Goal: Task Accomplishment & Management: Manage account settings

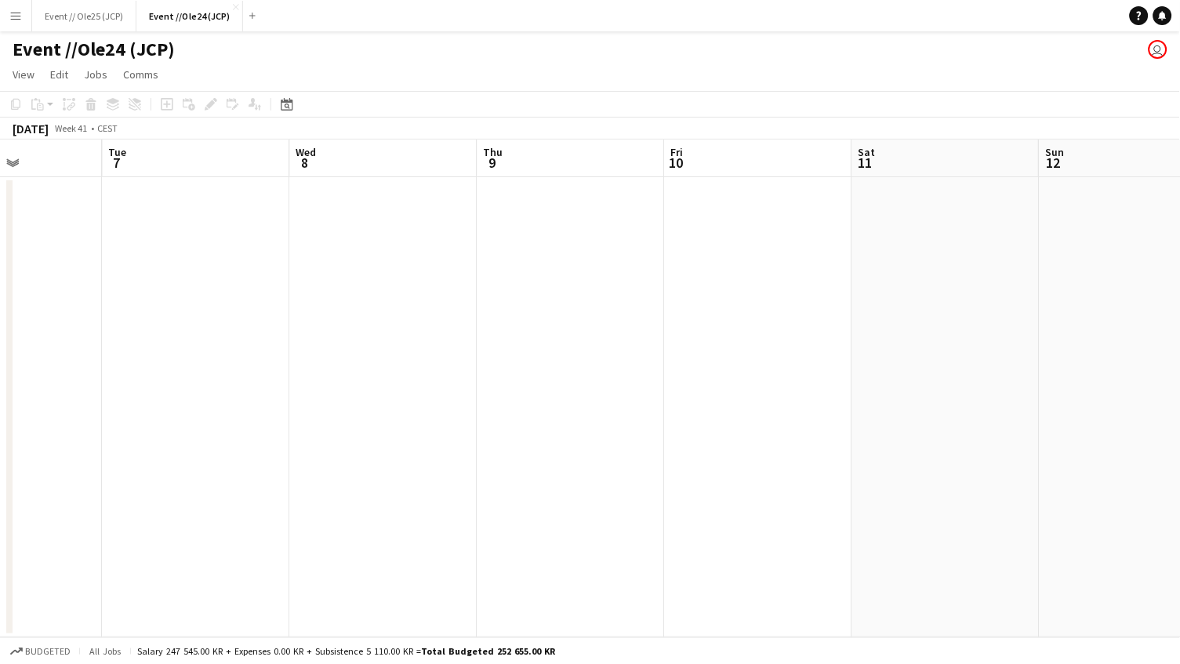
scroll to position [0, 677]
click at [233, 7] on app-icon "Close" at bounding box center [236, 7] width 6 height 6
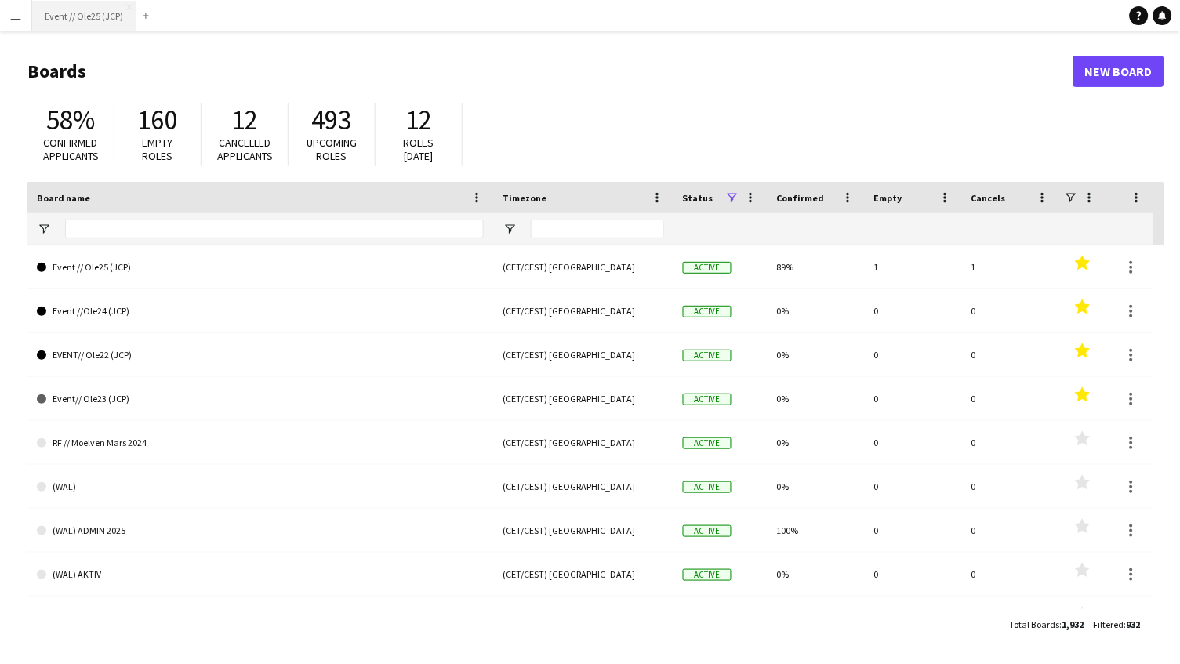
click at [90, 14] on button "Event // Ole25 (JCP) Close" at bounding box center [84, 16] width 104 height 31
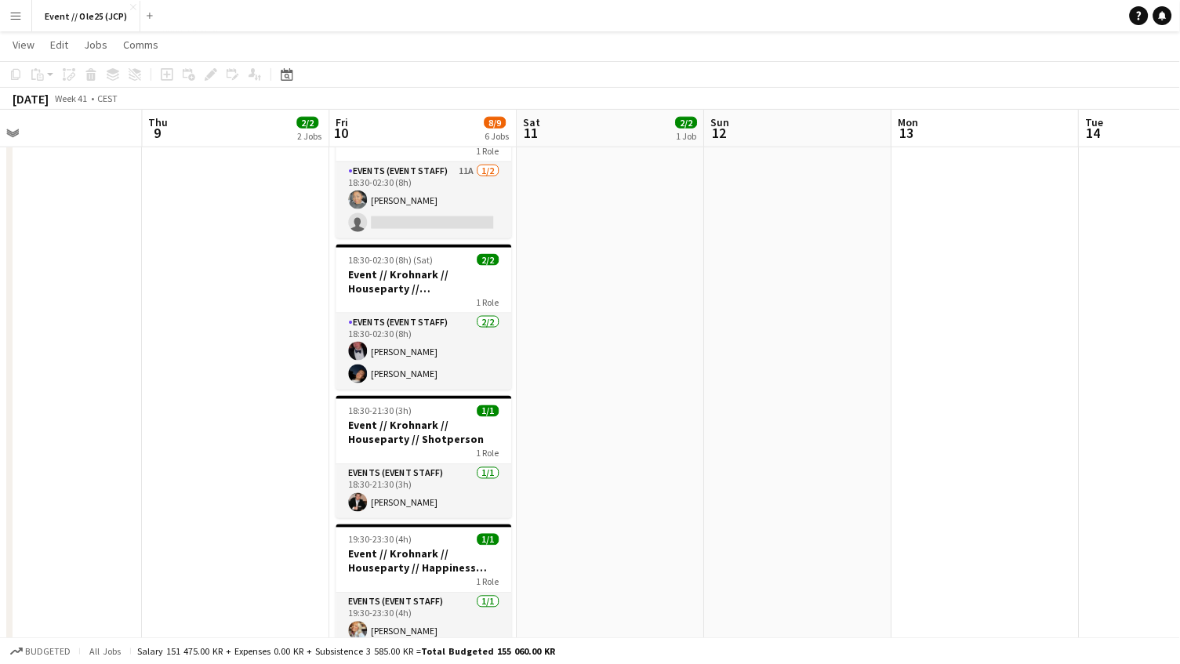
scroll to position [0, 608]
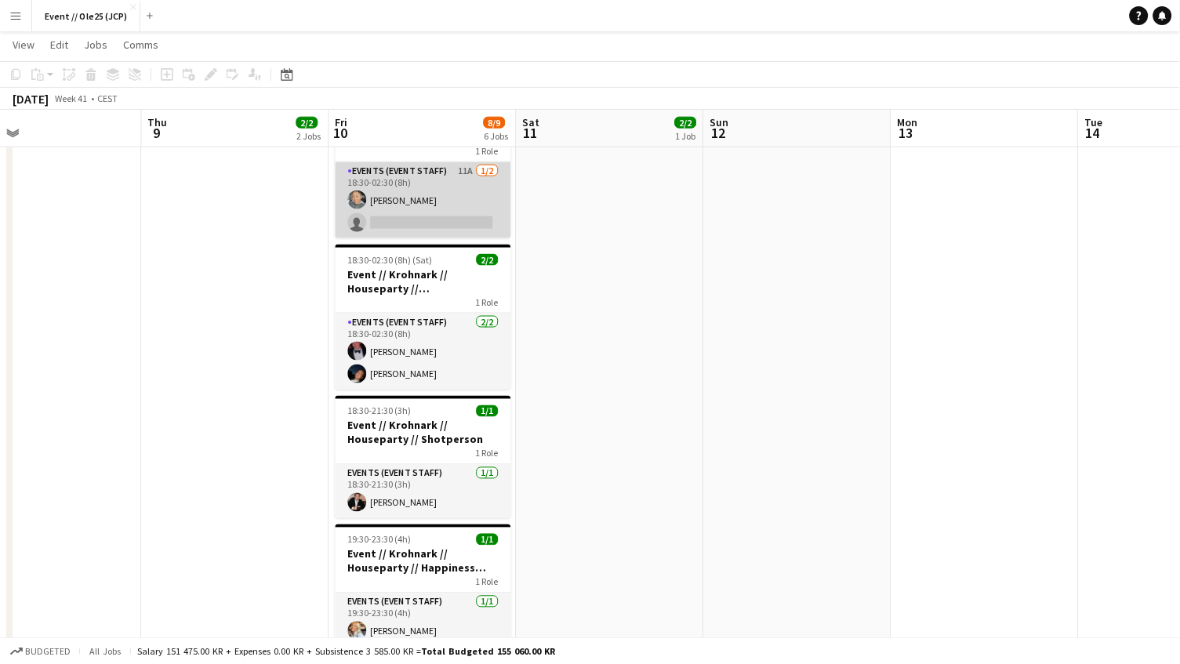
click at [431, 176] on app-card-role "Events (Event Staff) 11A [DATE] 18:30-02:30 (8h) [PERSON_NAME] single-neutral-a…" at bounding box center [424, 200] width 176 height 76
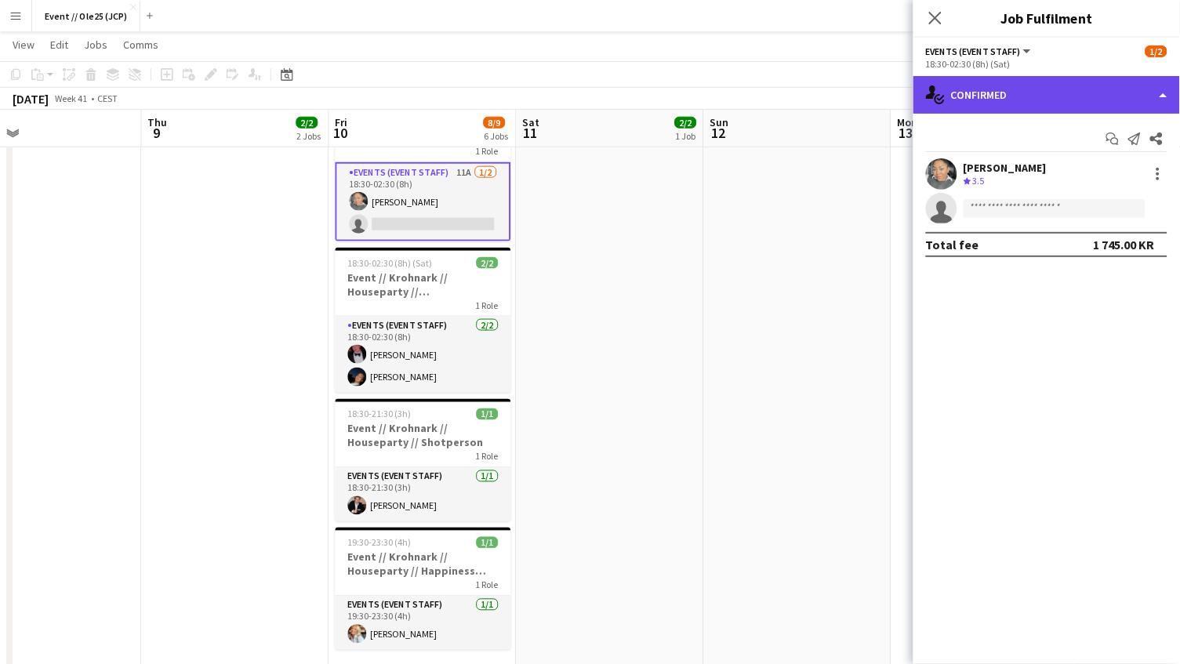
click at [1036, 93] on div "single-neutral-actions-check-2 Confirmed" at bounding box center [1046, 95] width 267 height 38
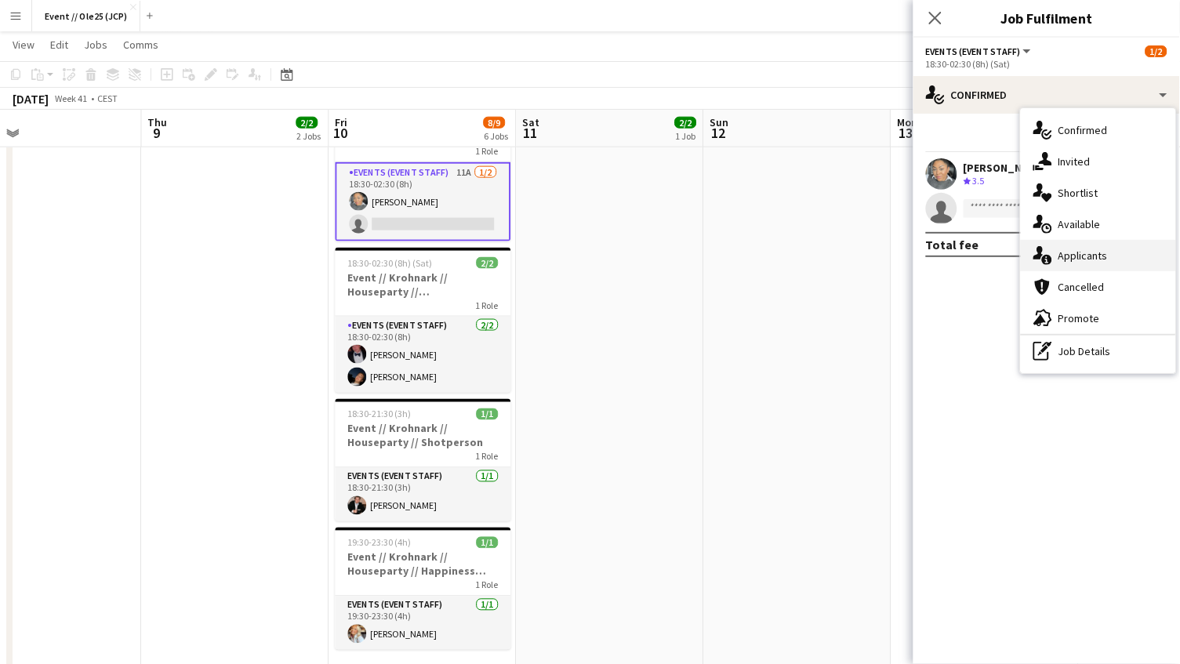
click at [1096, 249] on span "Applicants" at bounding box center [1082, 256] width 49 height 14
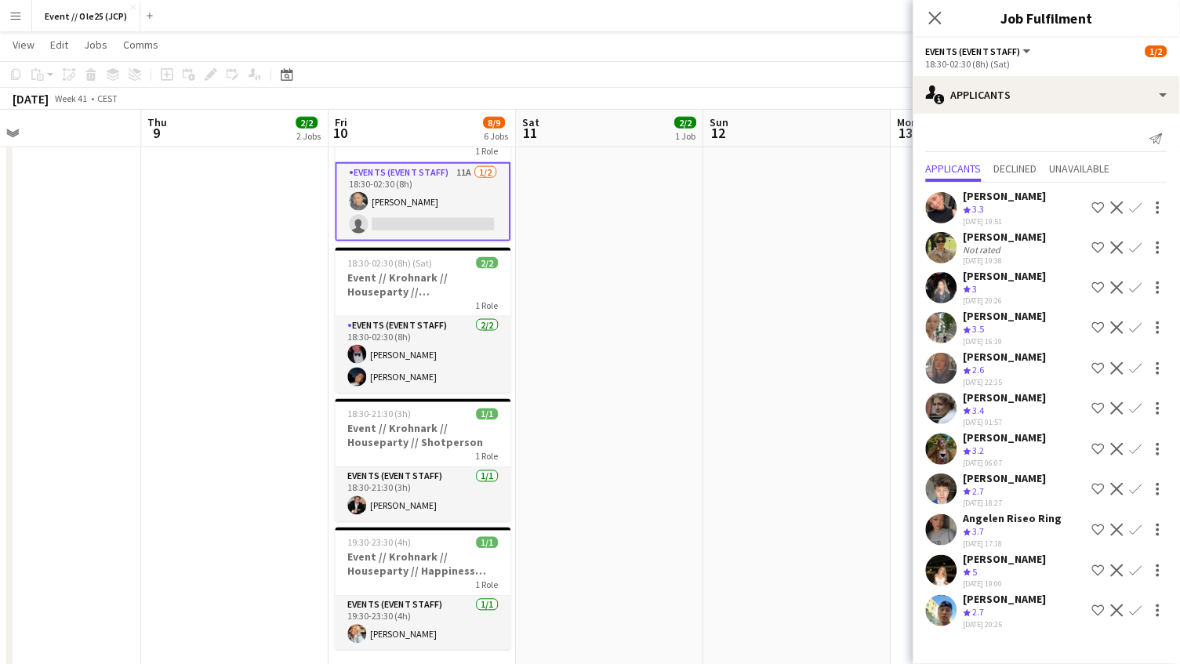
click at [971, 619] on div "[DATE] 20:25" at bounding box center [1005, 624] width 83 height 10
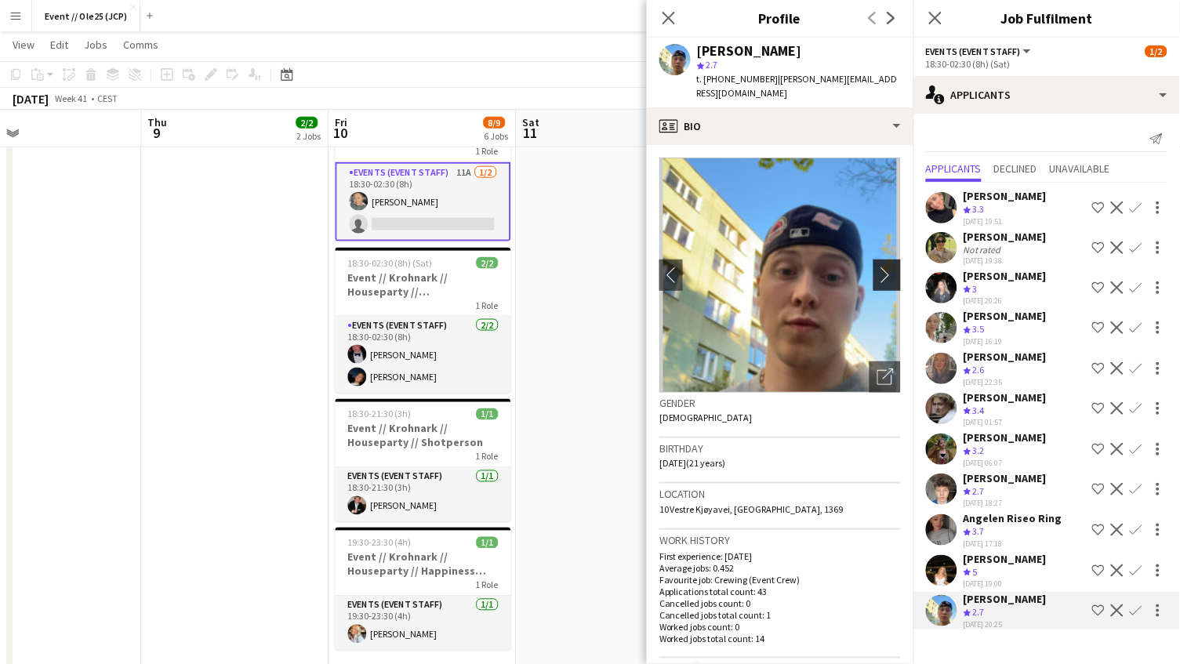
click at [886, 260] on button "chevron-right" at bounding box center [888, 275] width 31 height 31
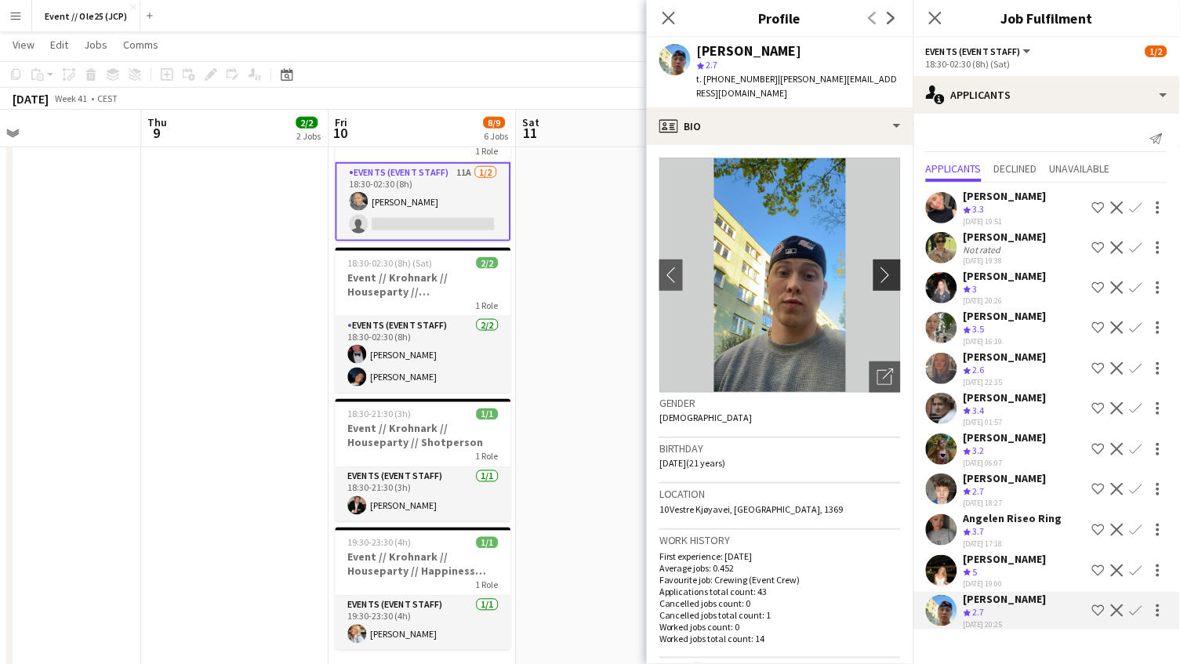
click at [891, 269] on button "chevron-right" at bounding box center [888, 275] width 31 height 31
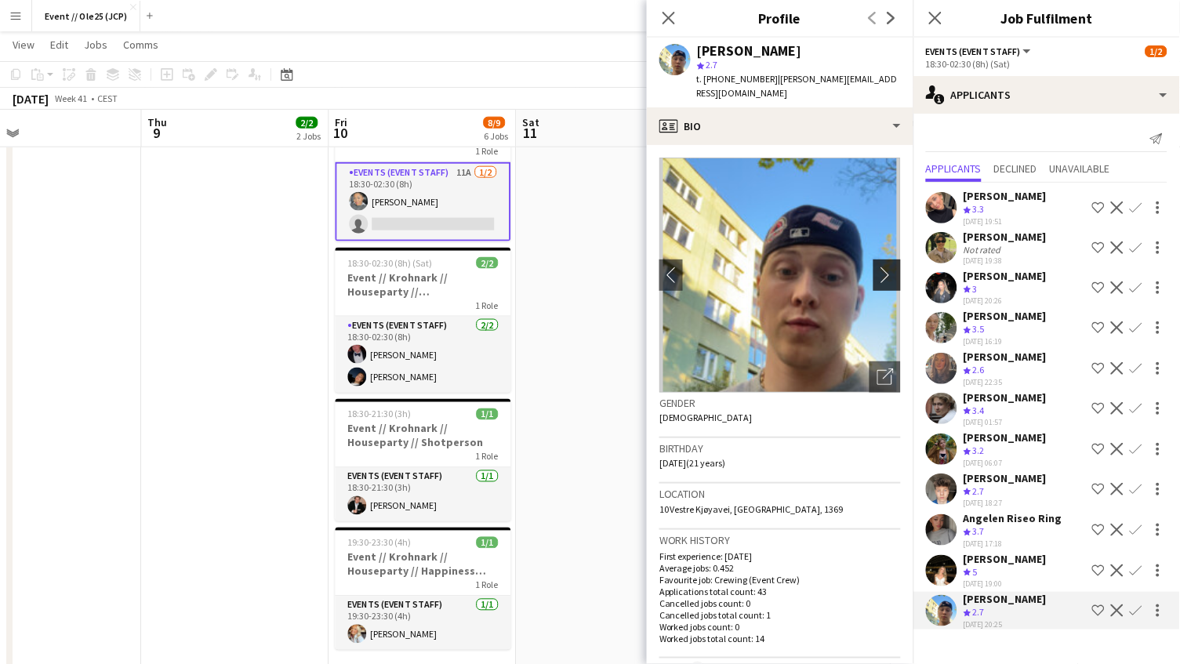
click at [891, 269] on button "chevron-right" at bounding box center [888, 275] width 31 height 31
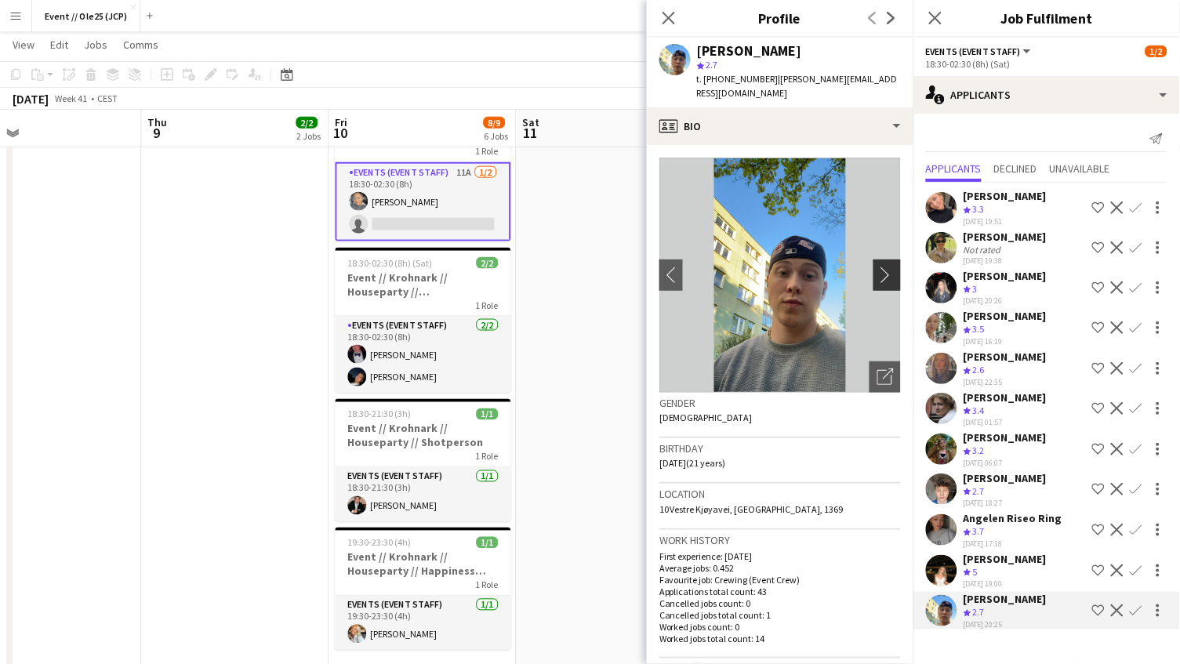
click at [891, 269] on button "chevron-right" at bounding box center [888, 275] width 31 height 31
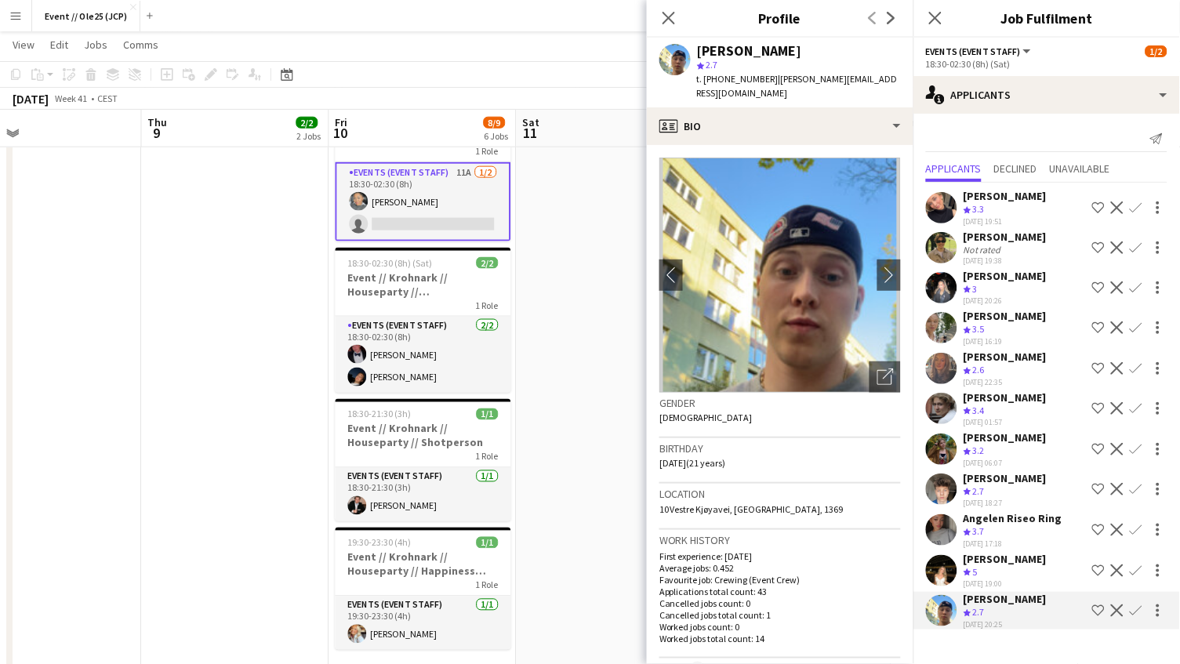
click at [1002, 552] on div "[PERSON_NAME]" at bounding box center [1005, 559] width 83 height 14
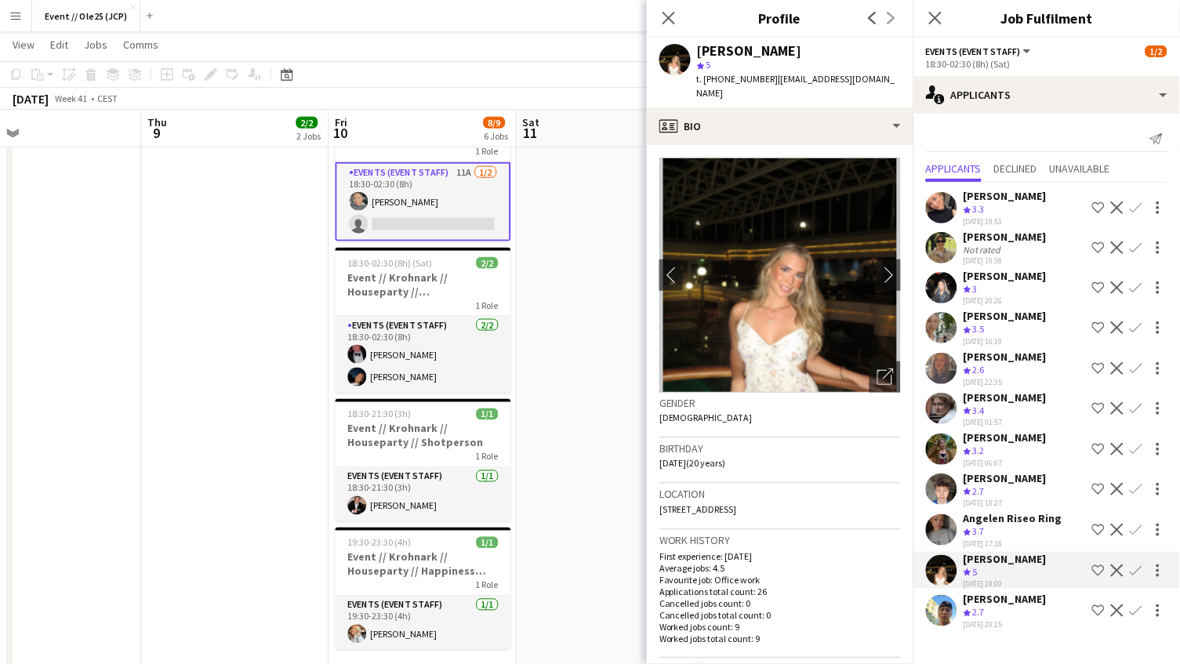
click at [1006, 511] on div "Angelen Riseo Ring" at bounding box center [1013, 518] width 99 height 14
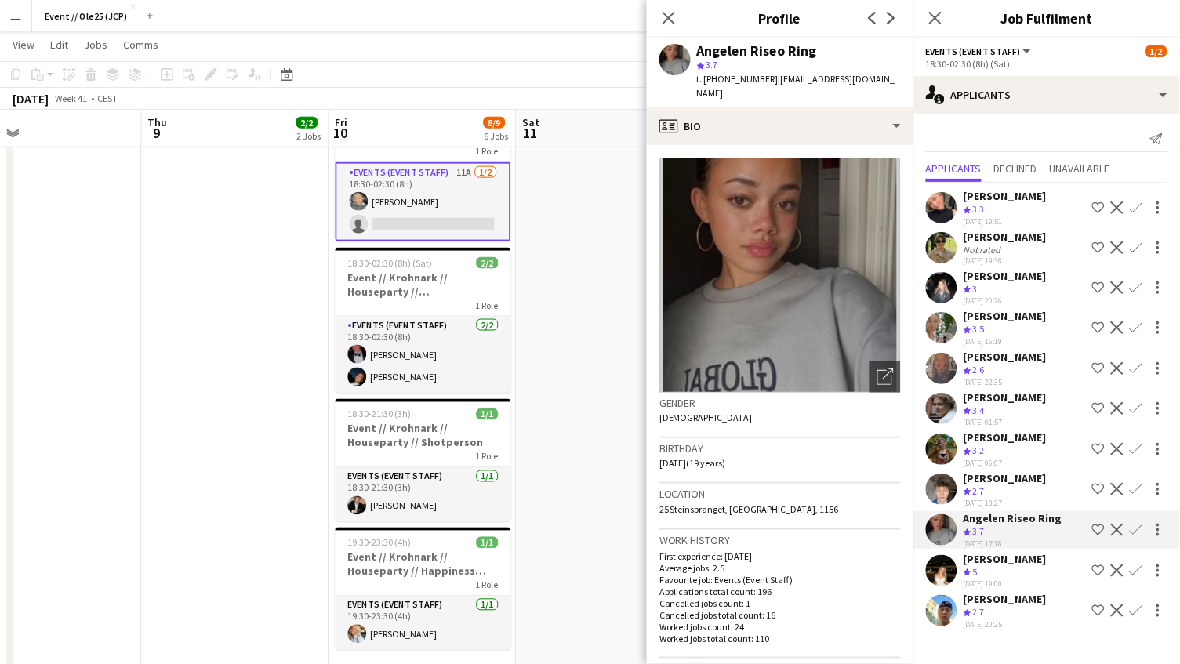
click at [1011, 606] on div "Crew rating 2.7" at bounding box center [1005, 612] width 83 height 13
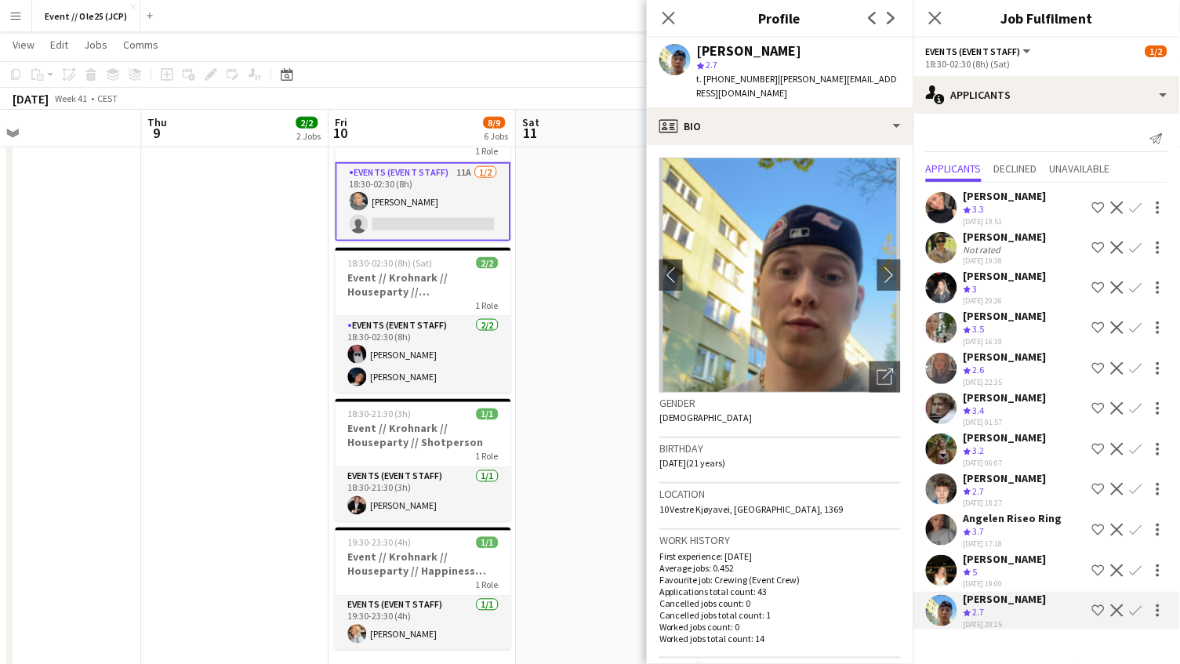
click at [1010, 566] on div "Crew rating 5" at bounding box center [1005, 572] width 83 height 13
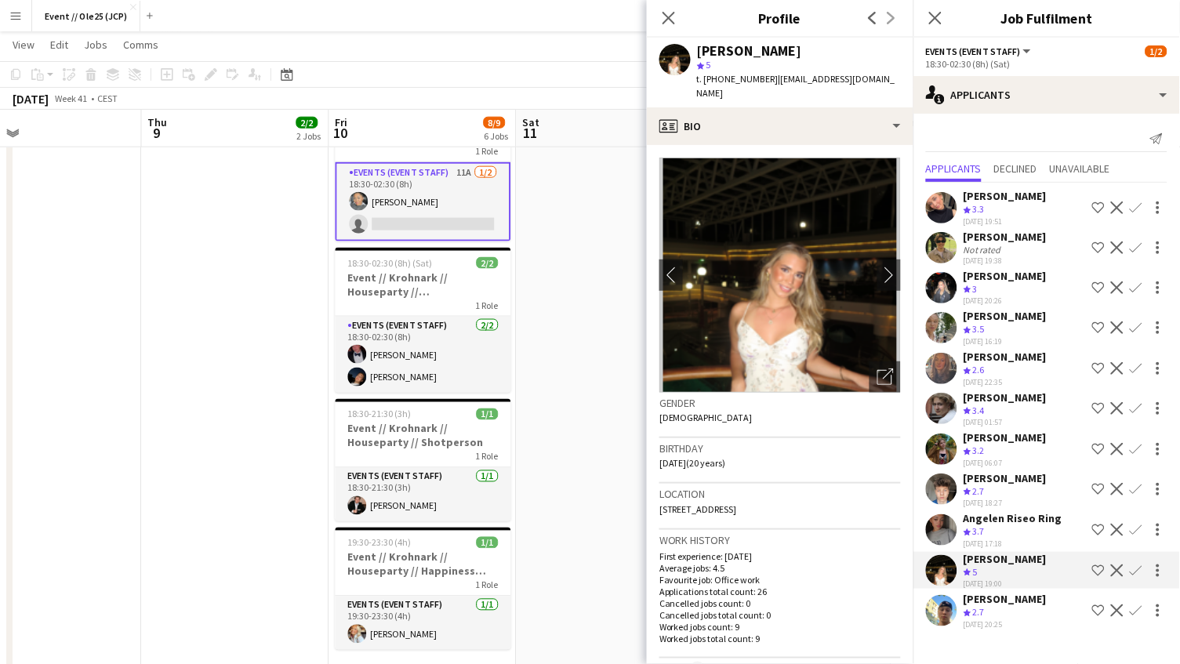
click at [1004, 485] on div "Crew rating 2.7" at bounding box center [1005, 491] width 83 height 13
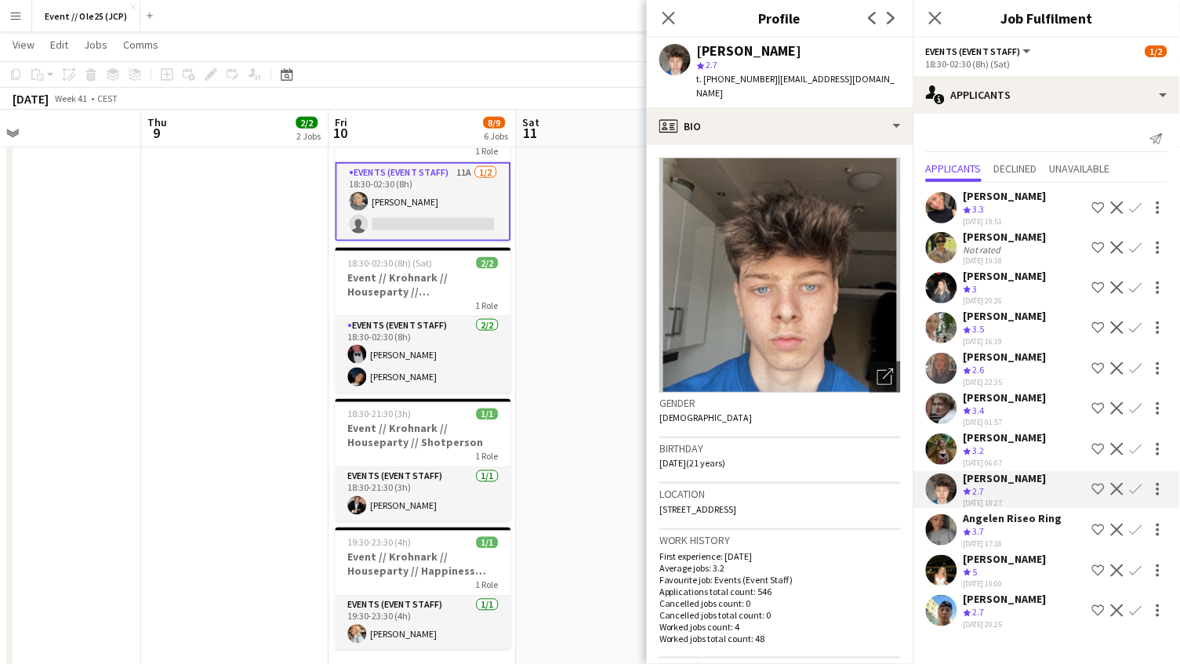
click at [991, 430] on div "[PERSON_NAME]" at bounding box center [1005, 437] width 83 height 14
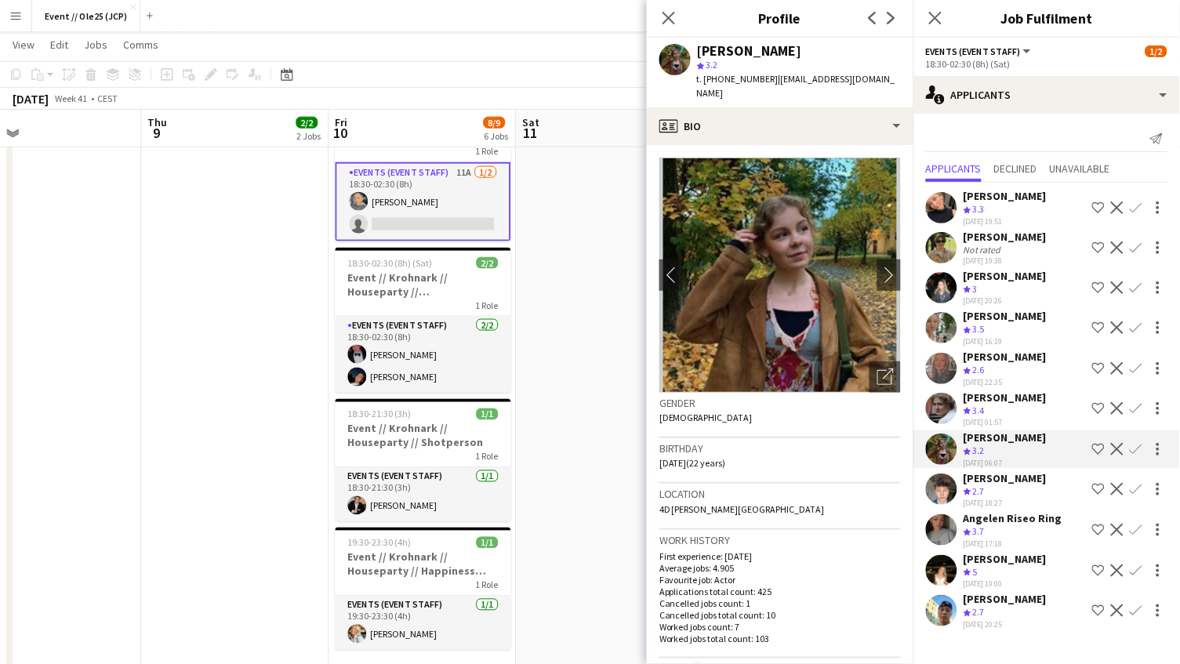
click at [991, 405] on div "Crew rating 3.4" at bounding box center [1005, 411] width 83 height 13
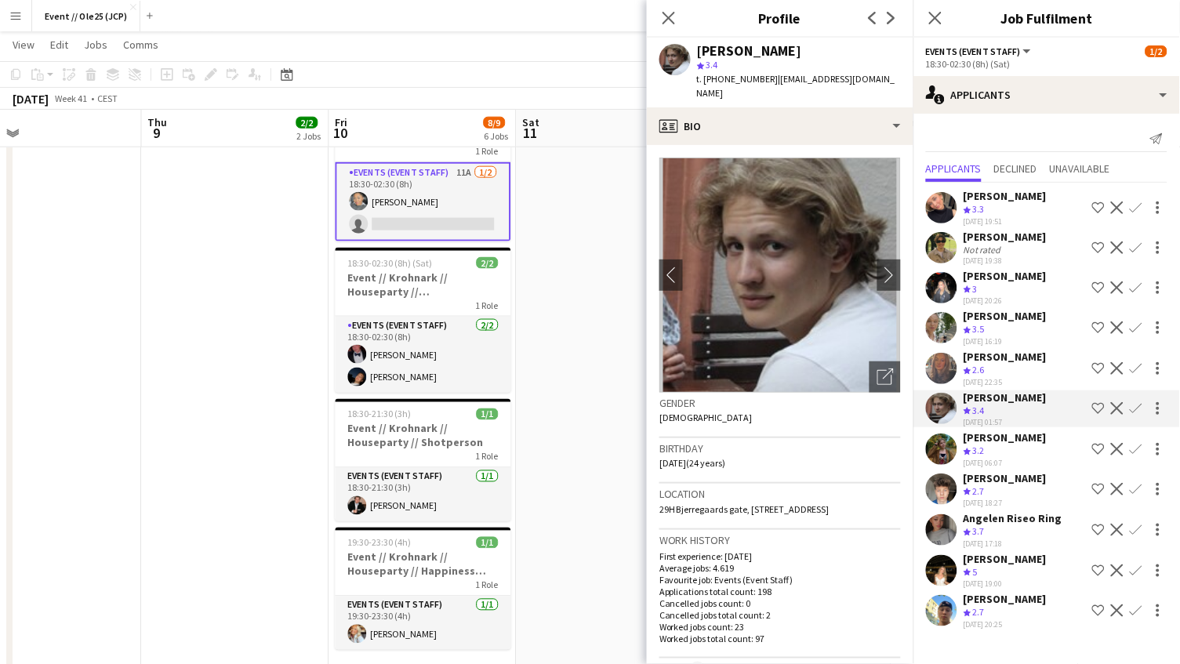
click at [986, 350] on div "[PERSON_NAME]" at bounding box center [1005, 357] width 83 height 14
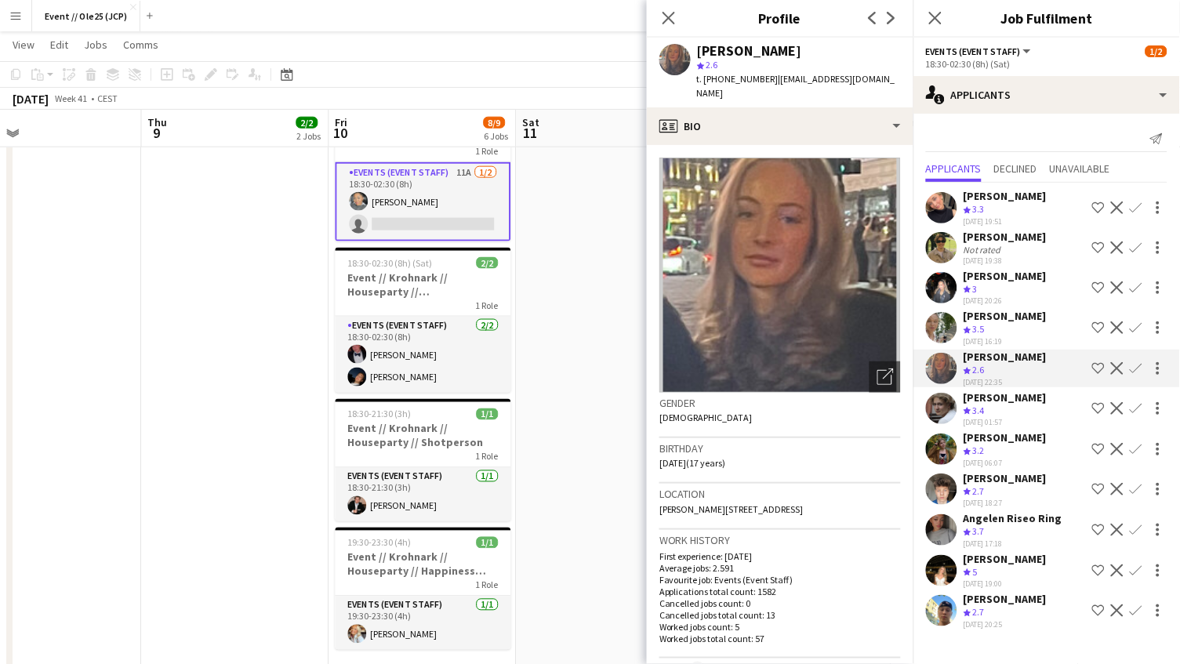
click at [992, 323] on div "Crew rating 3.5" at bounding box center [1005, 329] width 83 height 13
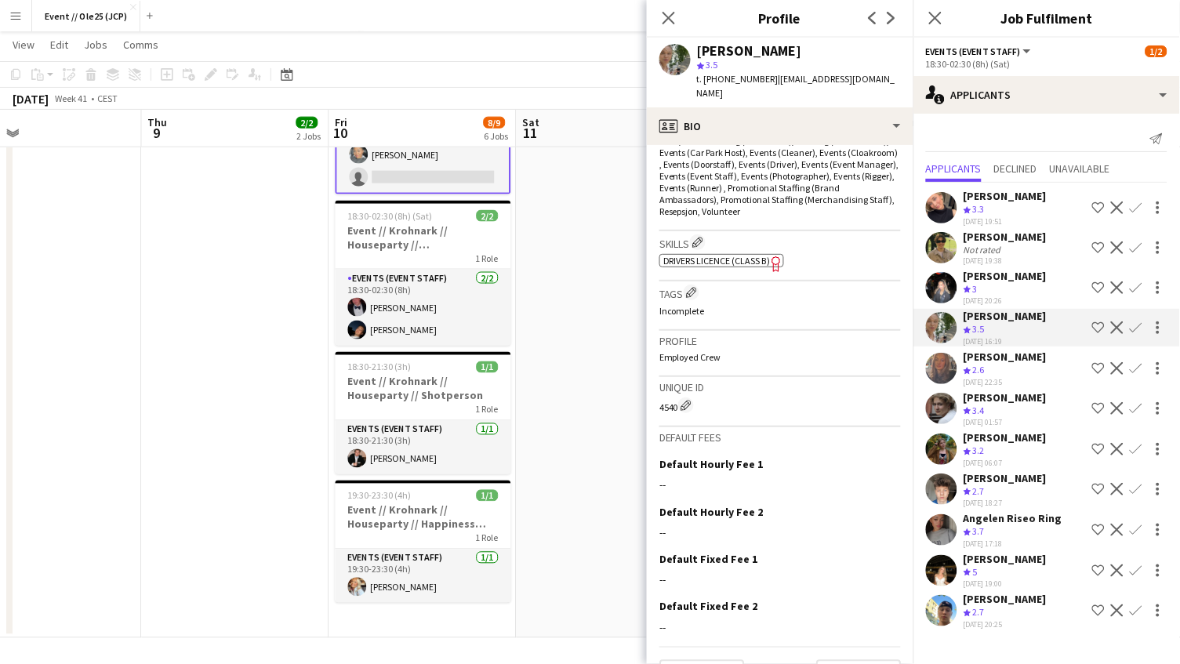
scroll to position [546, 0]
click at [953, 236] on app-user-avatar at bounding box center [941, 247] width 31 height 31
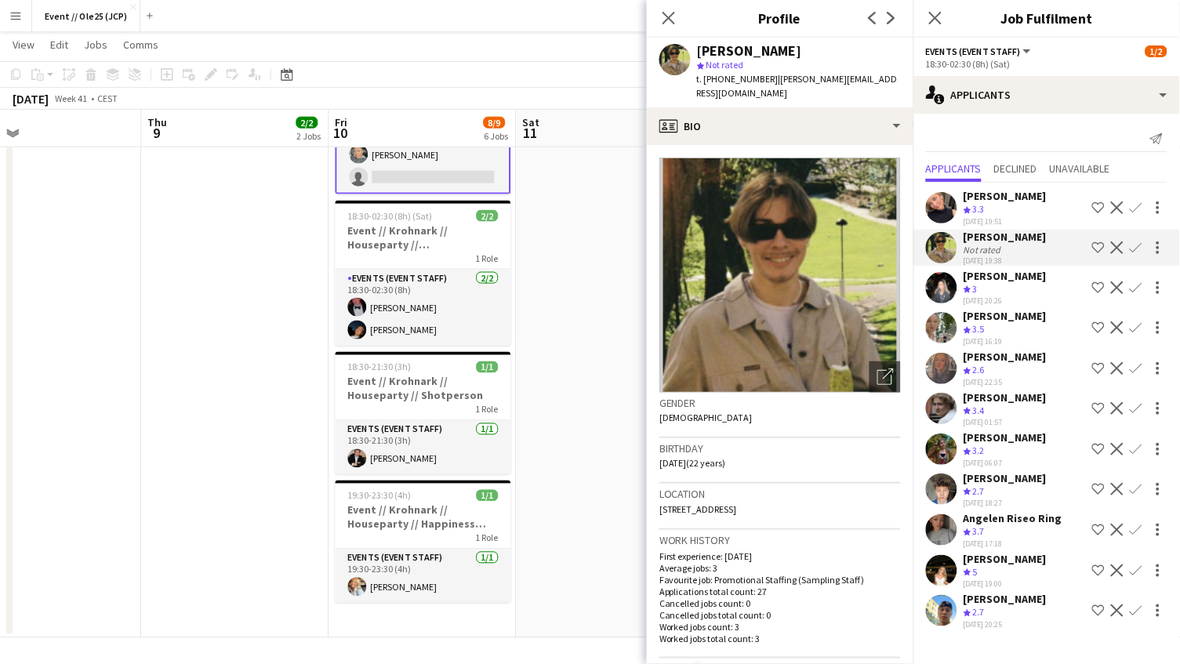
click at [974, 273] on div "[PERSON_NAME]" at bounding box center [1005, 276] width 83 height 14
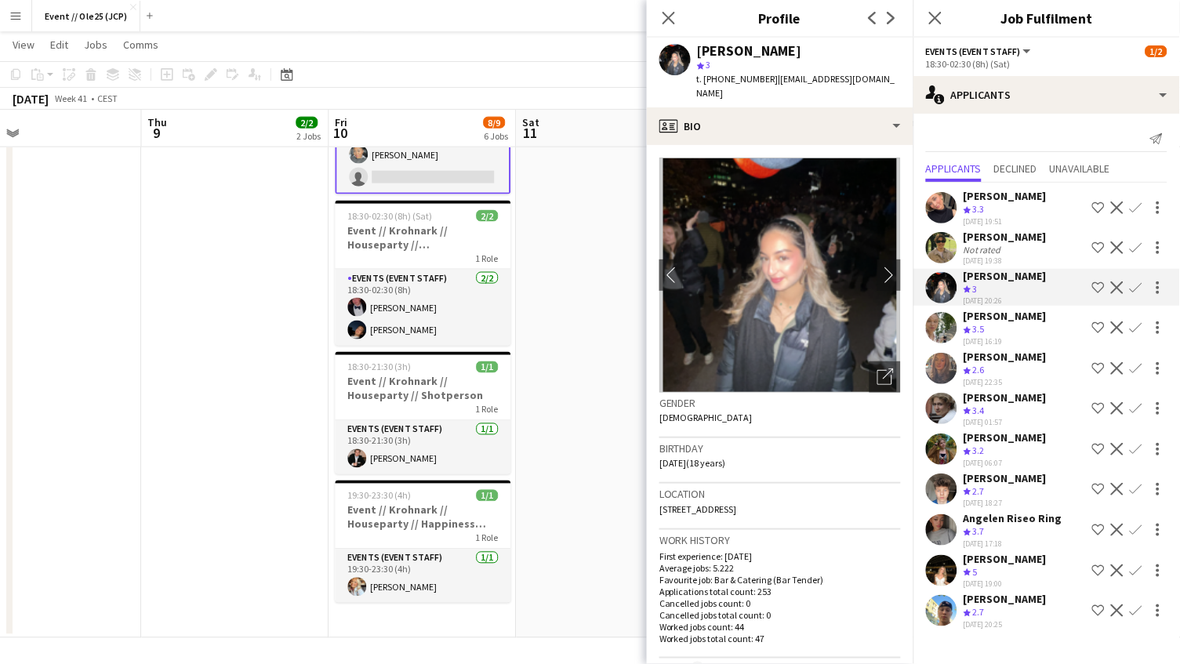
click at [987, 323] on div "Crew rating 3.5" at bounding box center [976, 329] width 24 height 13
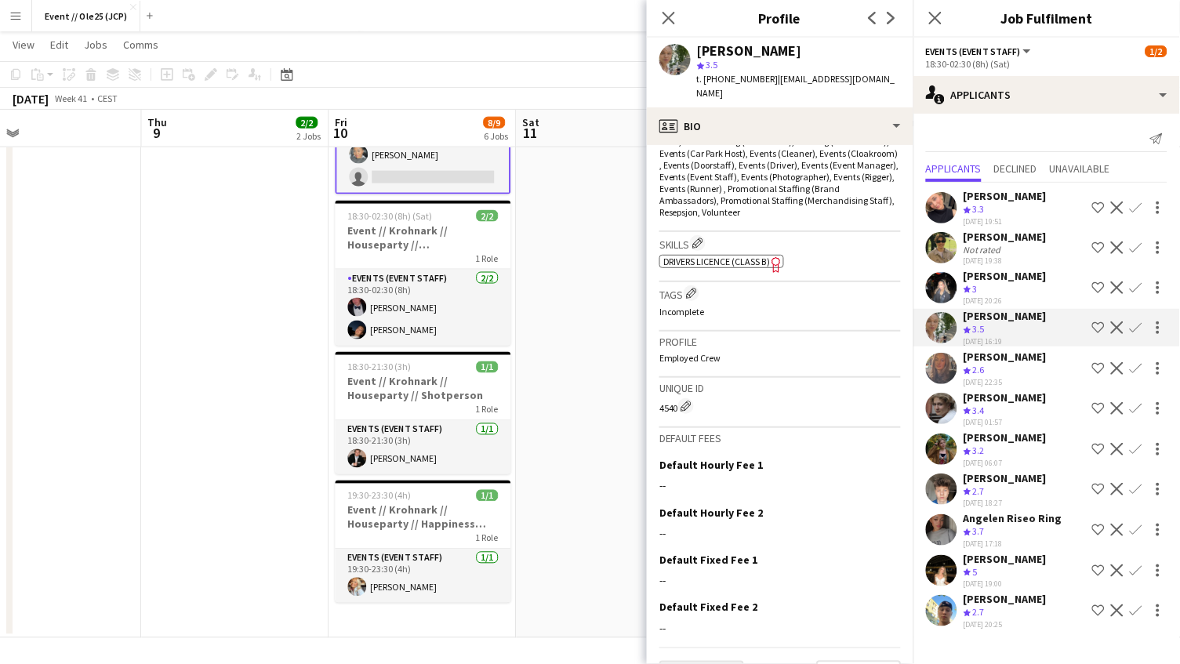
click at [723, 661] on button "Previous" at bounding box center [701, 676] width 85 height 31
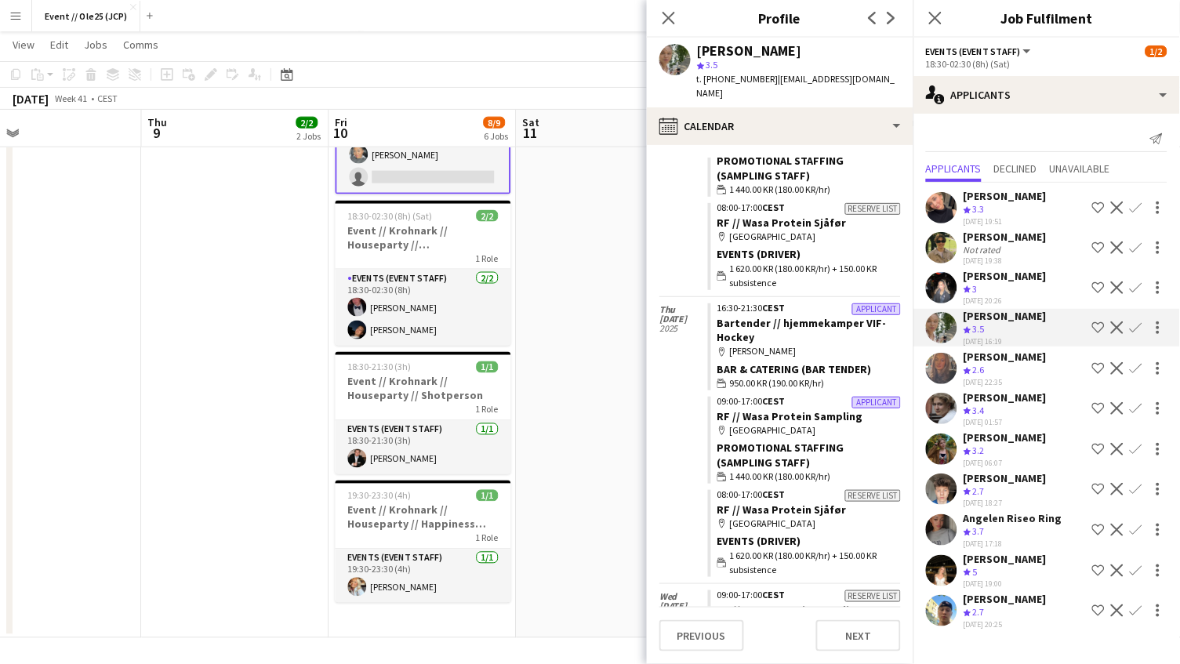
scroll to position [1461, 0]
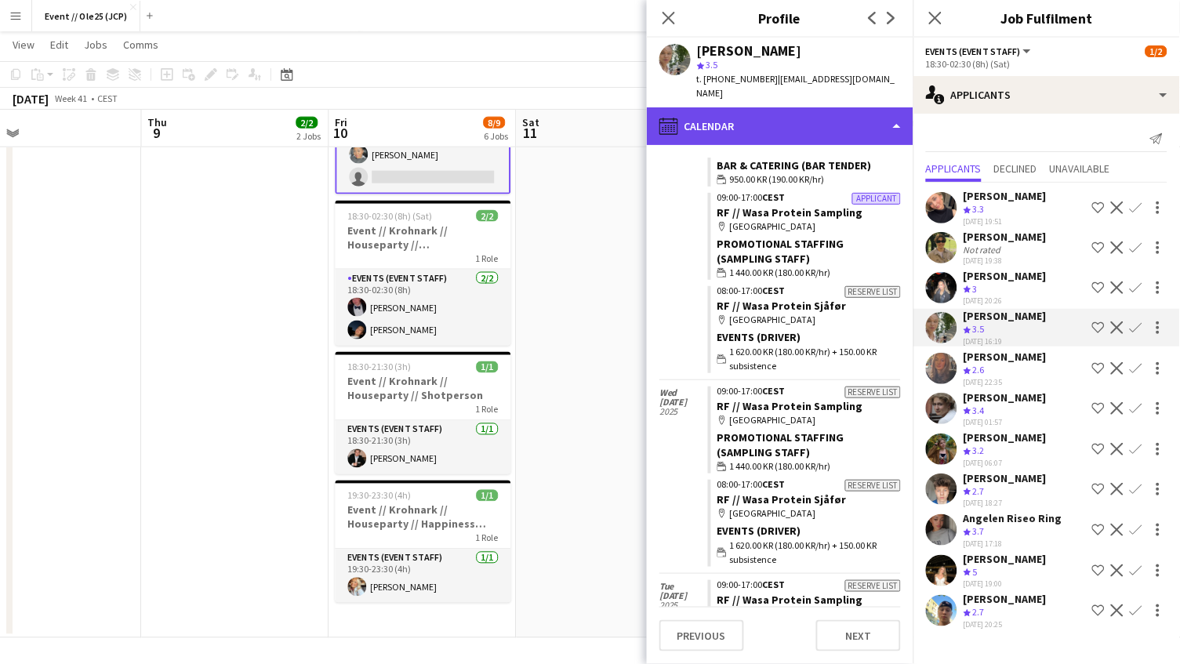
click at [764, 118] on div "calendar-full Calendar" at bounding box center [780, 126] width 267 height 38
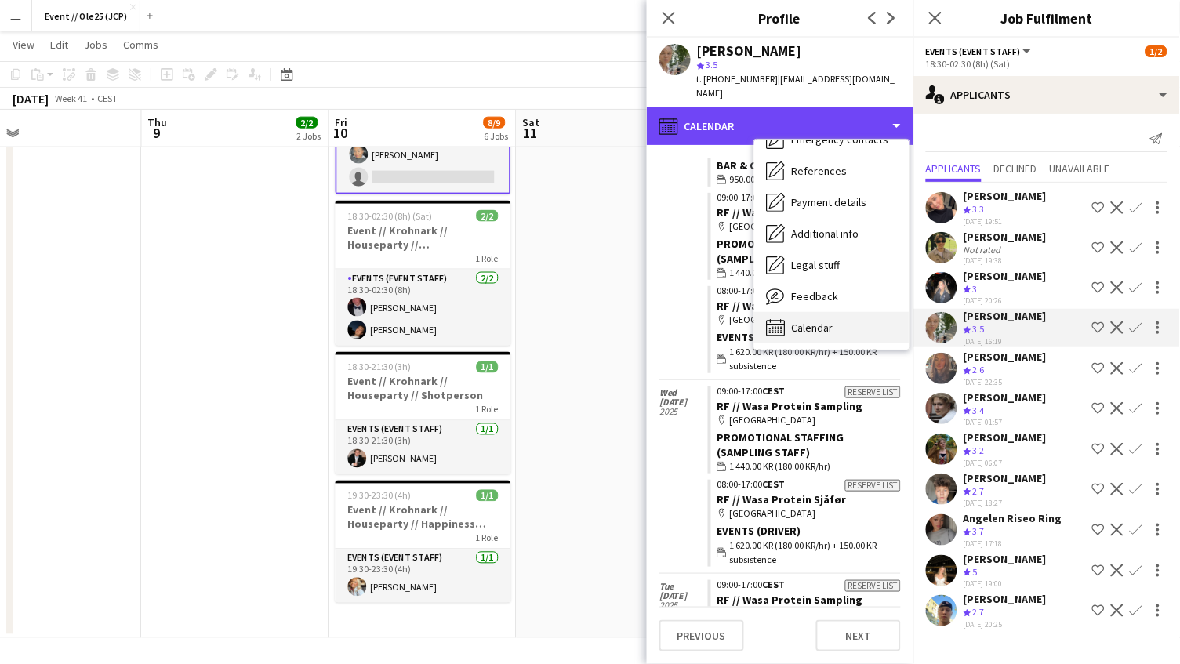
scroll to position [147, 0]
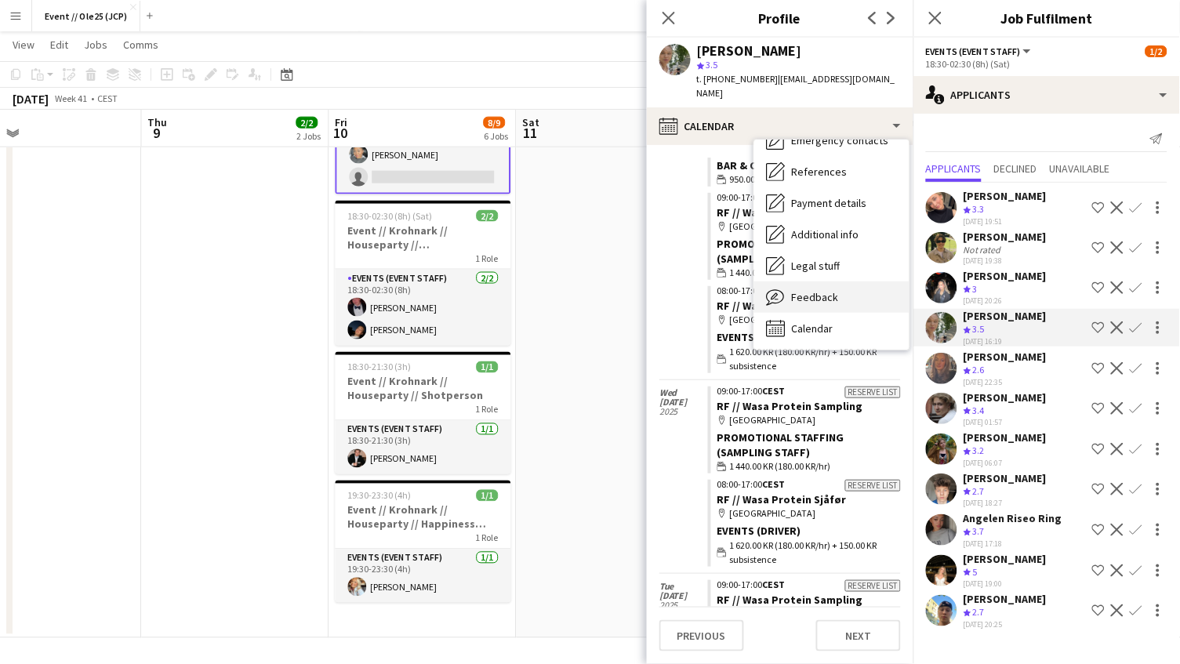
click at [801, 290] on span "Feedback" at bounding box center [815, 297] width 47 height 14
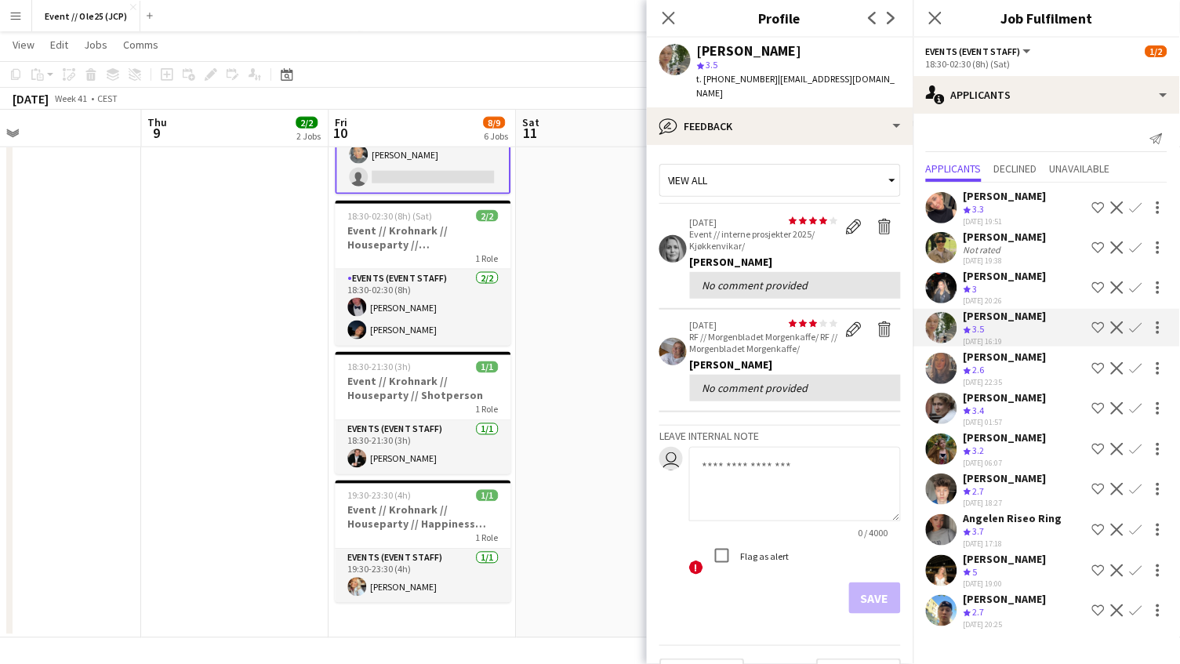
scroll to position [0, 0]
click at [981, 552] on div "[PERSON_NAME]" at bounding box center [1005, 559] width 83 height 14
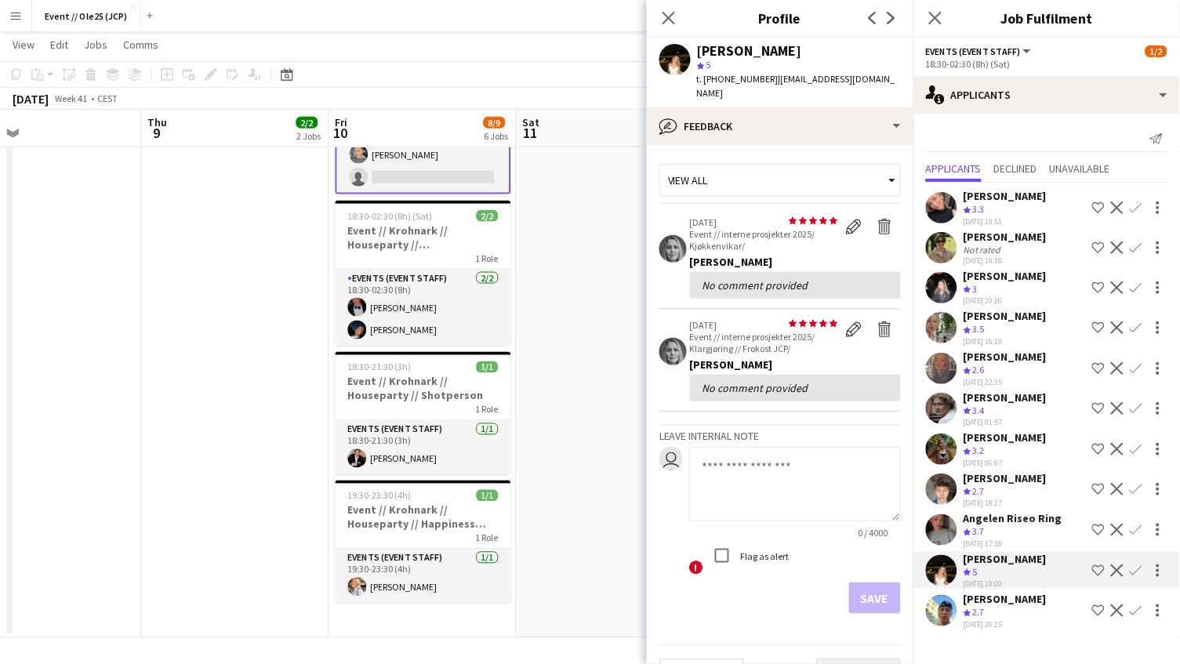
click at [873, 659] on button "Next" at bounding box center [858, 674] width 85 height 31
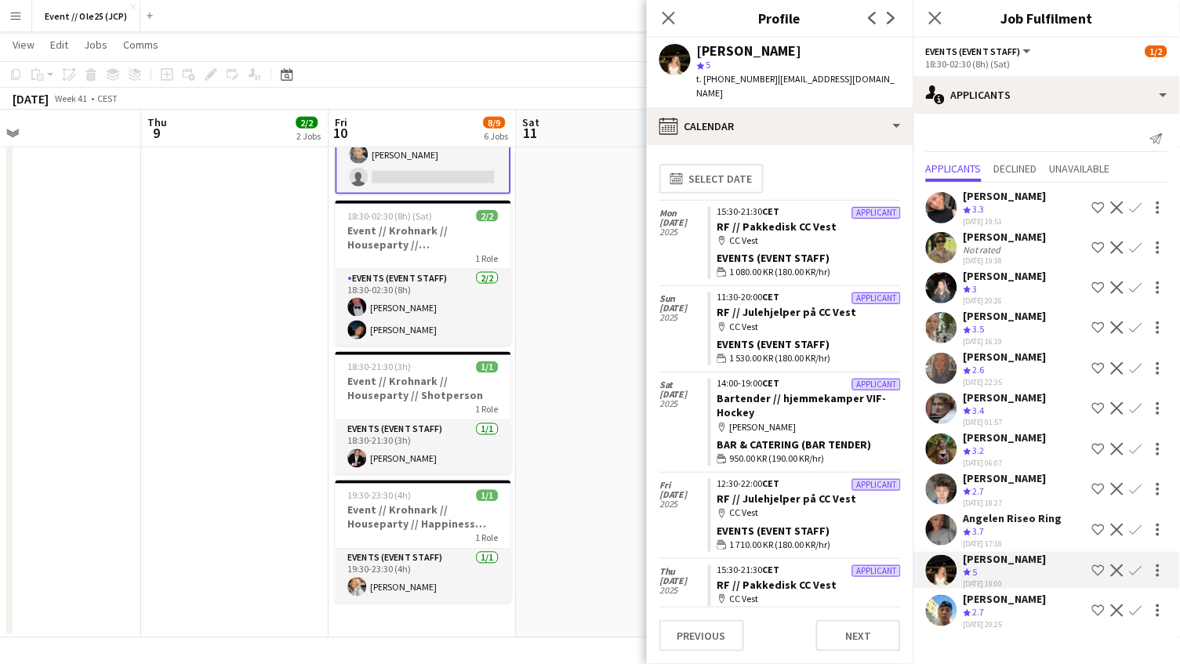
click at [861, 618] on div "Previous Next" at bounding box center [779, 629] width 241 height 45
click at [862, 634] on button "Next" at bounding box center [858, 635] width 85 height 31
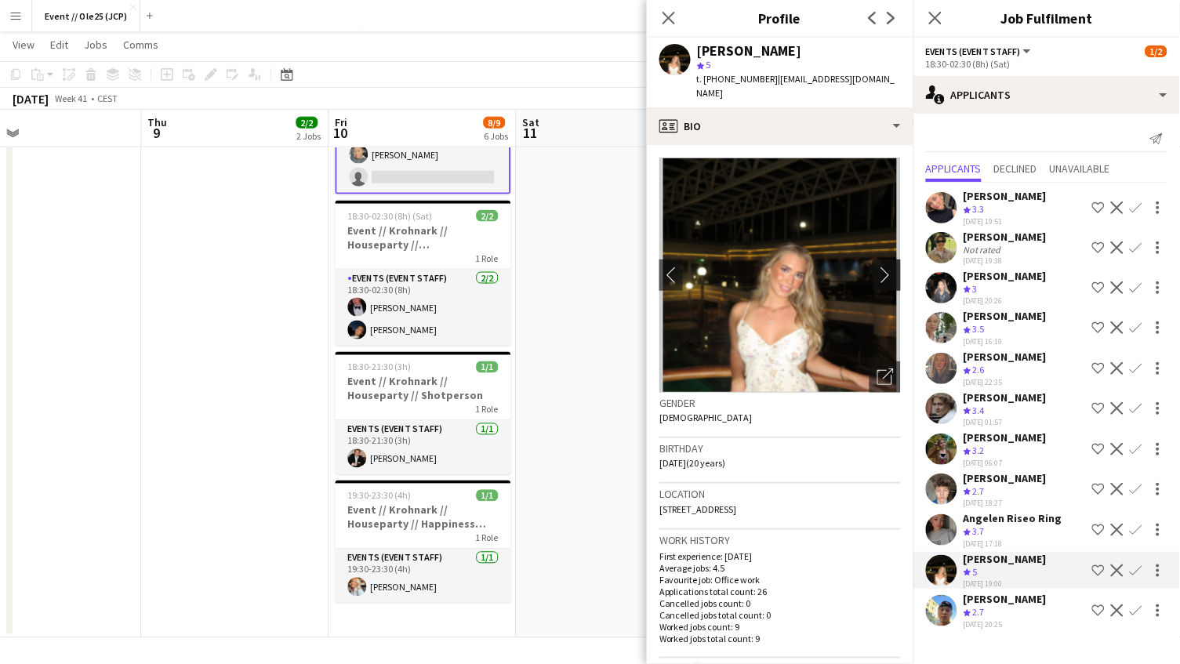
click at [885, 267] on app-icon "chevron-right" at bounding box center [889, 275] width 24 height 16
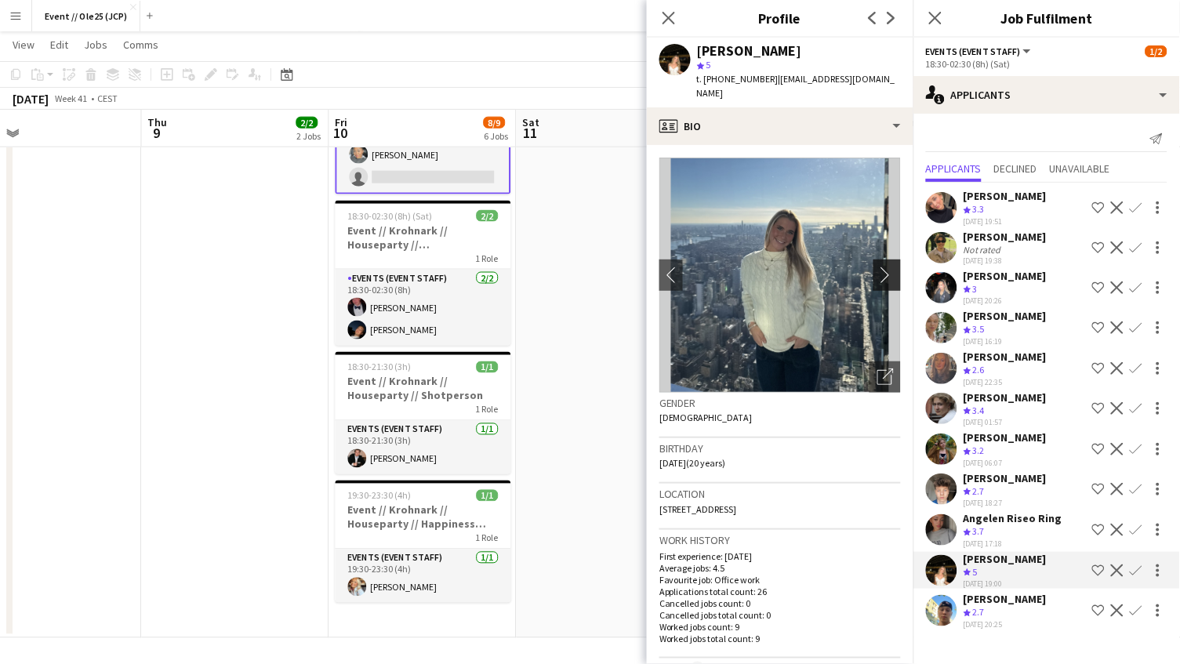
click at [885, 267] on app-icon "chevron-right" at bounding box center [889, 275] width 24 height 16
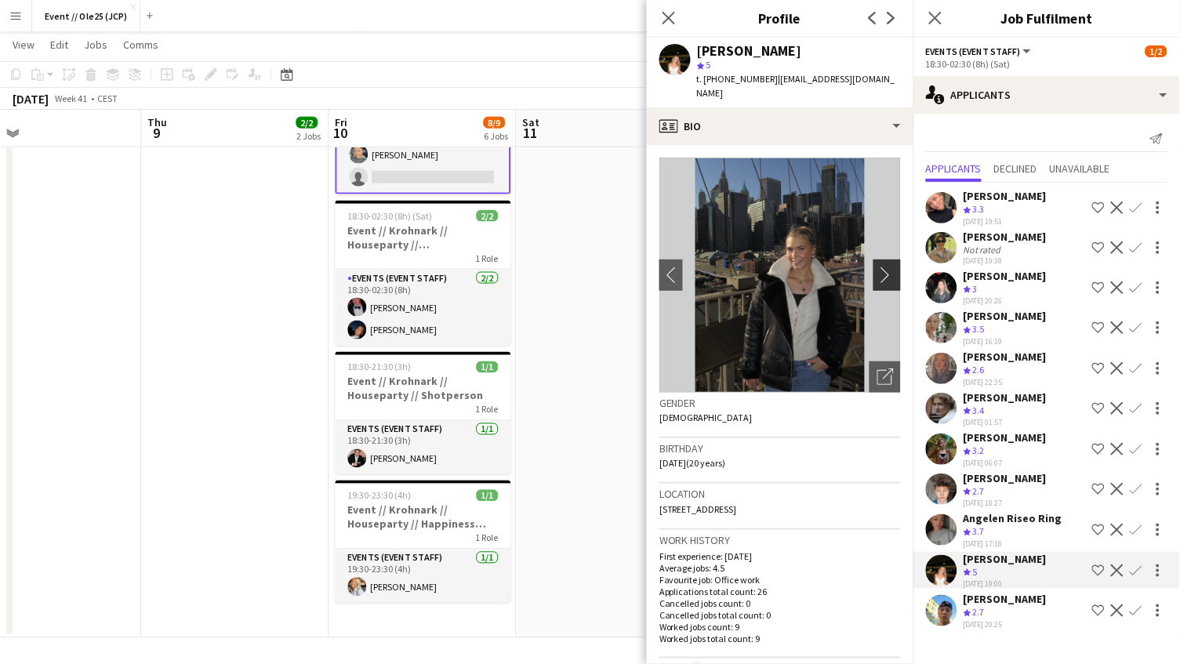
click at [885, 267] on app-icon "chevron-right" at bounding box center [889, 275] width 24 height 16
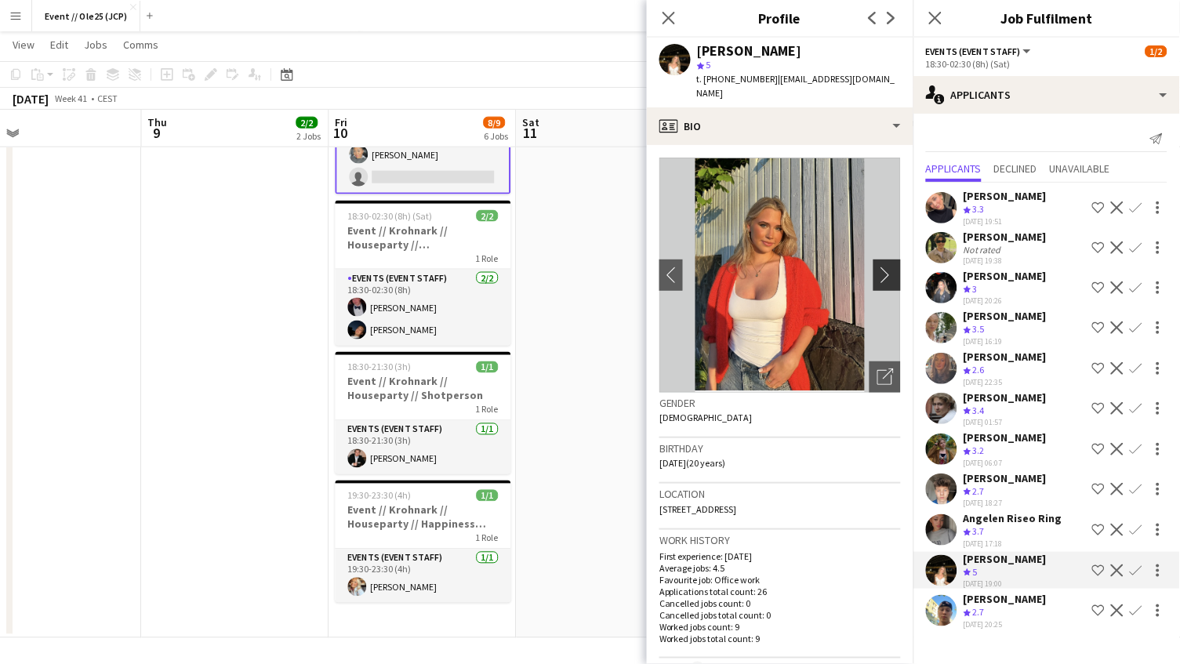
click at [885, 267] on app-icon "chevron-right" at bounding box center [889, 275] width 24 height 16
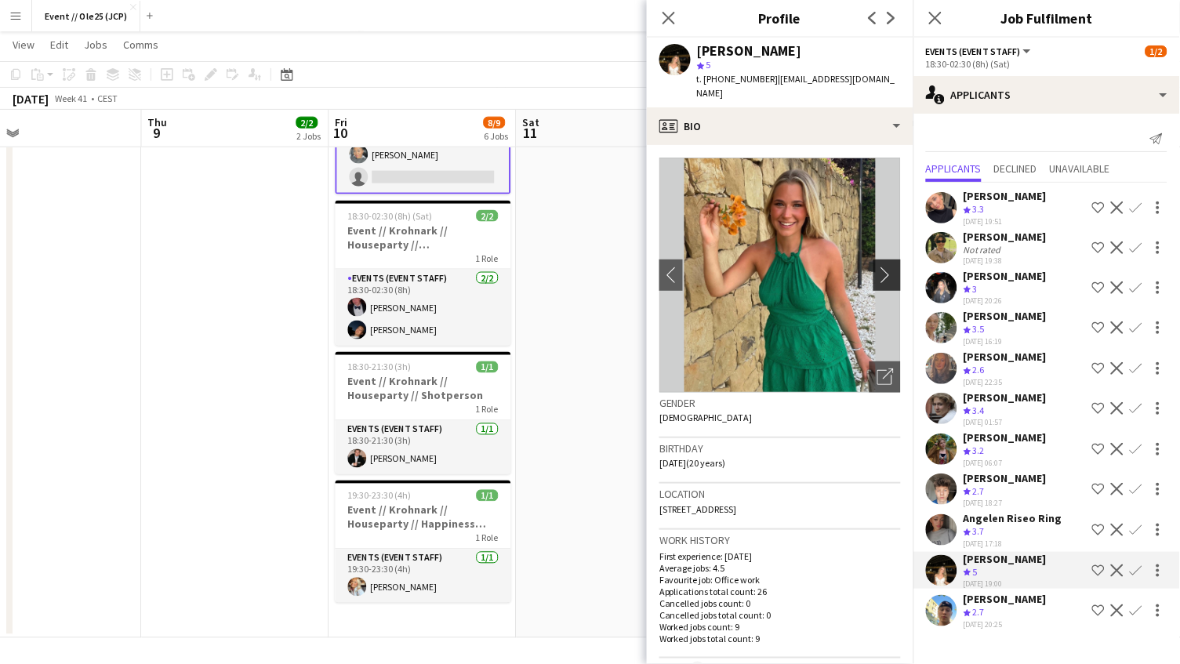
click at [885, 267] on app-icon "chevron-right" at bounding box center [889, 275] width 24 height 16
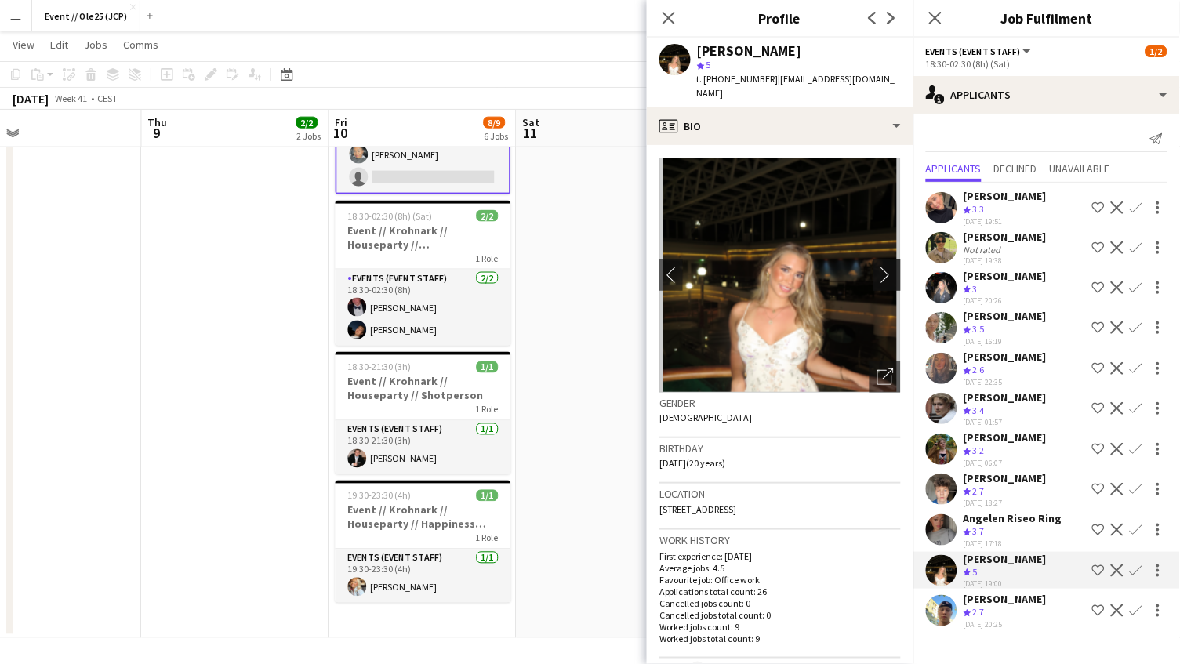
click at [885, 267] on app-icon "chevron-right" at bounding box center [889, 275] width 24 height 16
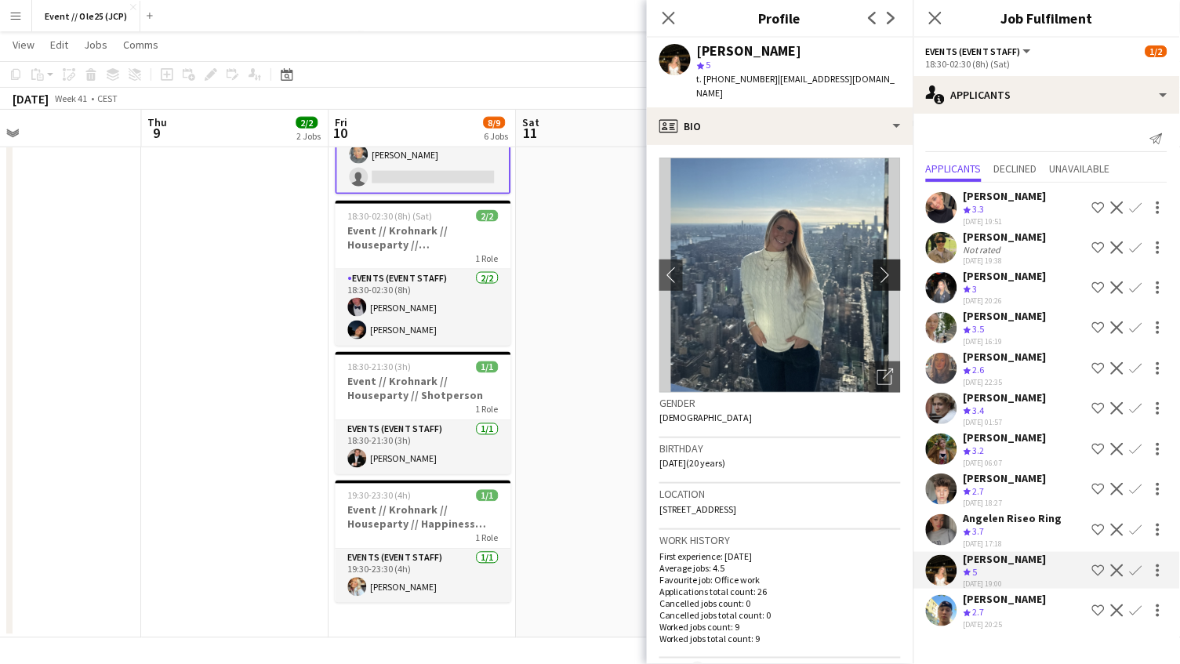
click at [885, 267] on app-icon "chevron-right" at bounding box center [889, 275] width 24 height 16
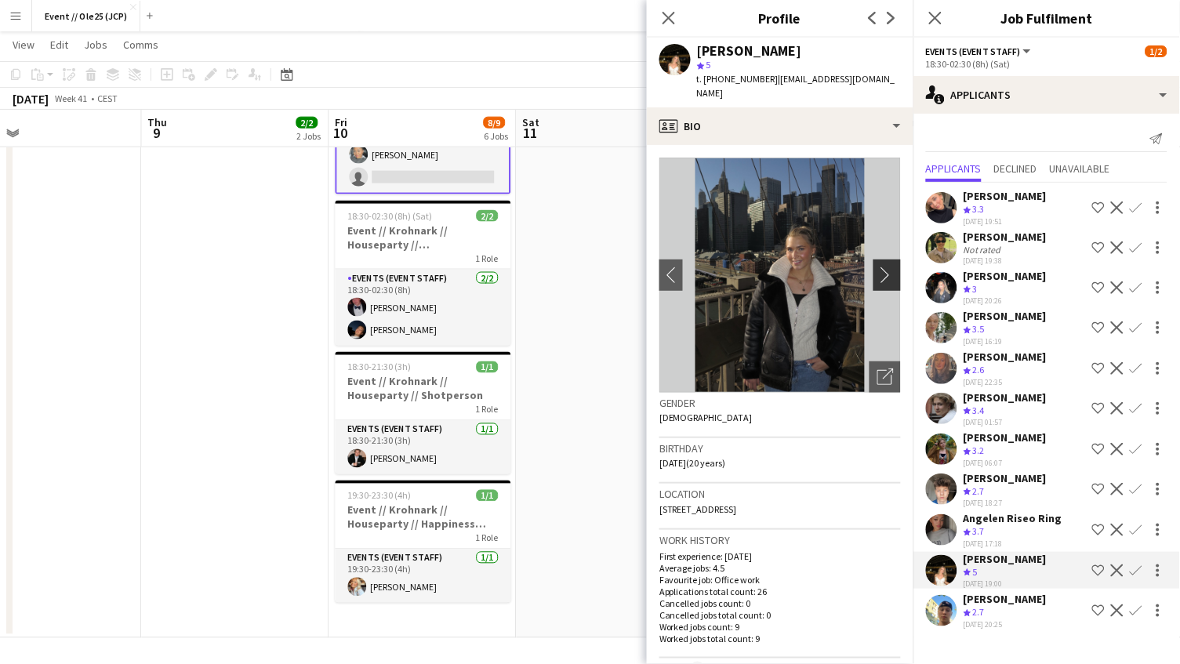
click at [885, 267] on app-icon "chevron-right" at bounding box center [889, 275] width 24 height 16
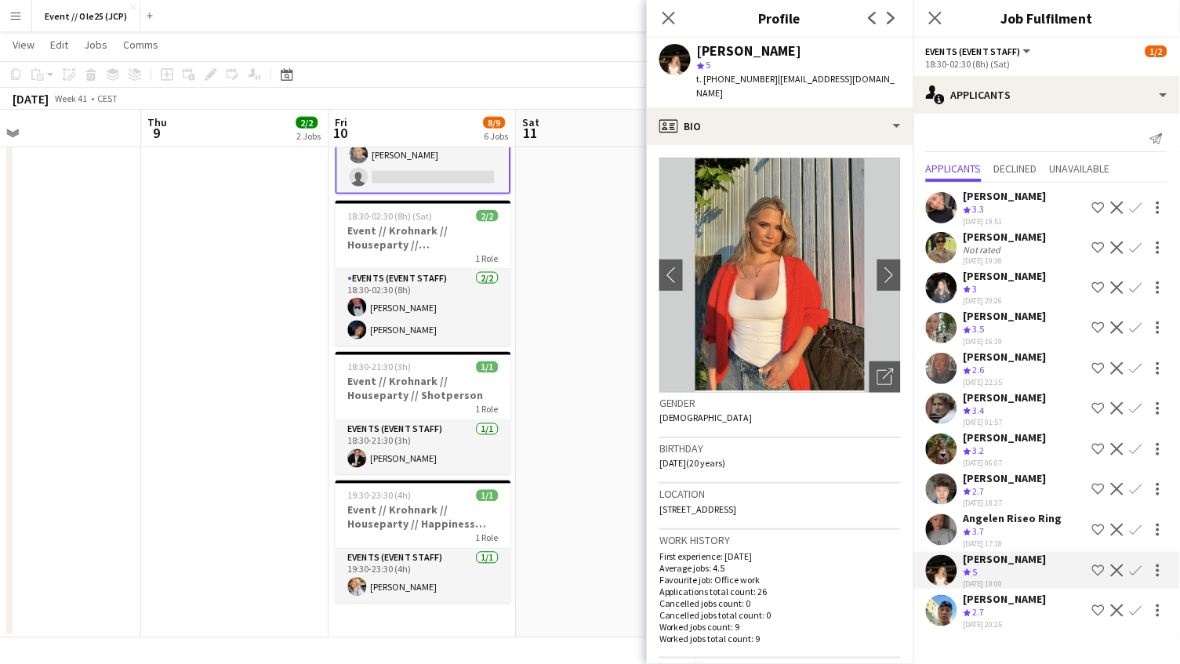
click at [600, 292] on app-date-cell "10:00-18:00 (8h) 2/2 Event // [PERSON_NAME] // Houseparty // Nedrigg 1 Role Eve…" at bounding box center [610, 199] width 187 height 878
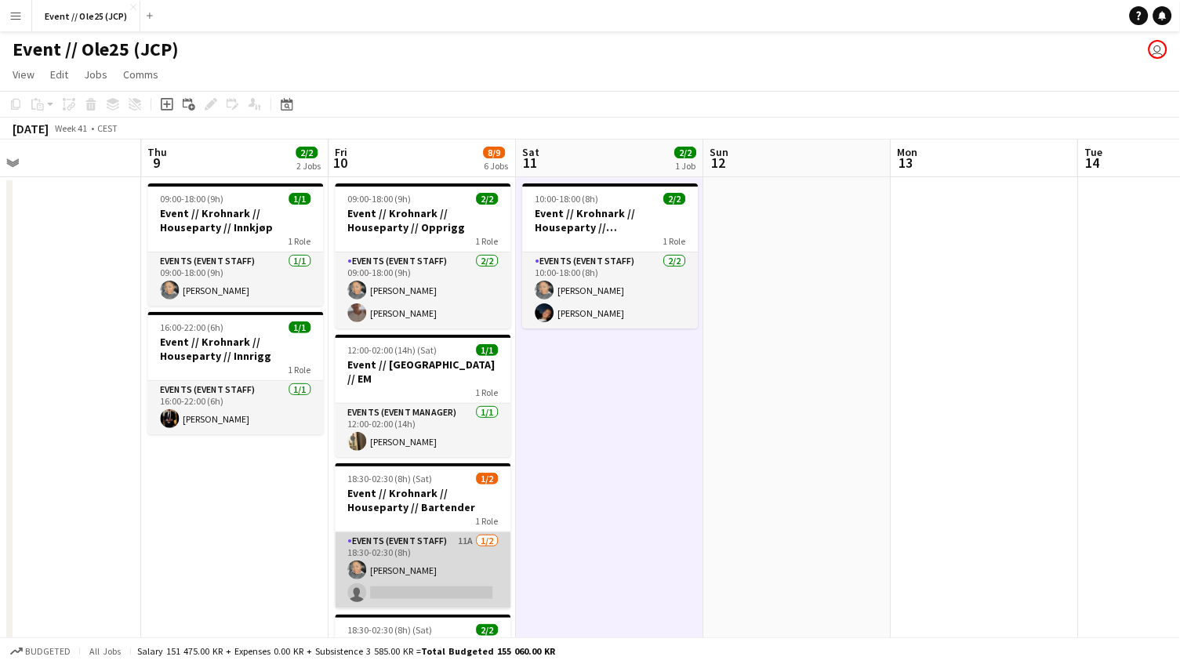
scroll to position [0, 607]
click at [423, 558] on app-card-role "Events (Event Staff) 11A [DATE] 18:30-02:30 (8h) [PERSON_NAME] single-neutral-a…" at bounding box center [424, 570] width 176 height 76
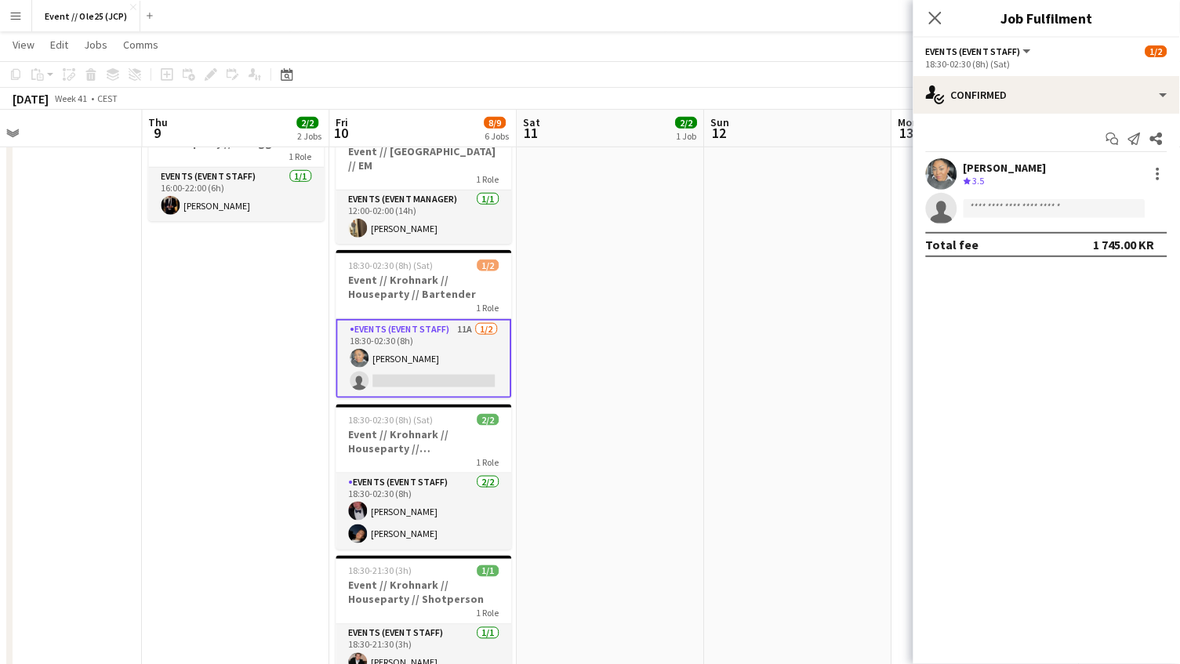
scroll to position [212, 0]
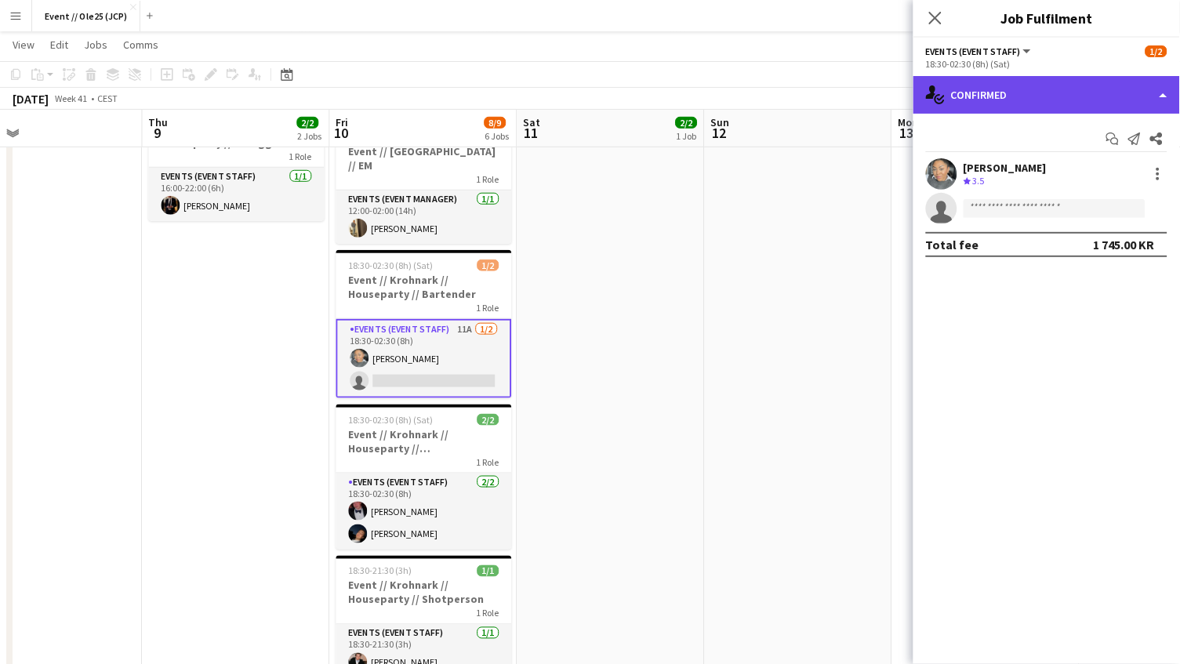
click at [1041, 109] on div "single-neutral-actions-check-2 Confirmed" at bounding box center [1046, 95] width 267 height 38
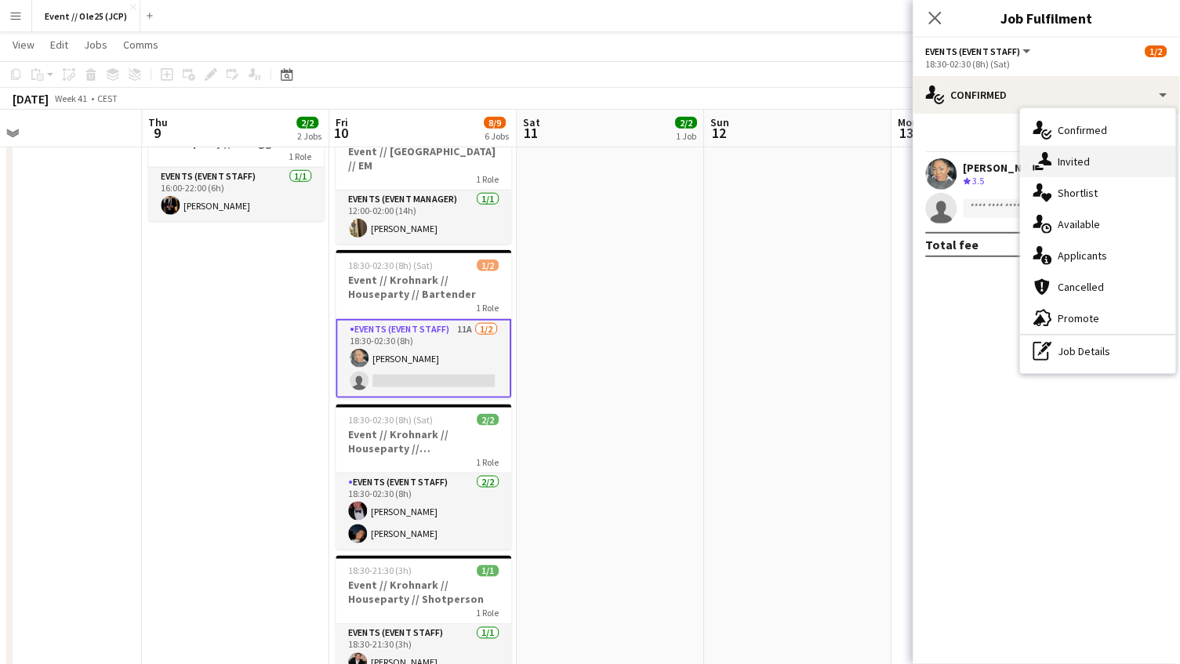
click at [1078, 154] on span "Invited" at bounding box center [1074, 161] width 32 height 14
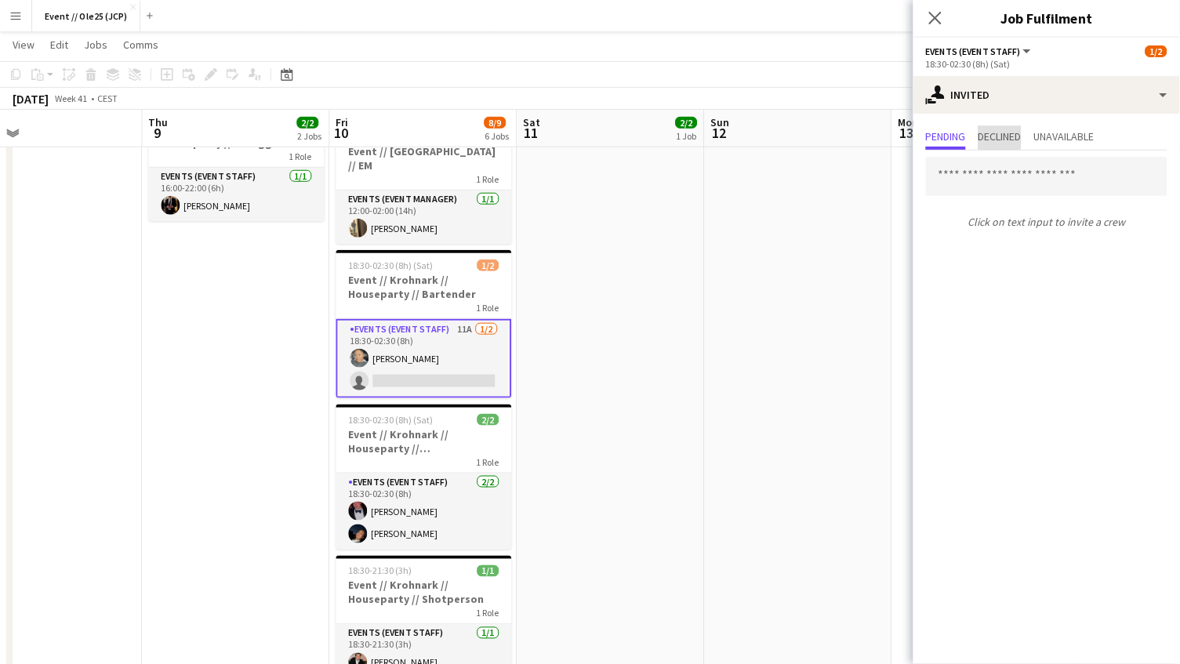
click at [1022, 126] on span "Declined" at bounding box center [1000, 138] width 43 height 24
click at [1065, 139] on span "Unavailable" at bounding box center [1064, 136] width 60 height 11
click at [949, 122] on div "Pending Declined Unavailable No declined invites No unavailable invites" at bounding box center [1046, 155] width 267 height 82
click at [949, 142] on span "Pending" at bounding box center [946, 138] width 40 height 24
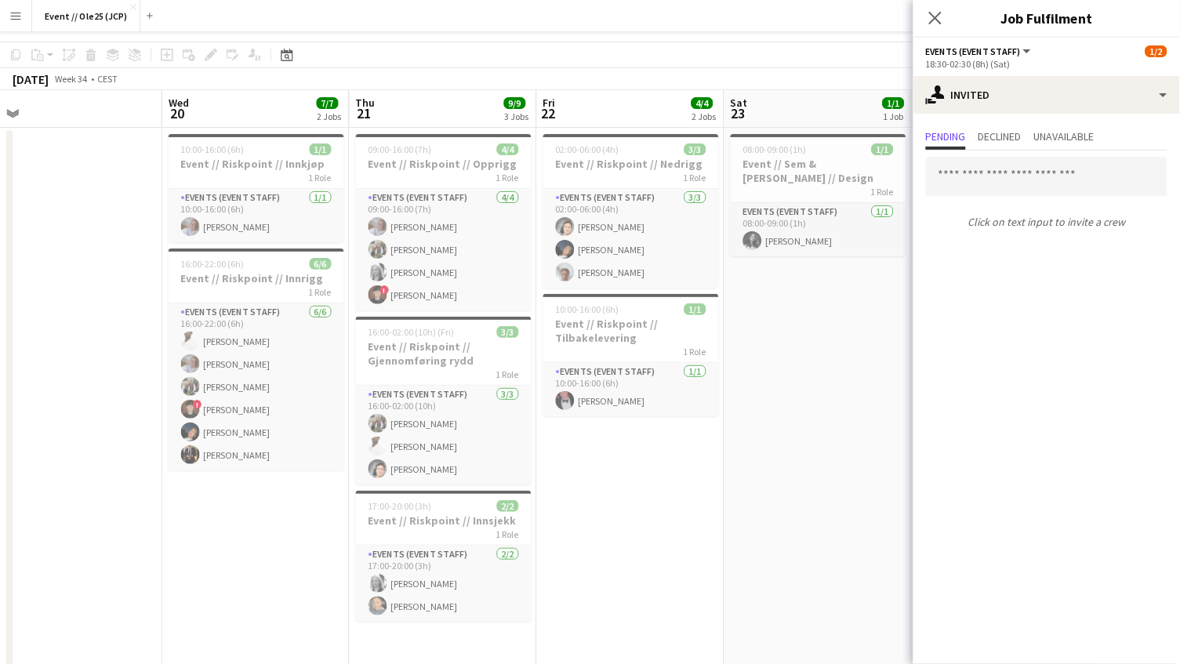
scroll to position [0, 0]
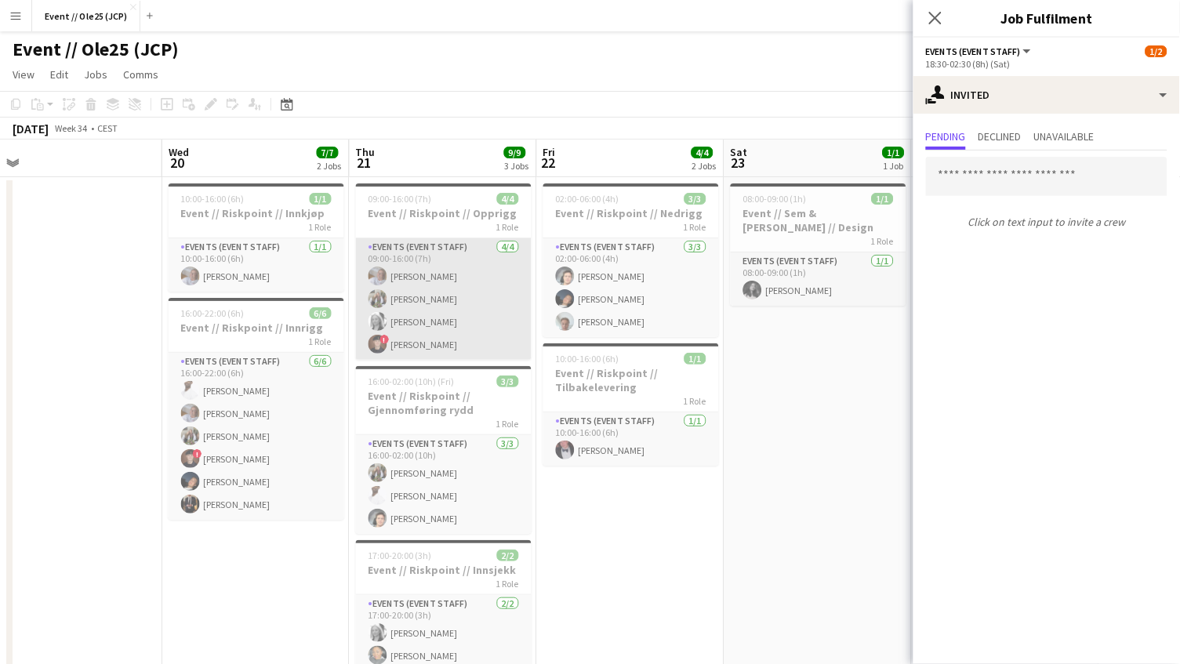
click at [462, 357] on app-card-role "Events (Event Staff) [DATE] 09:00-16:00 (7h) [PERSON_NAME] [PERSON_NAME] ! [PER…" at bounding box center [444, 299] width 176 height 122
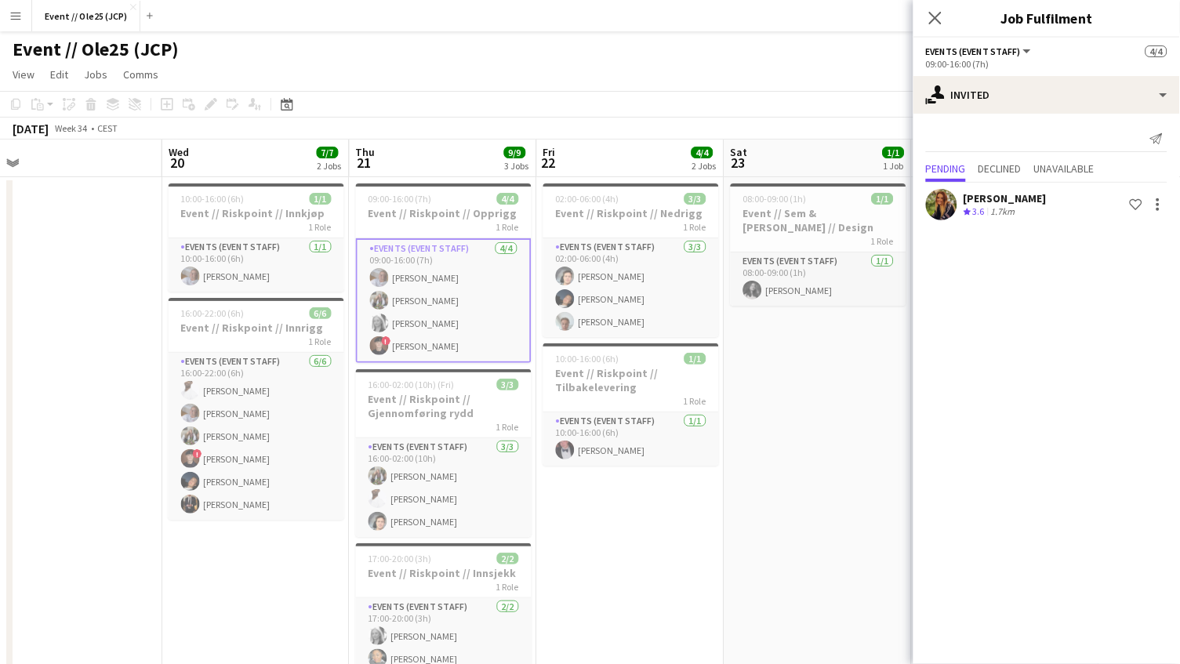
click at [456, 289] on app-card-role "Events (Event Staff) [DATE] 09:00-16:00 (7h) [PERSON_NAME] [PERSON_NAME] ! [PER…" at bounding box center [444, 300] width 176 height 125
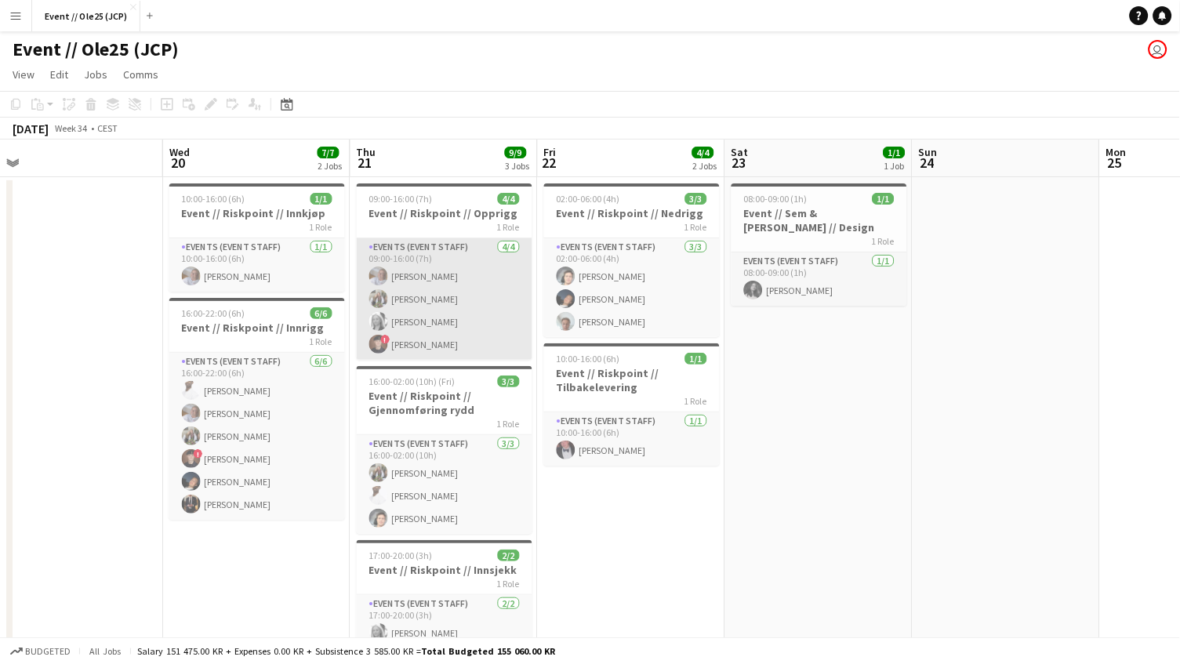
click at [458, 307] on app-card-role "Events (Event Staff) [DATE] 09:00-16:00 (7h) [PERSON_NAME] [PERSON_NAME] ! [PER…" at bounding box center [445, 299] width 176 height 122
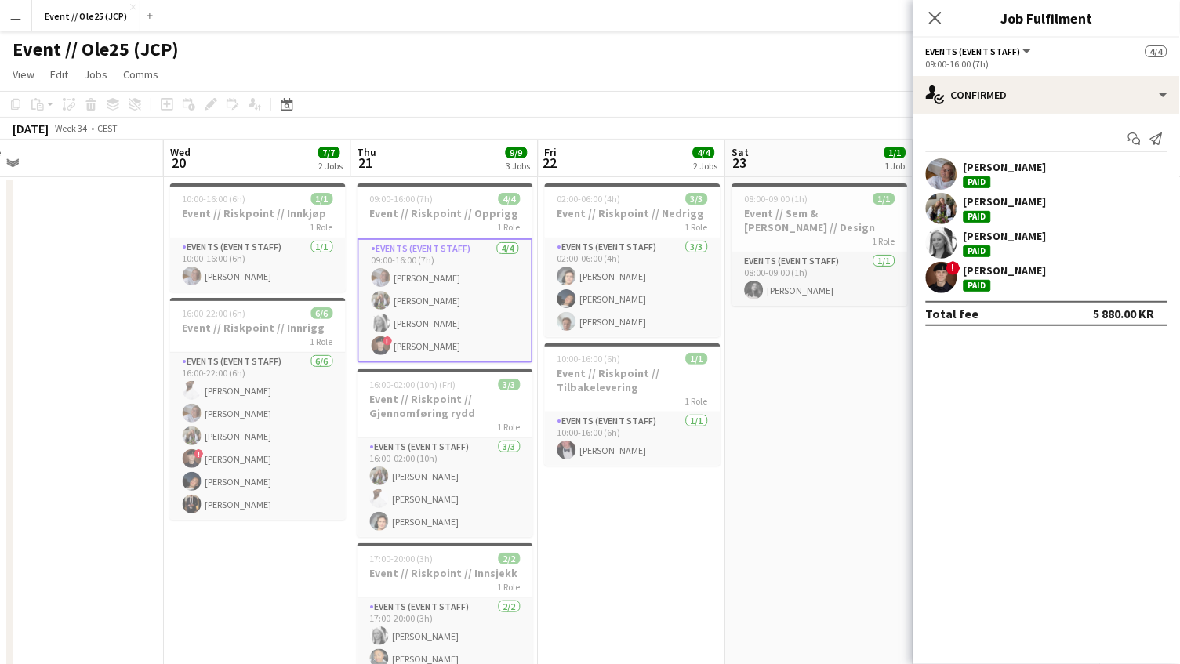
click at [940, 281] on app-user-avatar at bounding box center [941, 277] width 31 height 31
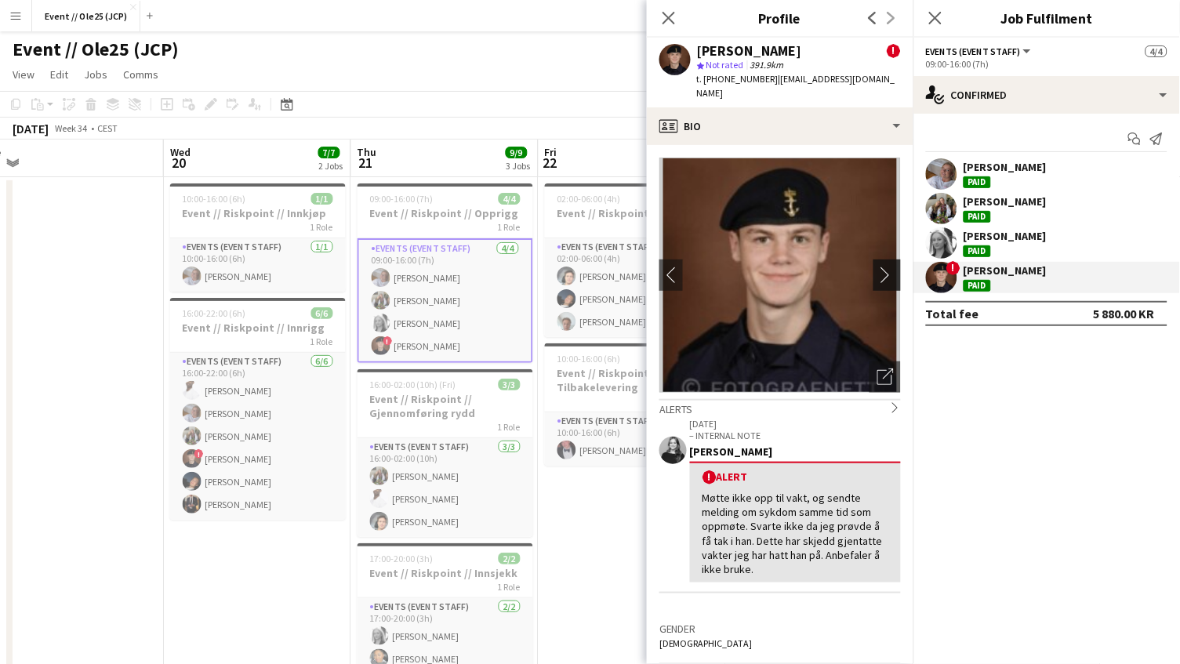
click at [891, 267] on app-icon "chevron-right" at bounding box center [889, 275] width 24 height 16
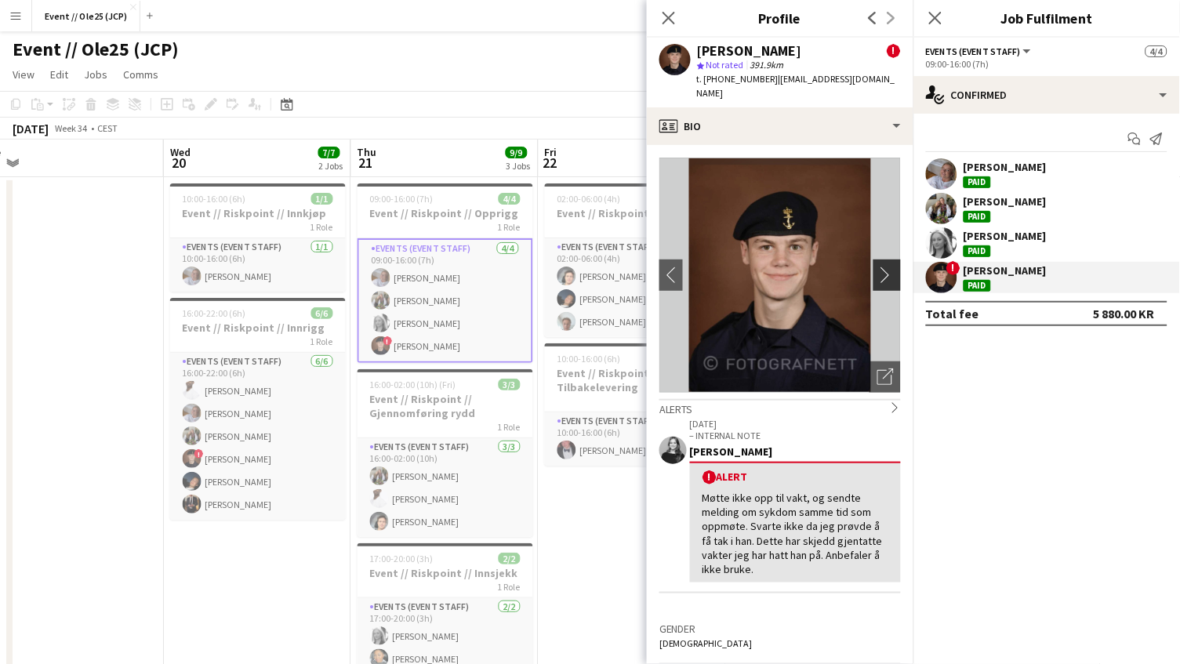
click at [889, 267] on app-icon "chevron-right" at bounding box center [889, 275] width 24 height 16
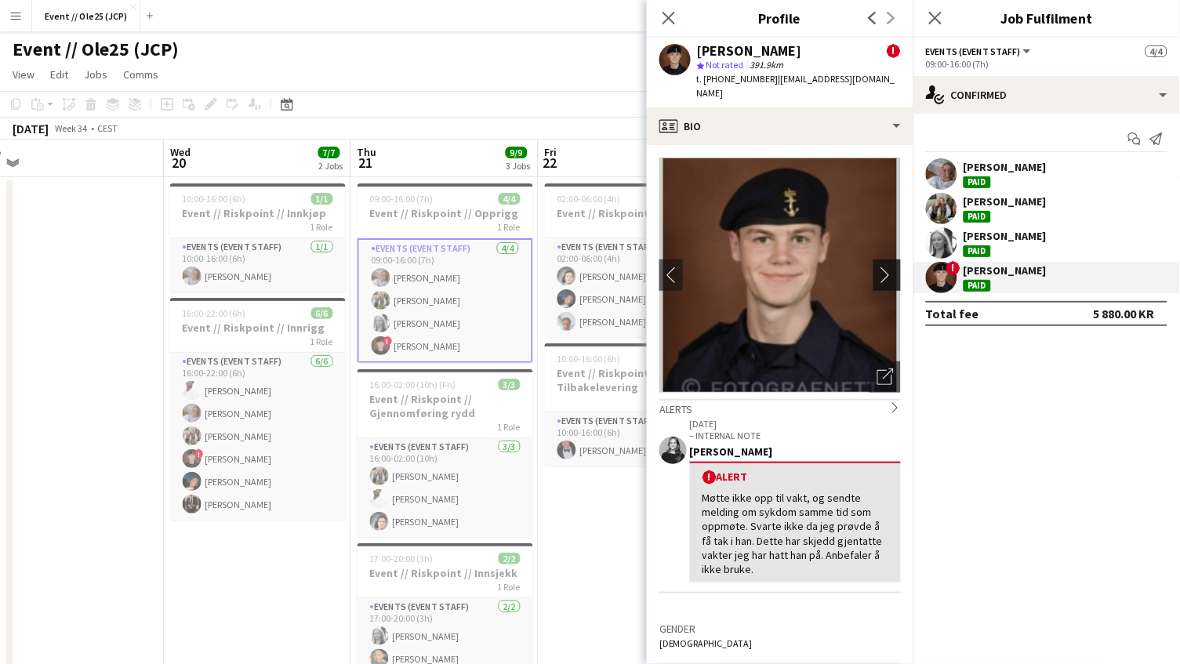
click at [889, 267] on app-icon "chevron-right" at bounding box center [889, 275] width 24 height 16
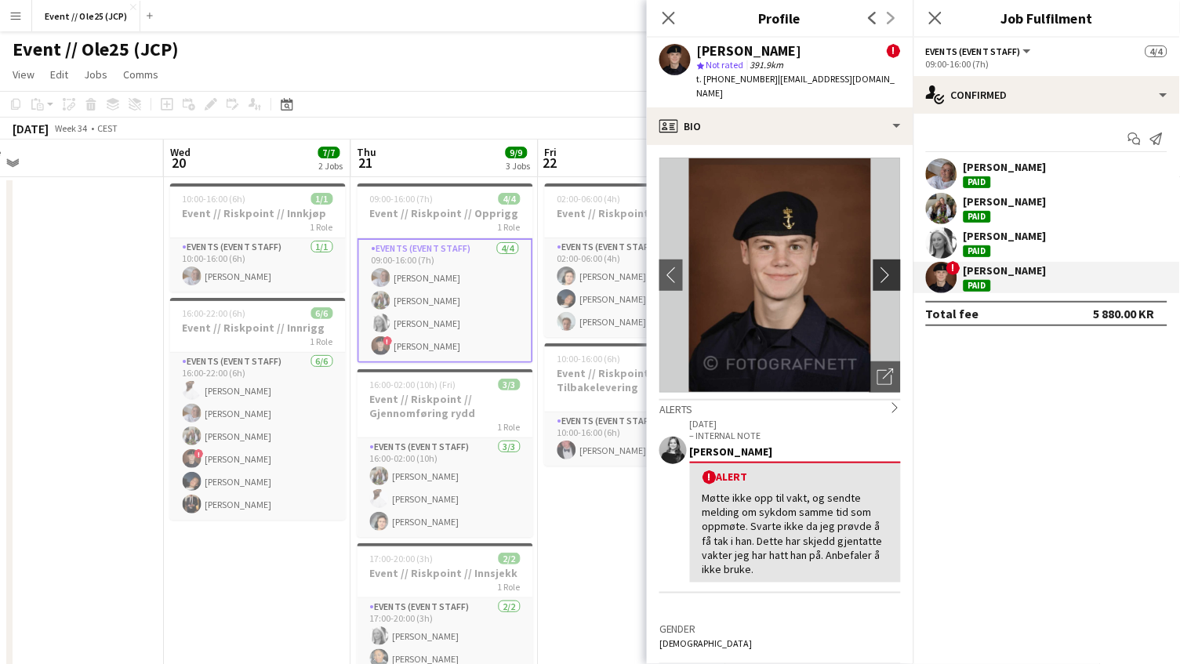
click at [889, 267] on app-icon "chevron-right" at bounding box center [889, 275] width 24 height 16
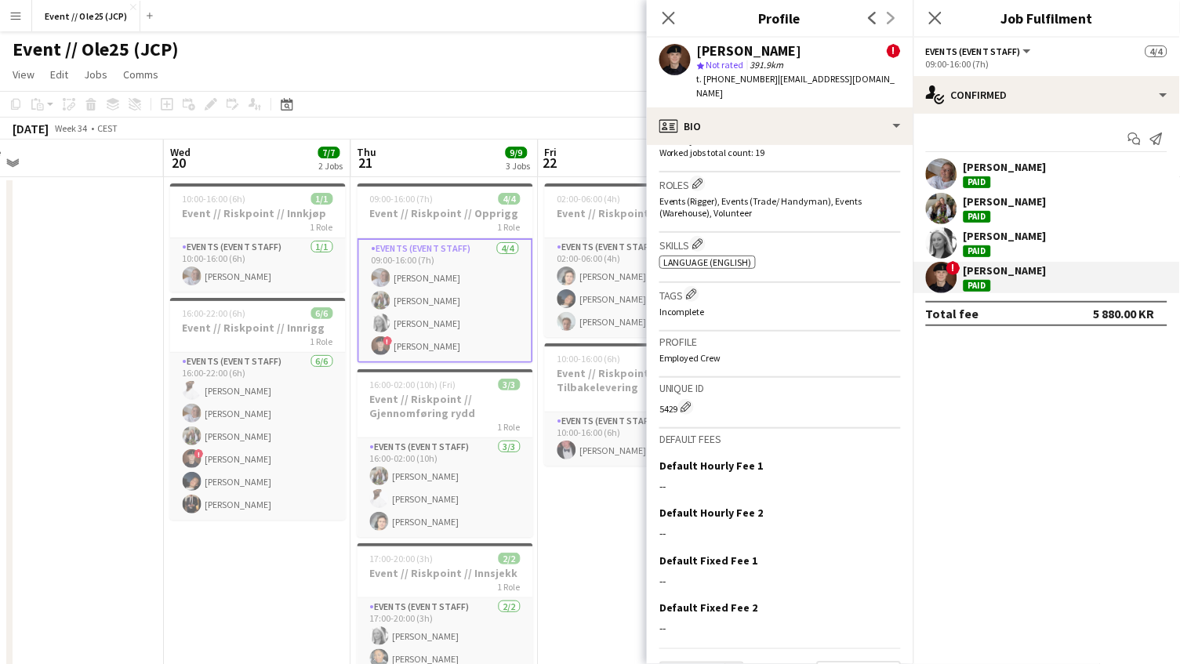
scroll to position [712, 0]
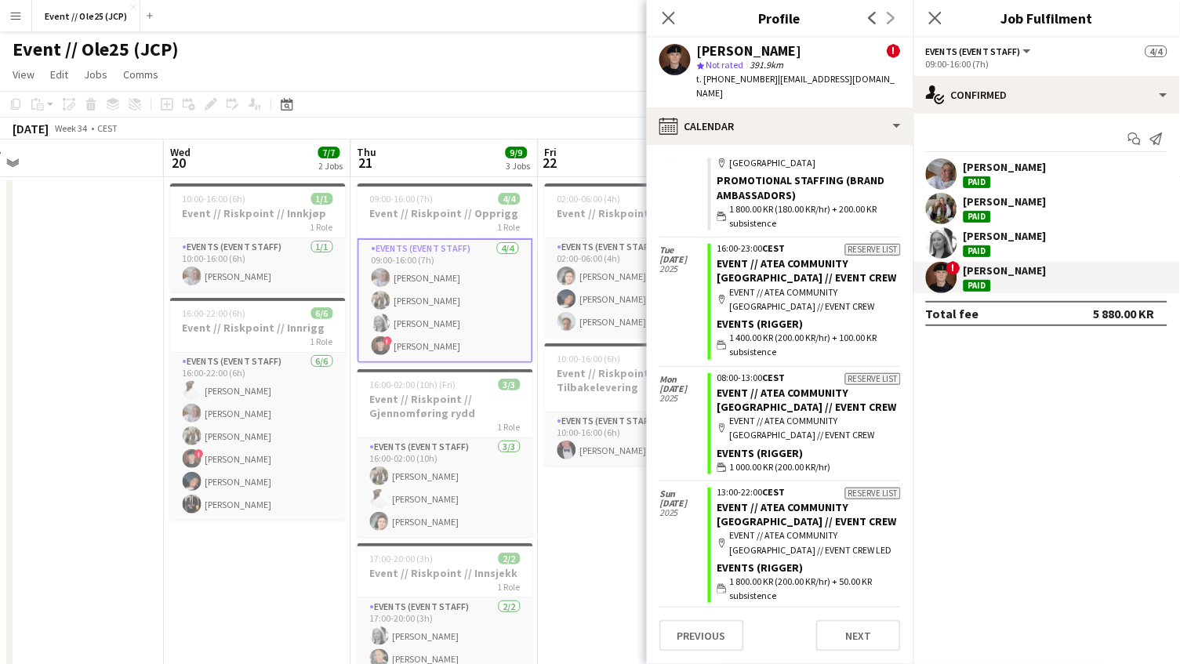
scroll to position [337, 0]
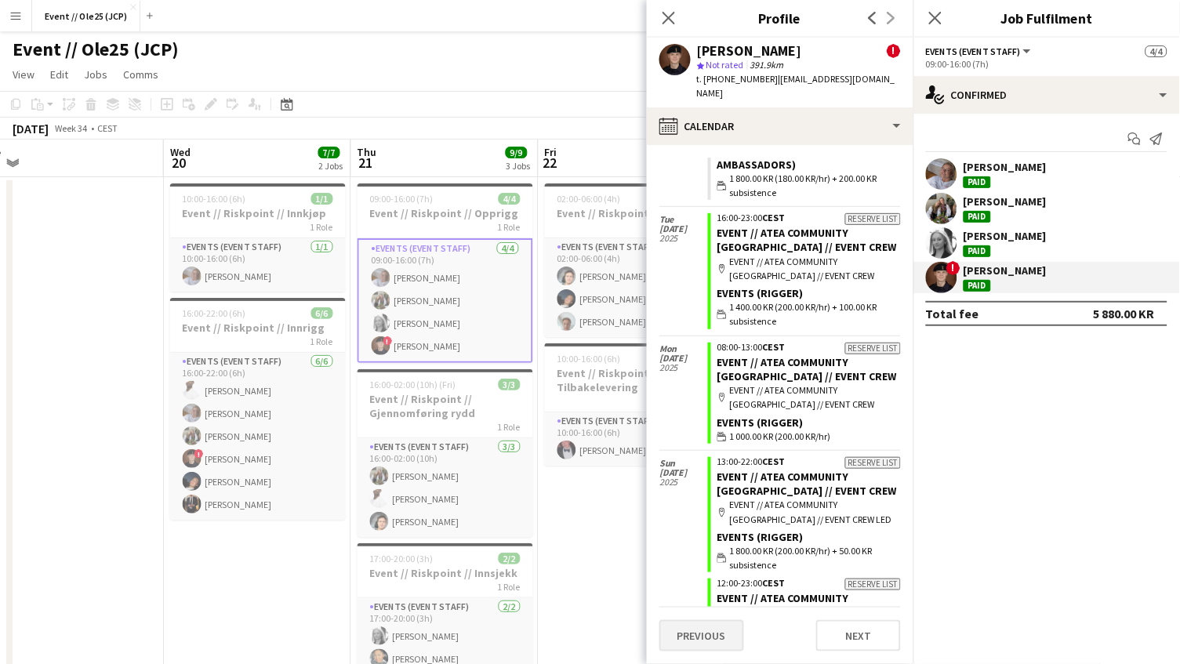
click at [682, 640] on button "Previous" at bounding box center [701, 635] width 85 height 31
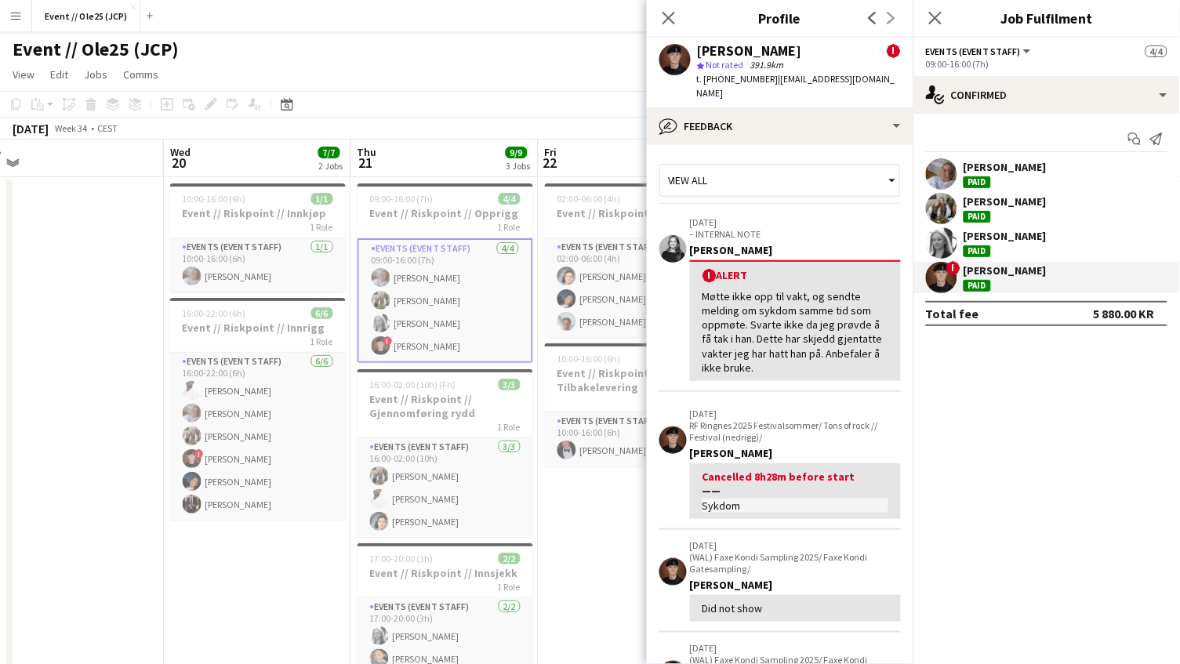
scroll to position [0, 0]
click at [576, 40] on div "Event // Ole25 (JCP) user" at bounding box center [590, 46] width 1180 height 30
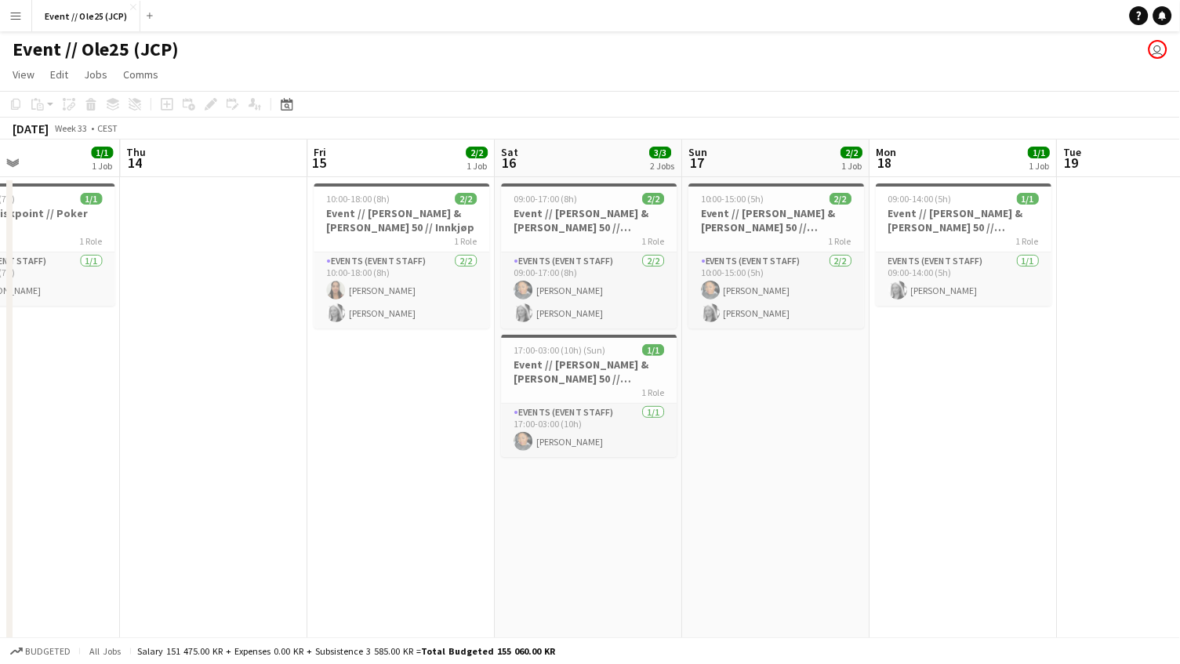
scroll to position [0, 645]
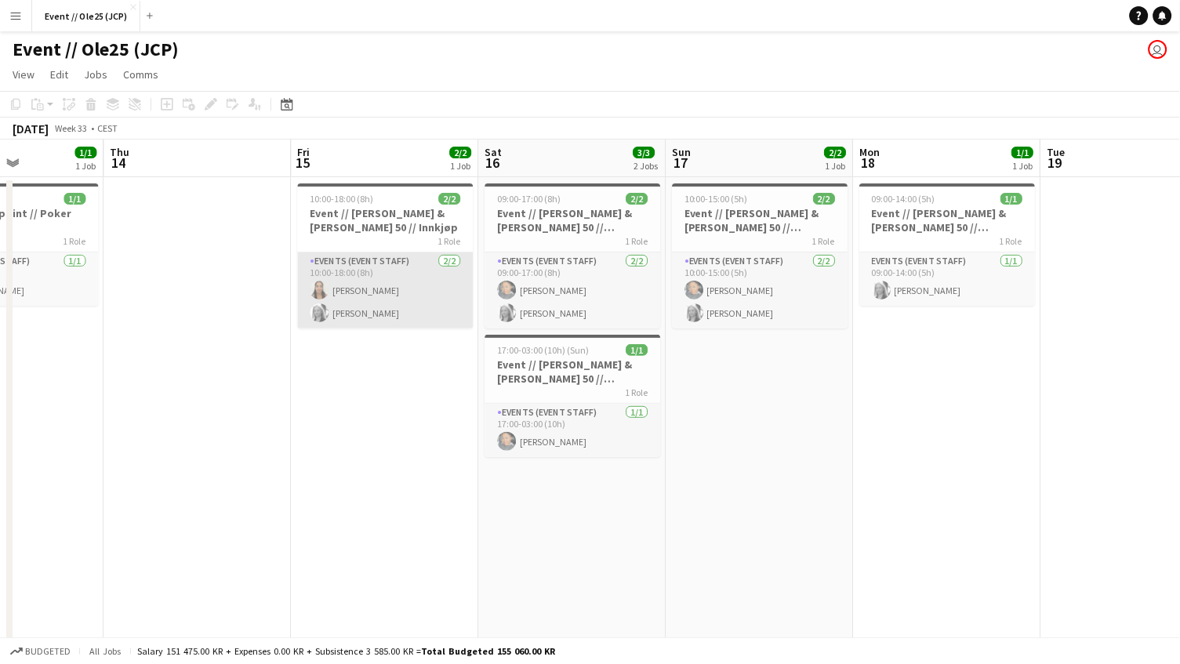
click at [372, 276] on app-card-role "Events (Event Staff) [DATE] 10:00-18:00 (8h) [PERSON_NAME] [PERSON_NAME]" at bounding box center [386, 290] width 176 height 76
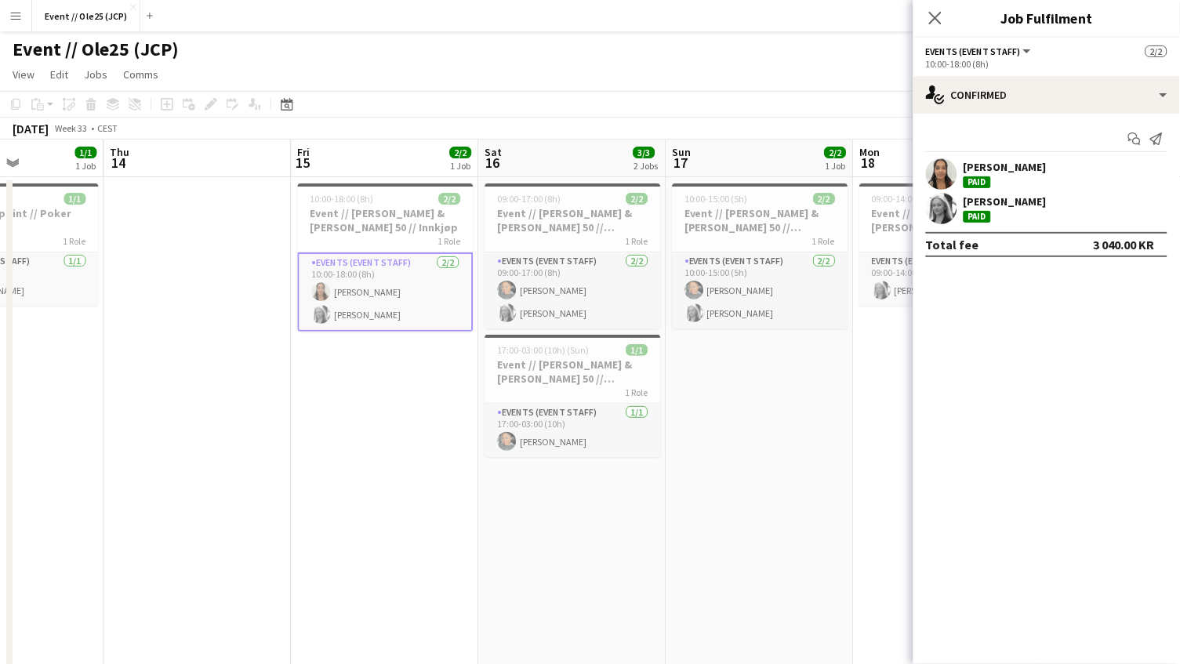
click at [1009, 168] on div "[PERSON_NAME]" at bounding box center [1005, 167] width 83 height 14
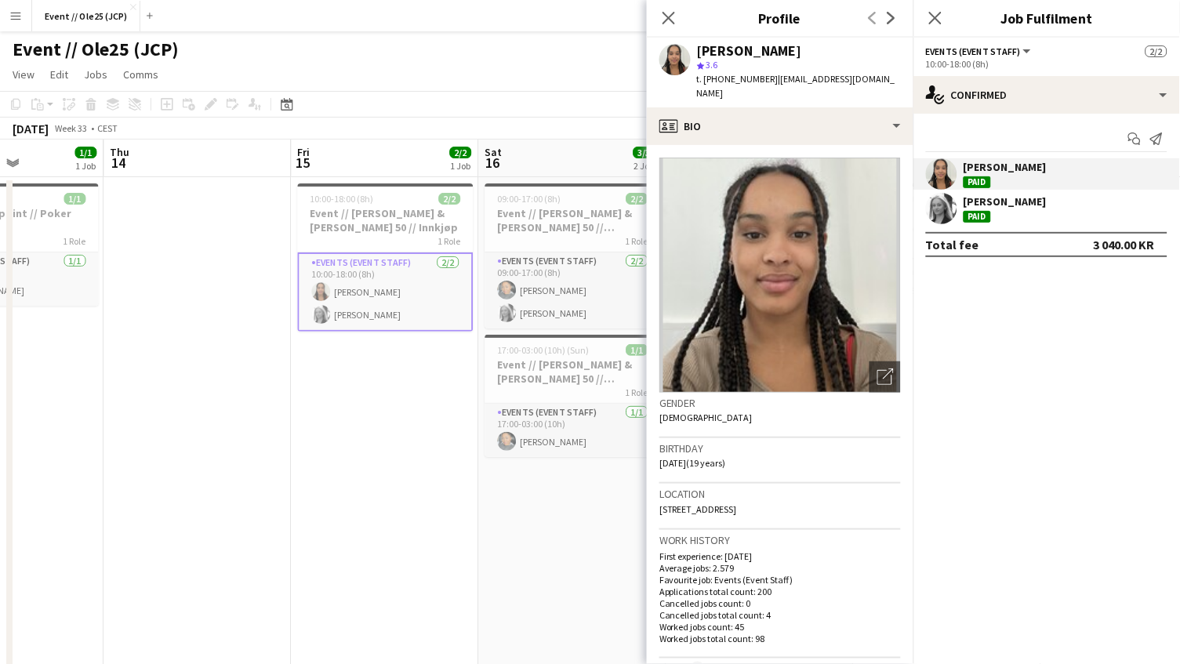
click at [586, 127] on div "[DATE] Week 33 • CEST" at bounding box center [590, 129] width 1180 height 22
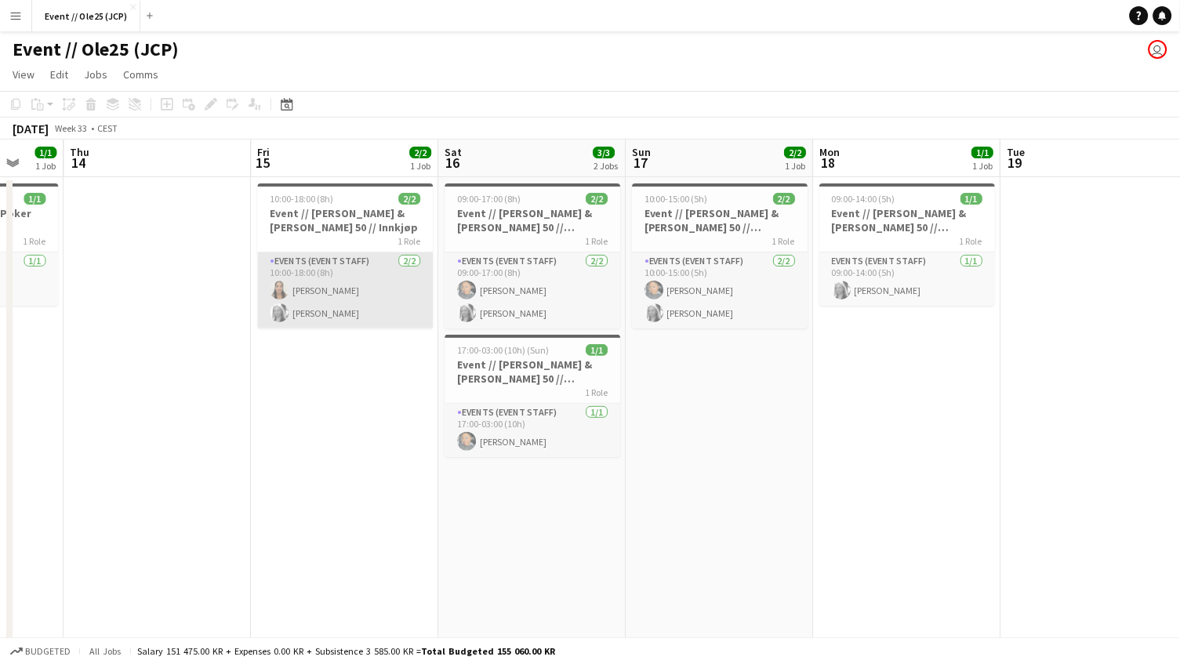
click at [281, 281] on app-user-avatar at bounding box center [279, 290] width 19 height 19
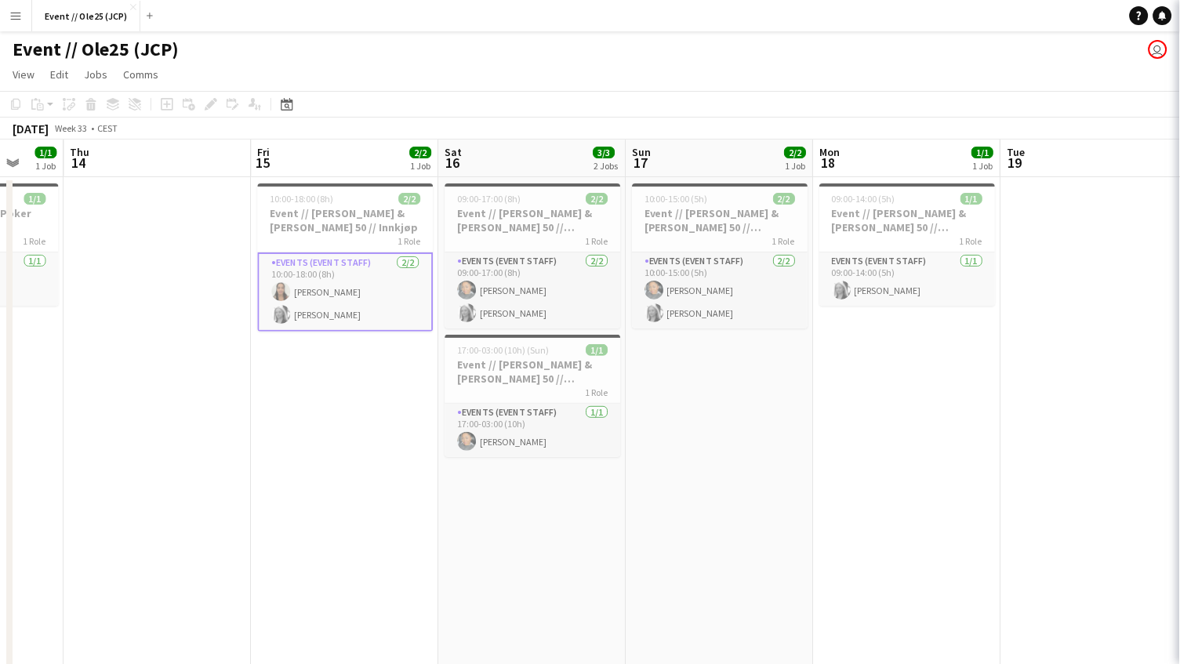
scroll to position [0, 685]
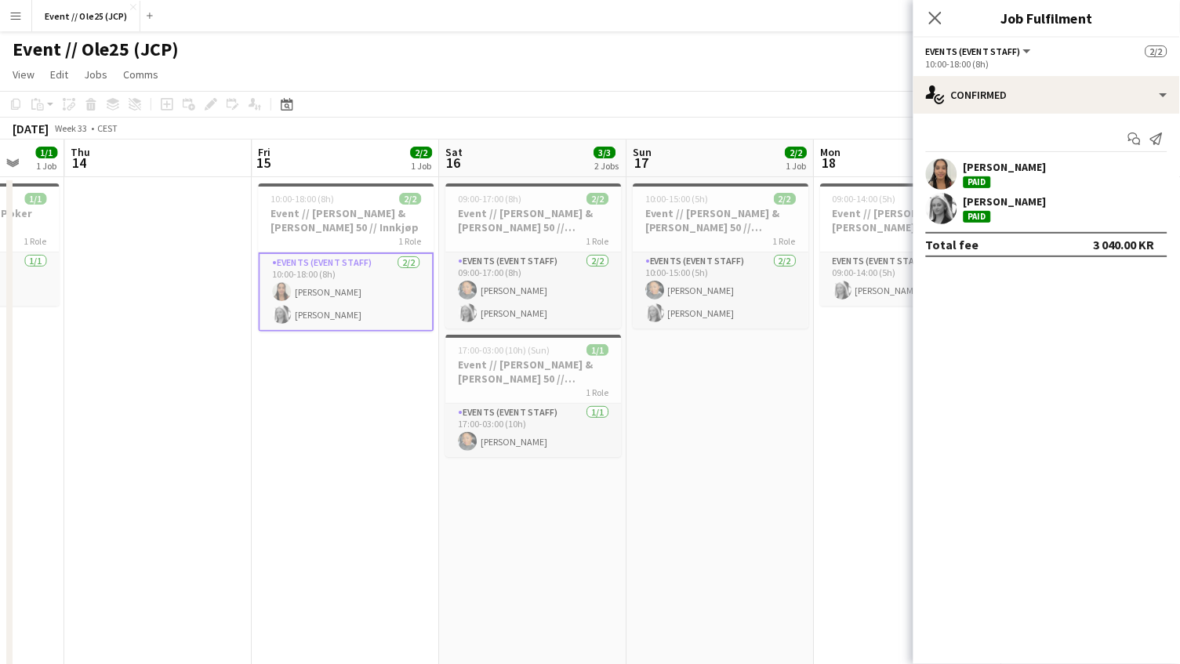
click at [1010, 171] on div "[PERSON_NAME]" at bounding box center [1005, 167] width 83 height 14
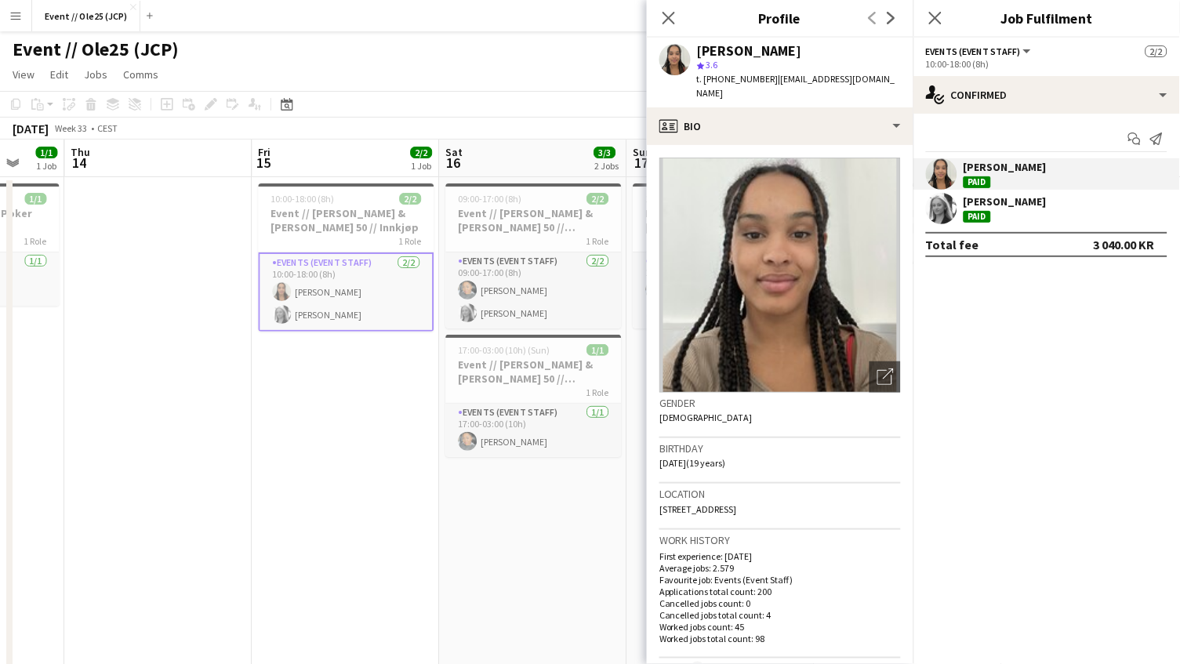
click at [489, 53] on div "Event // Ole25 (JCP) user" at bounding box center [590, 46] width 1180 height 30
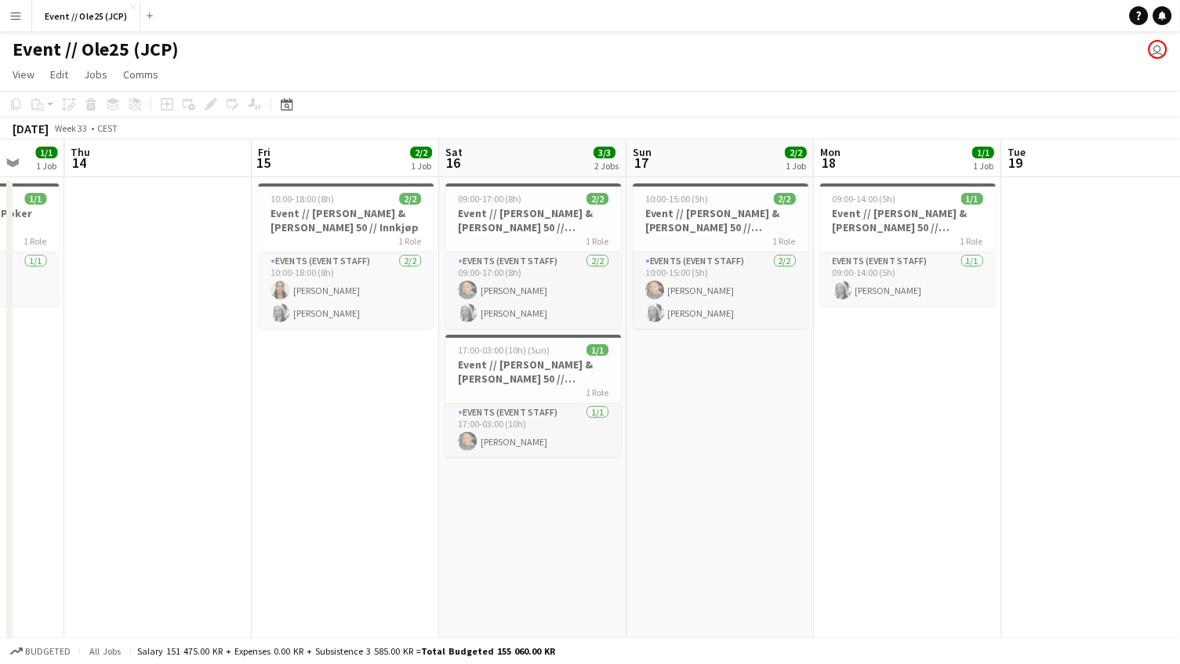
click at [681, 438] on app-date-cell "10:00-15:00 (5h) 2/2 Event // [PERSON_NAME] & [PERSON_NAME] 50 // Nedrigg + til…" at bounding box center [719, 616] width 187 height 878
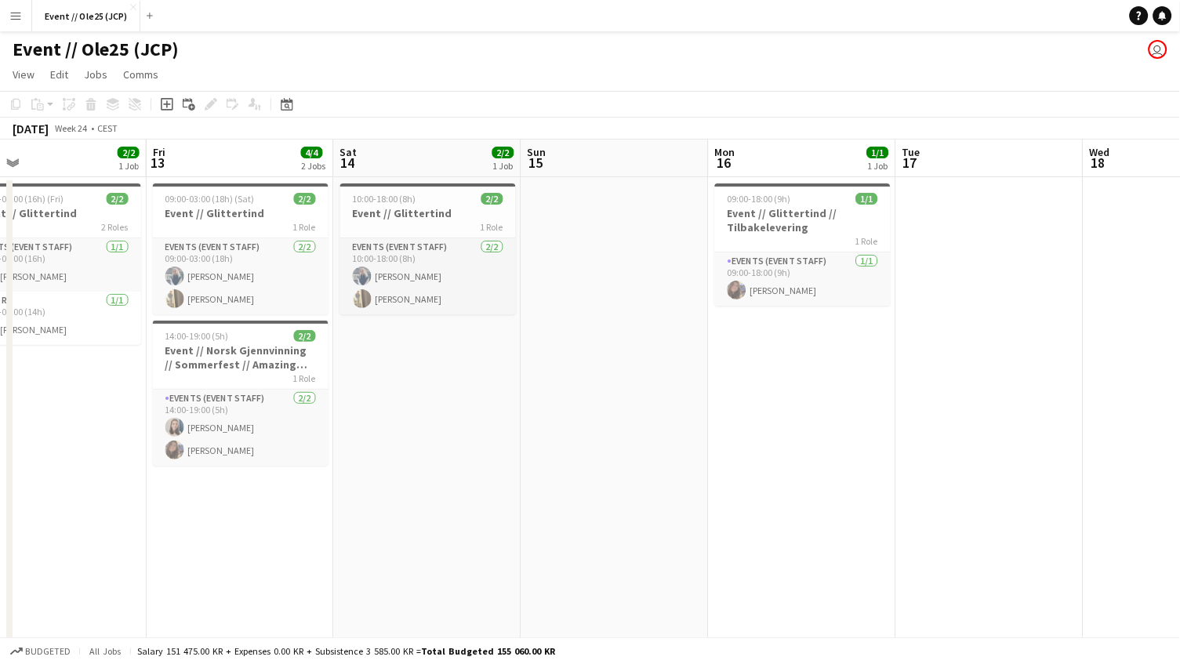
scroll to position [0, 376]
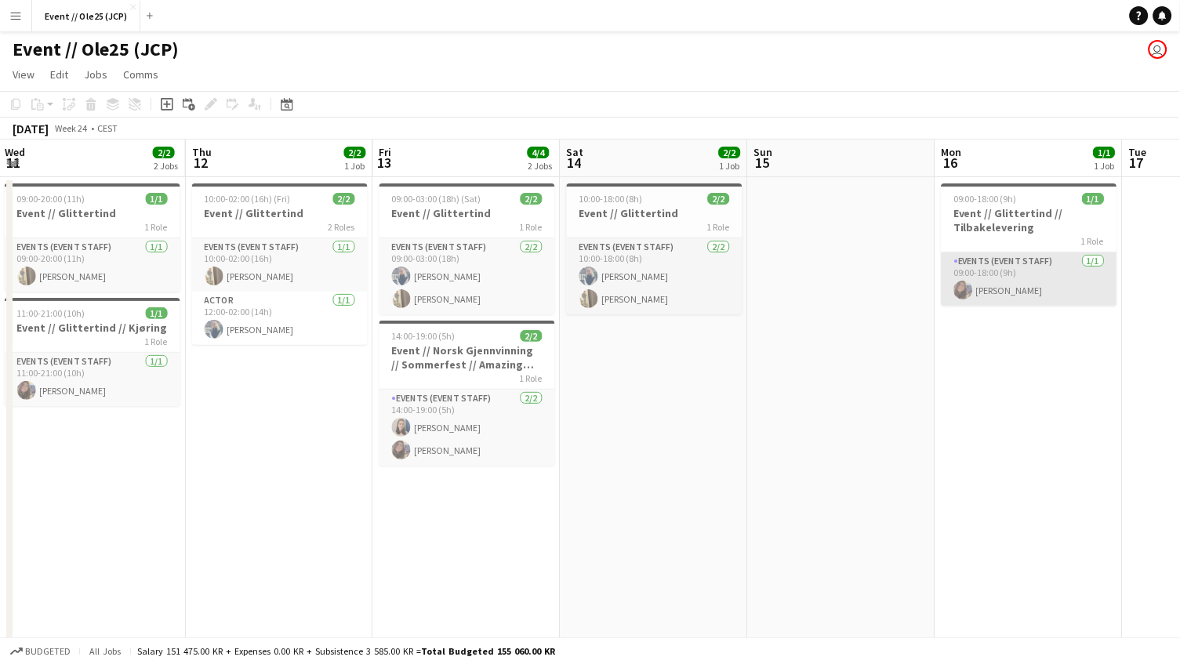
click at [1047, 267] on app-card-role "Events (Event Staff) [DATE] 09:00-18:00 (9h) [PERSON_NAME]" at bounding box center [1030, 278] width 176 height 53
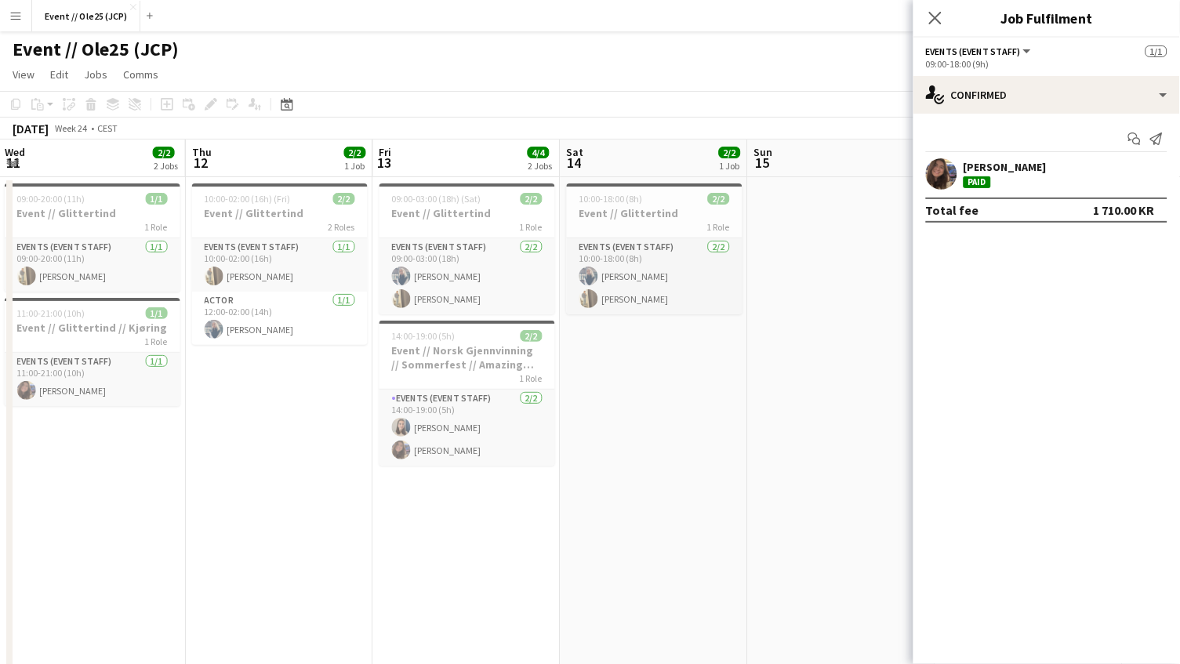
click at [1000, 154] on div "Start chat Send notification [PERSON_NAME] Paid Total fee 1 710.00 KR" at bounding box center [1046, 175] width 267 height 122
click at [992, 163] on div "[PERSON_NAME]" at bounding box center [1005, 167] width 83 height 14
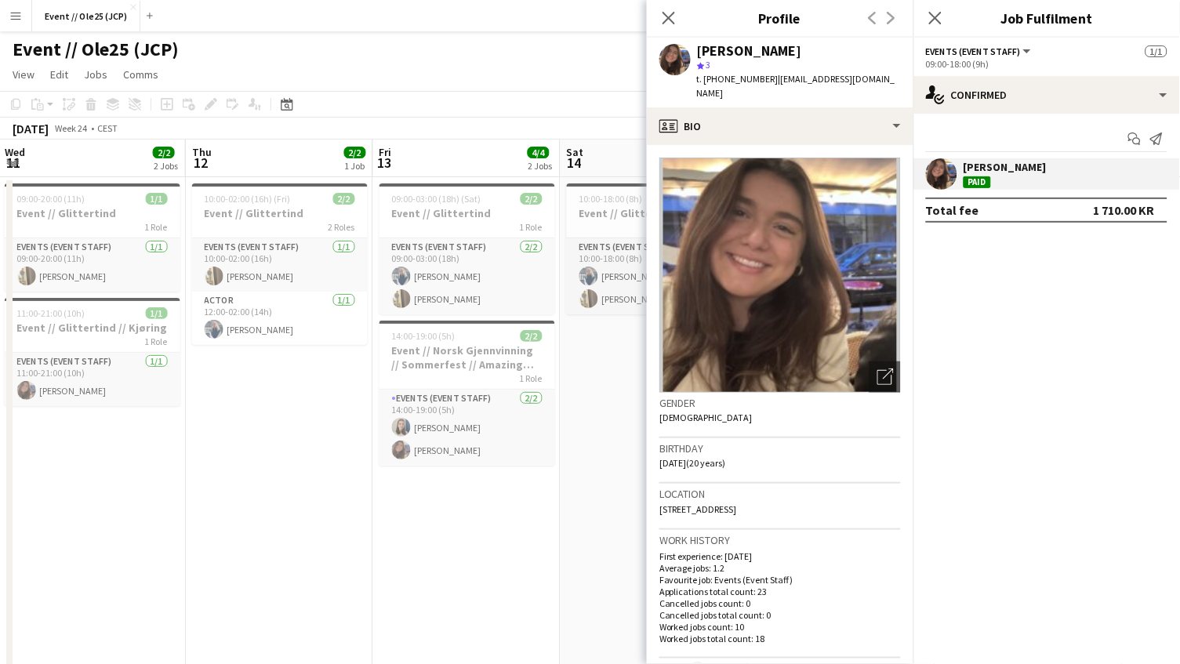
click at [552, 82] on app-page-menu "View Day view expanded Day view collapsed Month view Date picker Jump to [DATE]…" at bounding box center [590, 76] width 1180 height 30
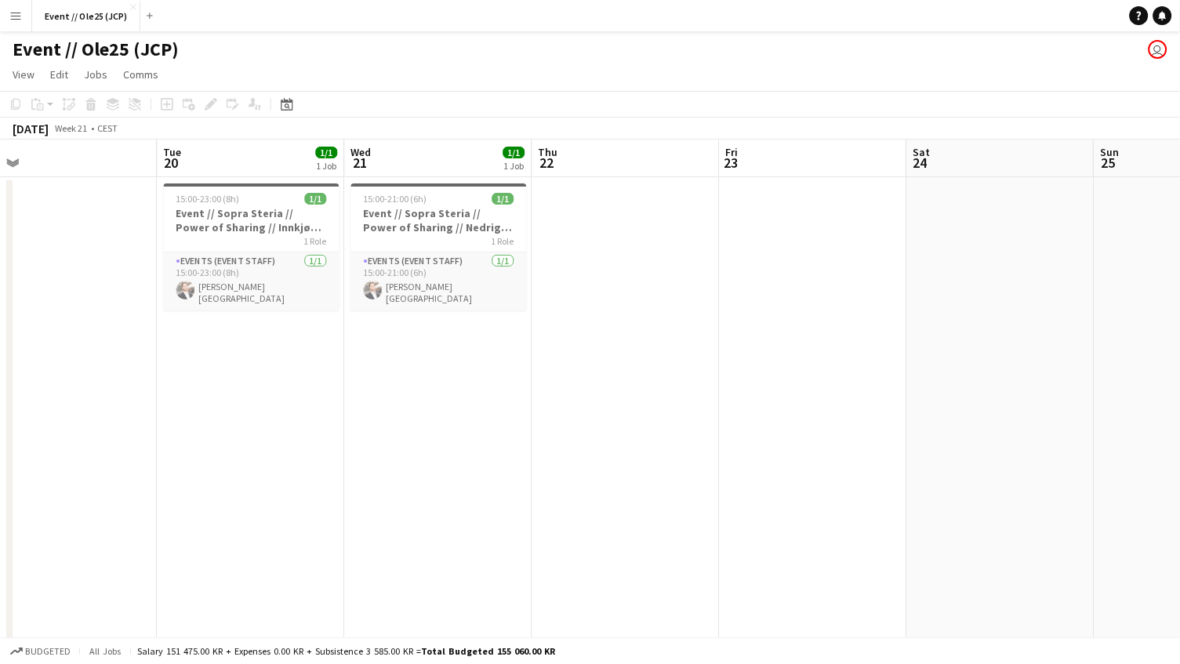
scroll to position [0, 386]
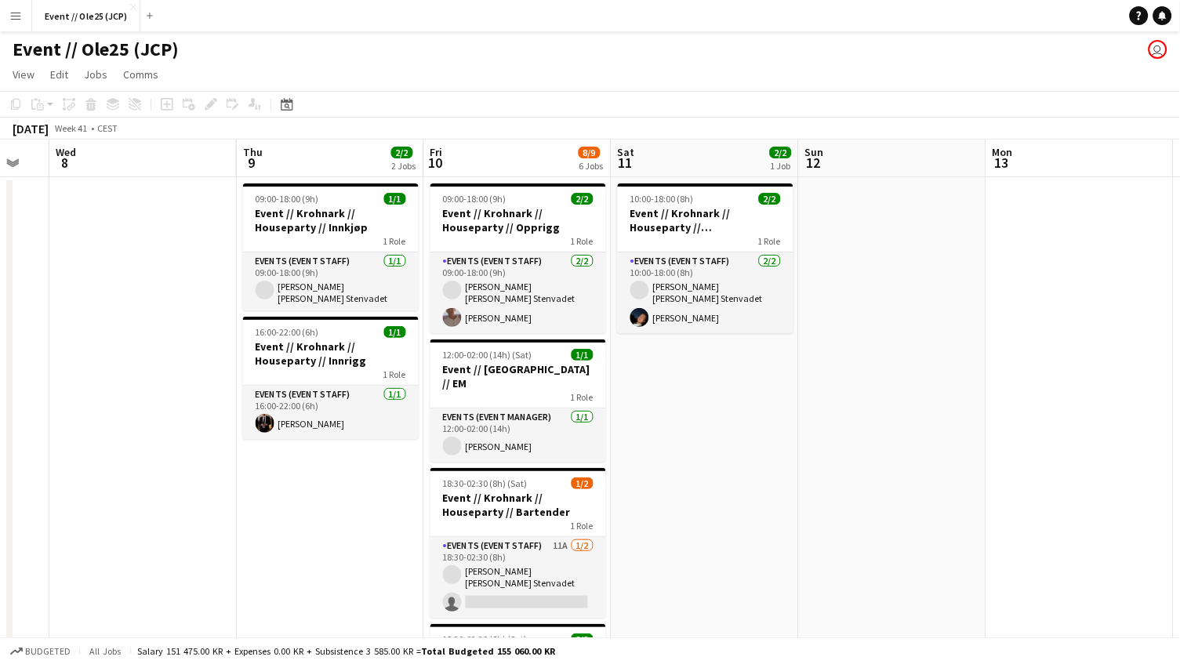
scroll to position [0, 408]
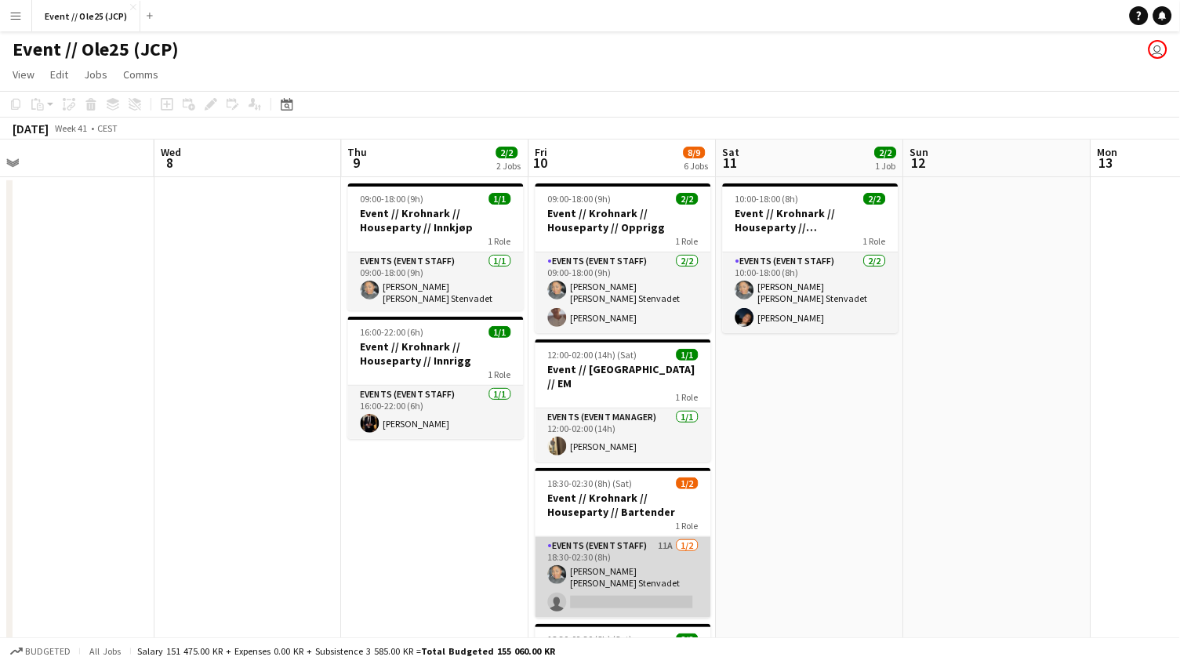
click at [661, 568] on app-card-role "Events (Event Staff) 11A [DATE] 18:30-02:30 (8h) [PERSON_NAME] [PERSON_NAME] St…" at bounding box center [624, 577] width 176 height 81
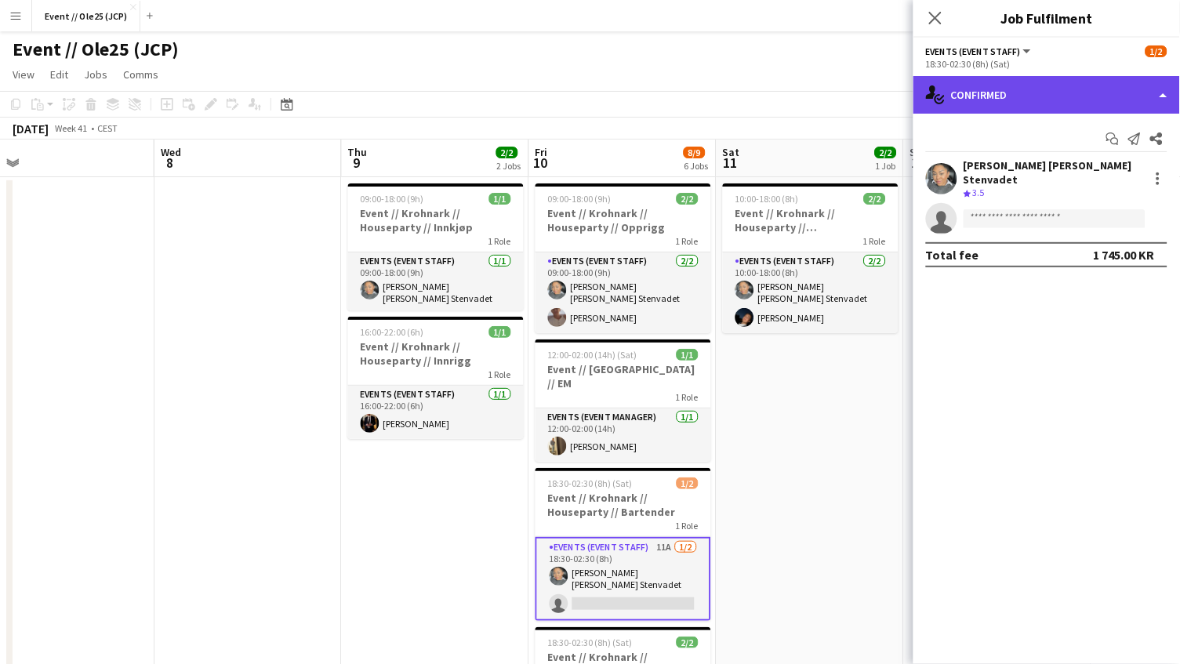
click at [1044, 87] on div "single-neutral-actions-check-2 Confirmed" at bounding box center [1046, 95] width 267 height 38
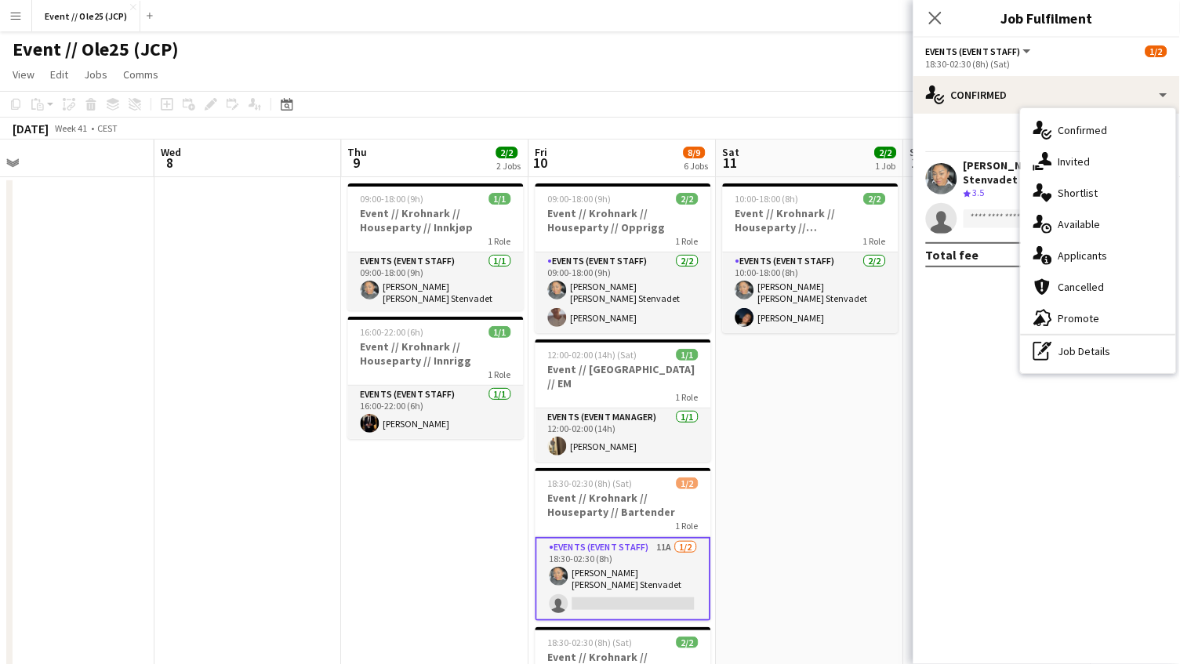
click at [964, 154] on div "Start chat Send notification Share Daniela Alejandra Eriksen Stenvadet Crew rat…" at bounding box center [1046, 197] width 267 height 166
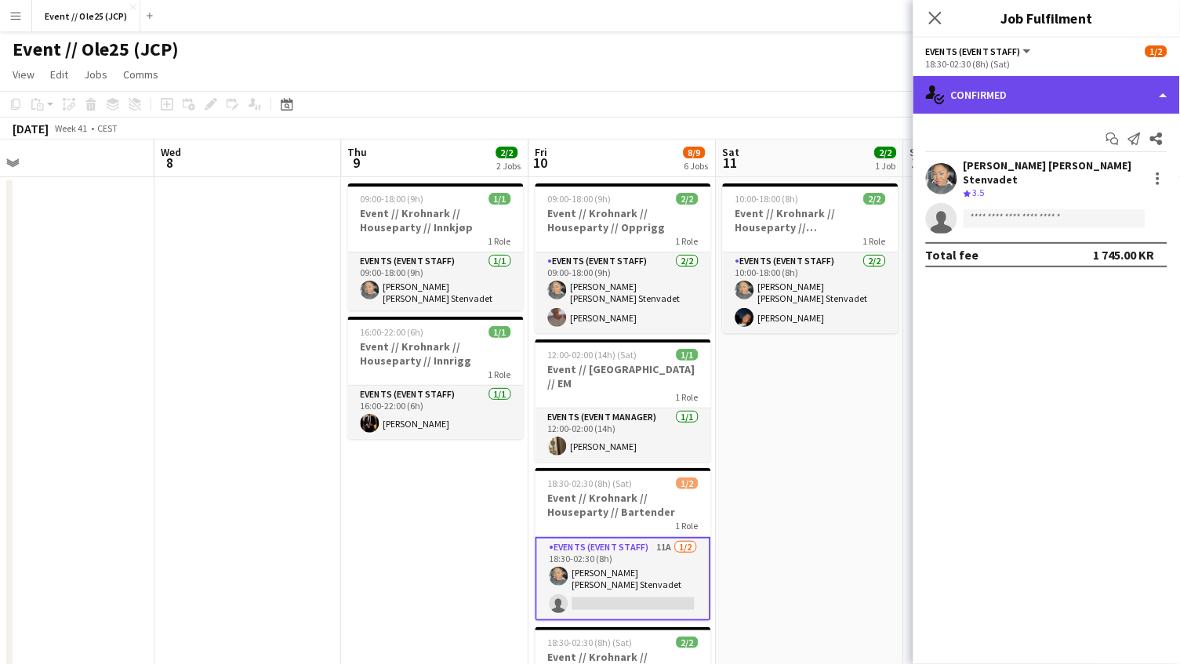
click at [1026, 103] on div "single-neutral-actions-check-2 Confirmed" at bounding box center [1046, 95] width 267 height 38
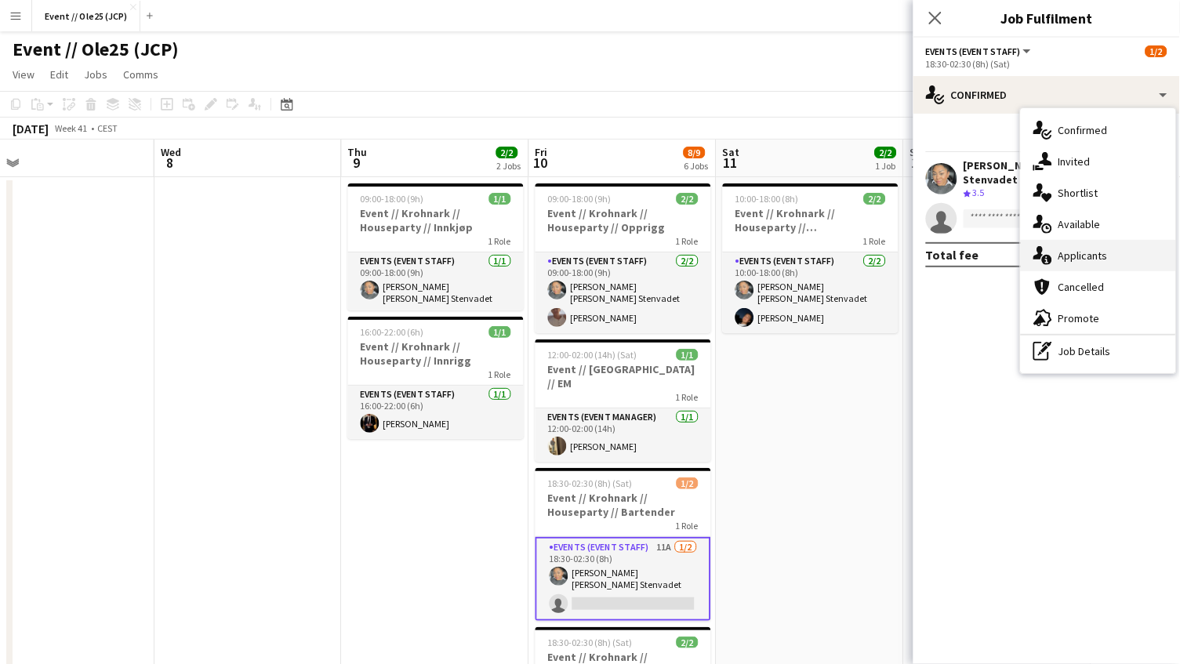
click at [1086, 253] on span "Applicants" at bounding box center [1082, 256] width 49 height 14
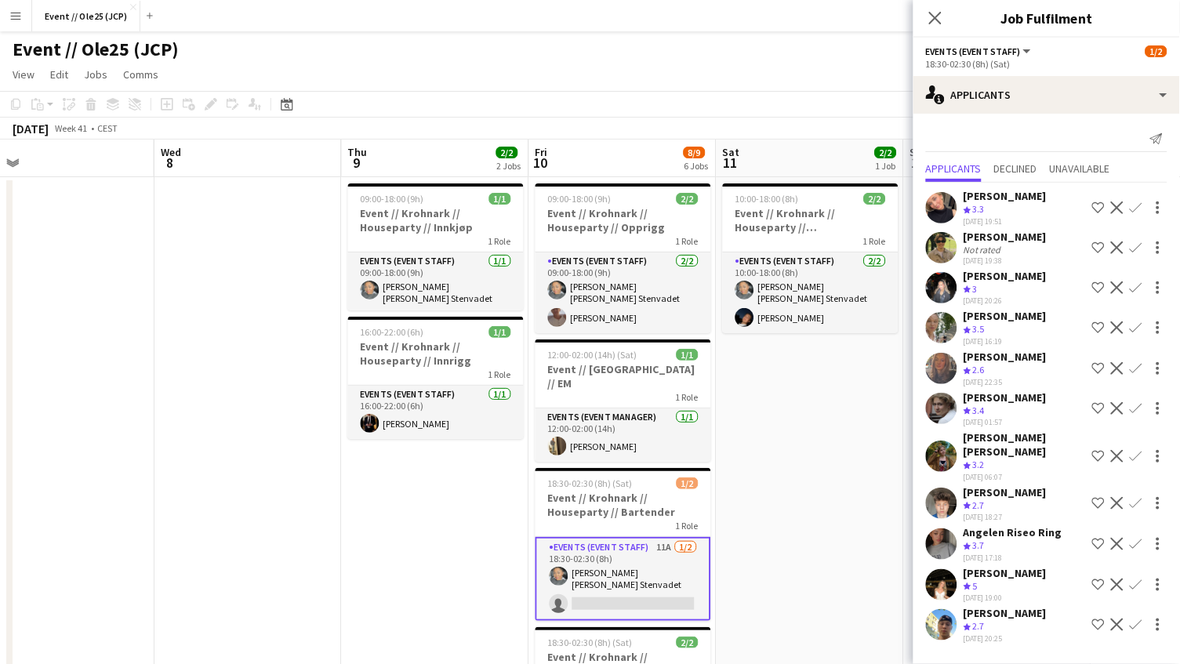
click at [1016, 325] on div "Crew rating 3.5" at bounding box center [1005, 329] width 83 height 13
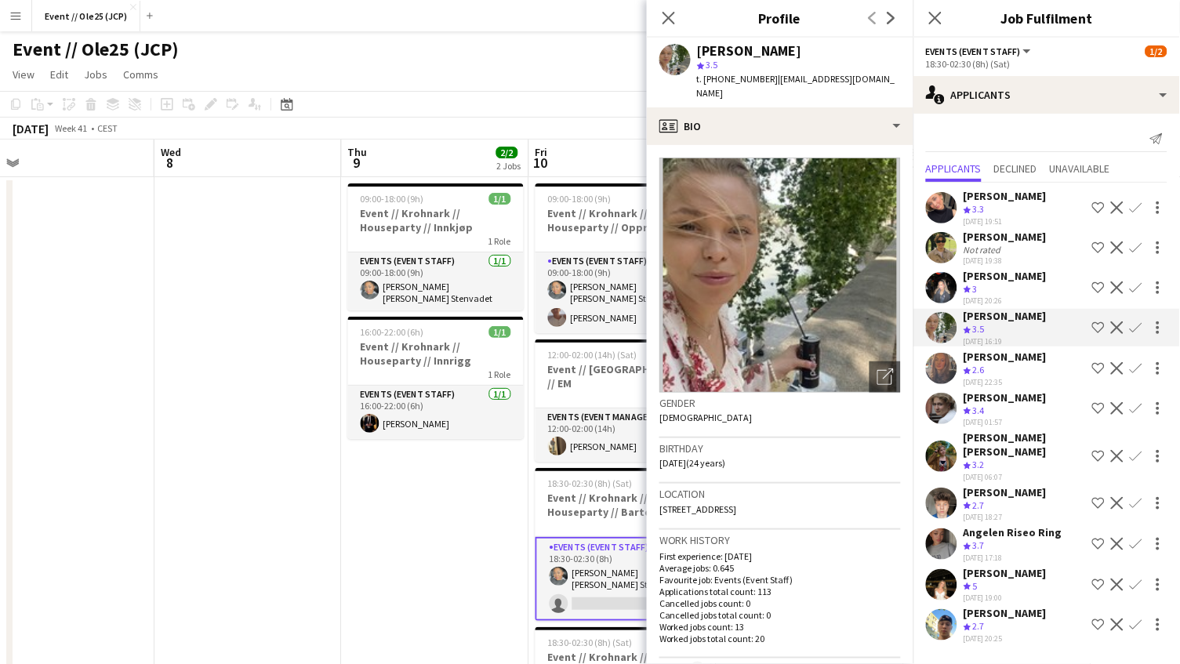
click at [1021, 525] on div "Angelen Riseo Ring" at bounding box center [1013, 532] width 99 height 14
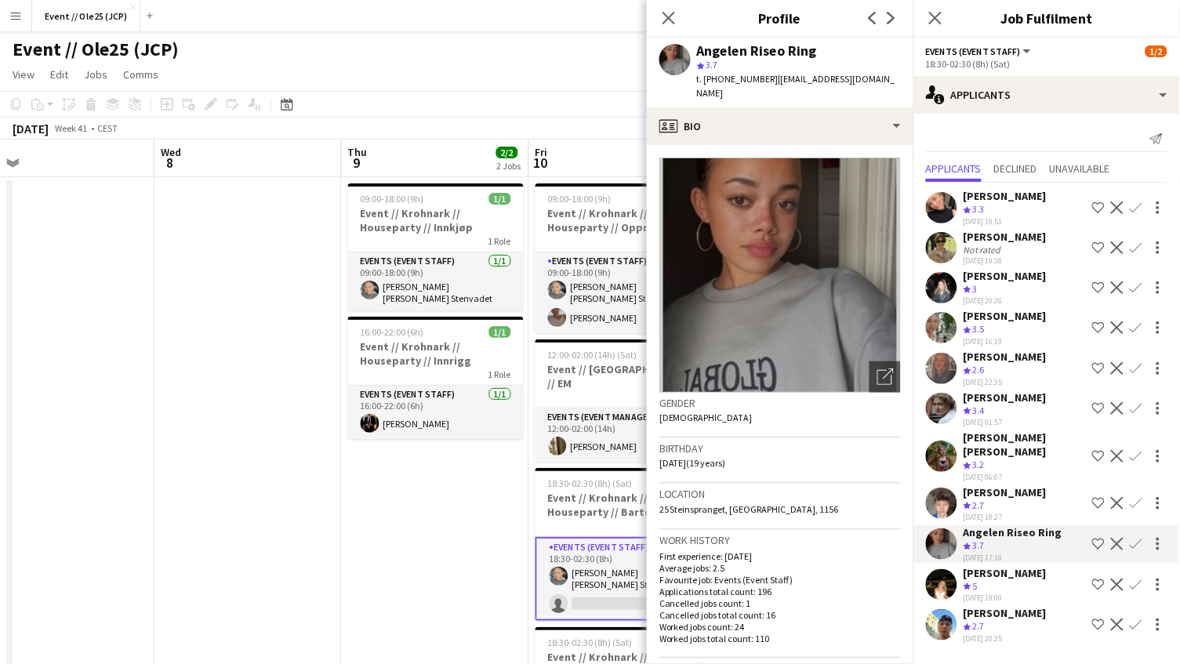
click at [1020, 499] on div "Crew rating 2.7" at bounding box center [1005, 505] width 83 height 13
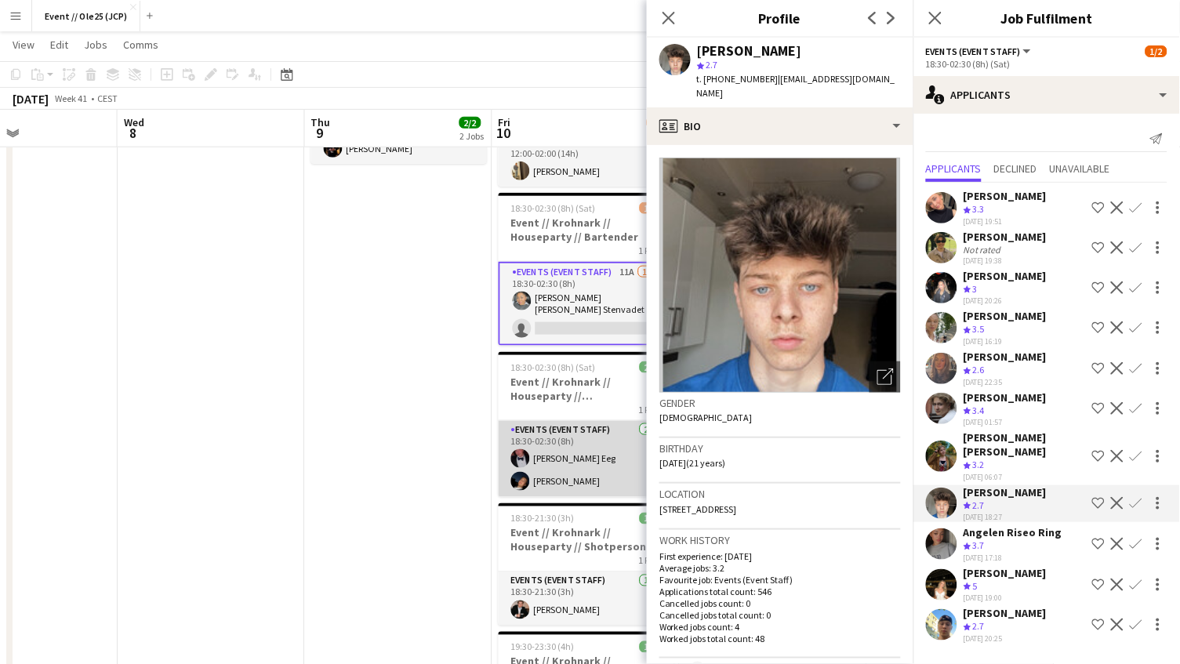
scroll to position [0, 447]
click at [558, 446] on app-card-role "Events (Event Staff) 2/2 18:30-02:30 (8h) Birk Eeg Adrian Roddvik" at bounding box center [584, 459] width 176 height 76
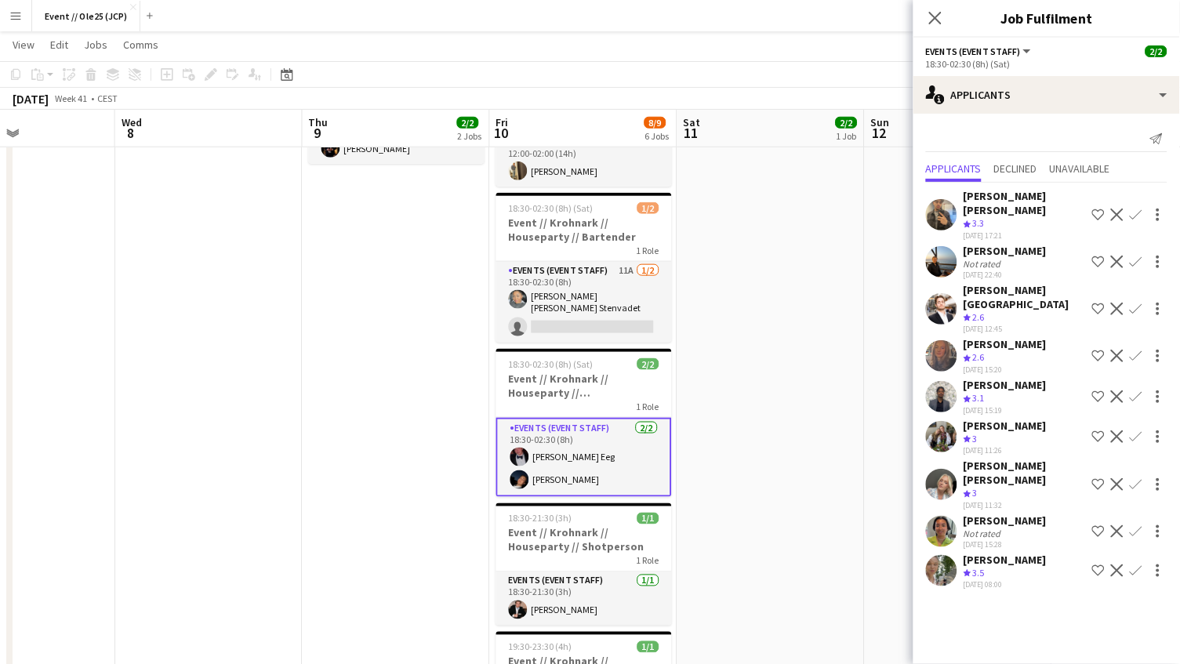
click at [576, 447] on app-card-role "Events (Event Staff) 2/2 18:30-02:30 (8h) Birk Eeg Adrian Roddvik" at bounding box center [584, 457] width 176 height 79
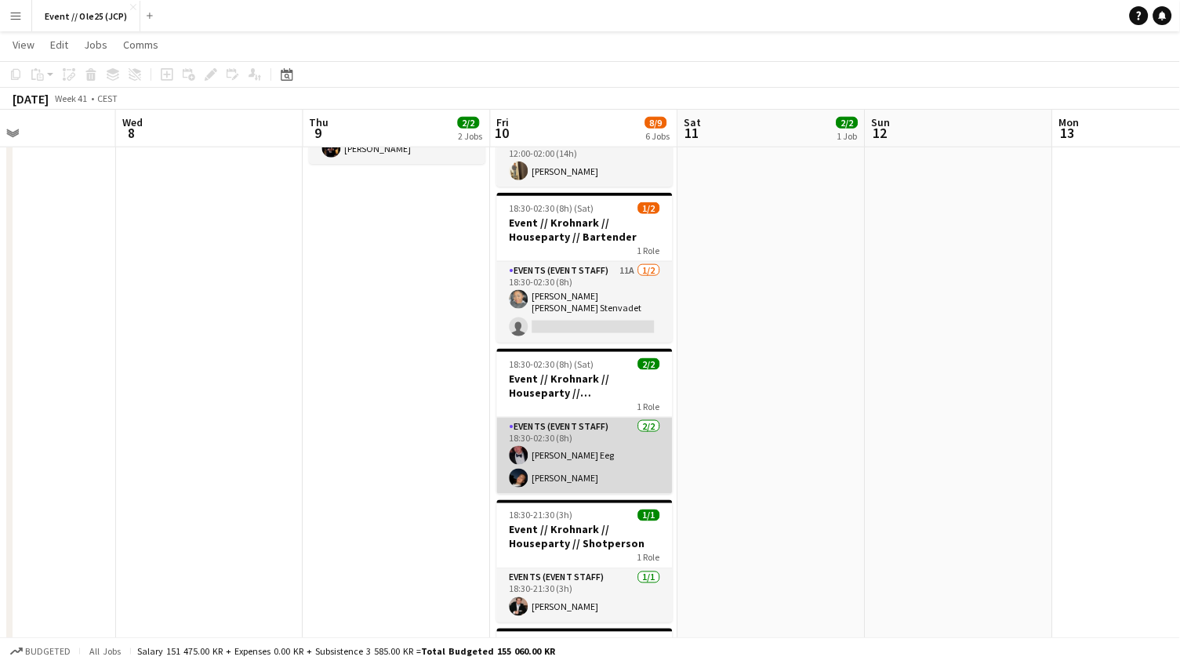
click at [610, 447] on app-card-role "Events (Event Staff) 2/2 18:30-02:30 (8h) Birk Eeg Adrian Roddvik" at bounding box center [585, 456] width 176 height 76
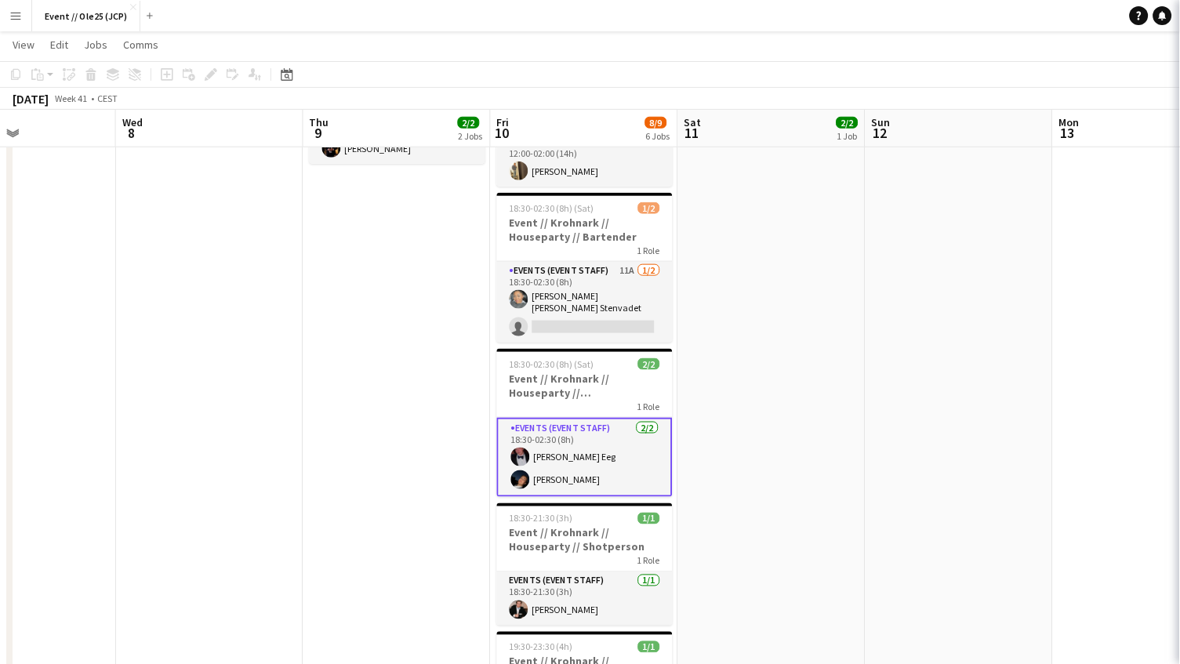
scroll to position [0, 445]
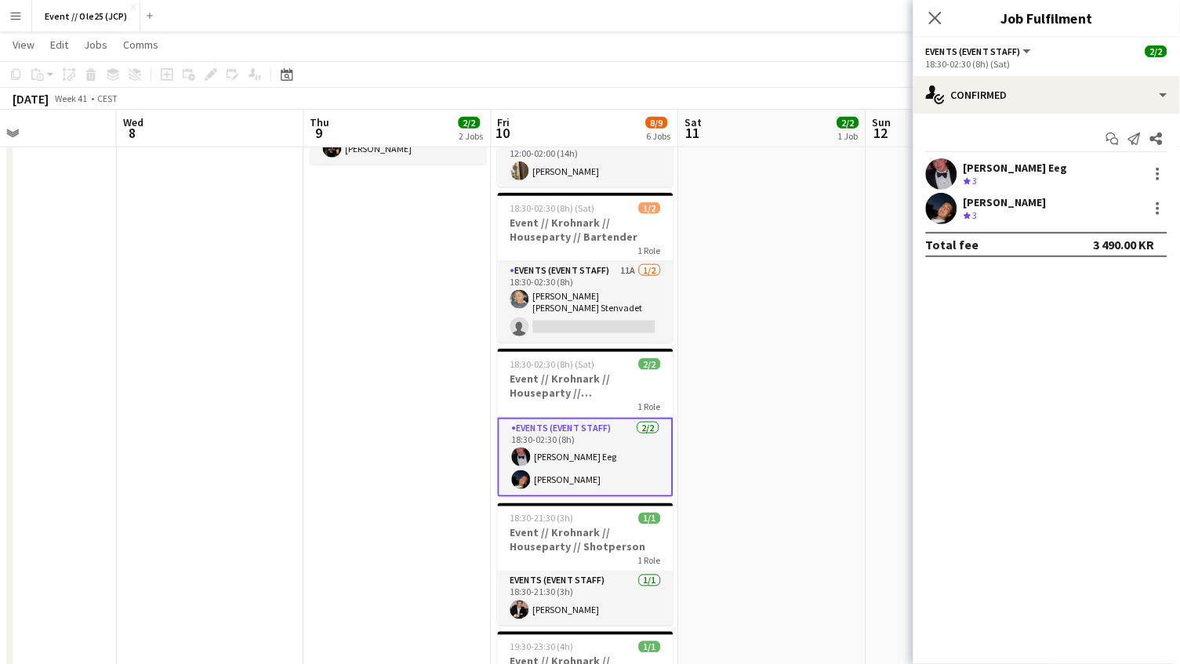
click at [1006, 160] on div "Birk Eeg Crew rating 3" at bounding box center [1046, 173] width 267 height 31
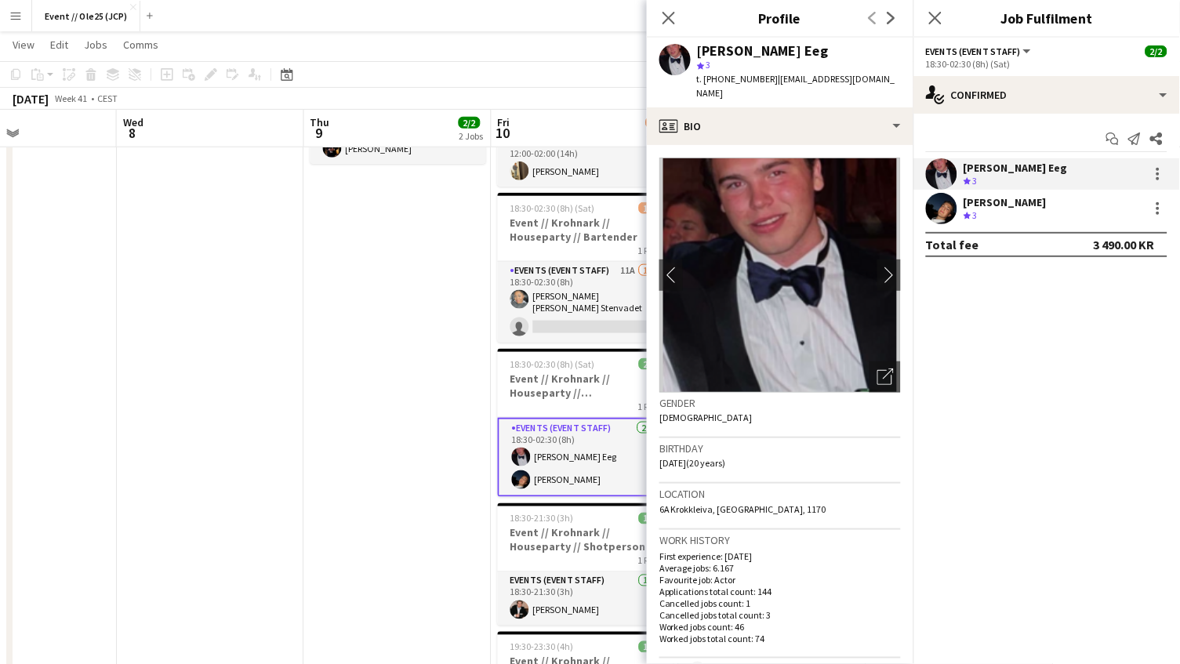
click at [1000, 196] on div "[PERSON_NAME]" at bounding box center [1005, 202] width 83 height 14
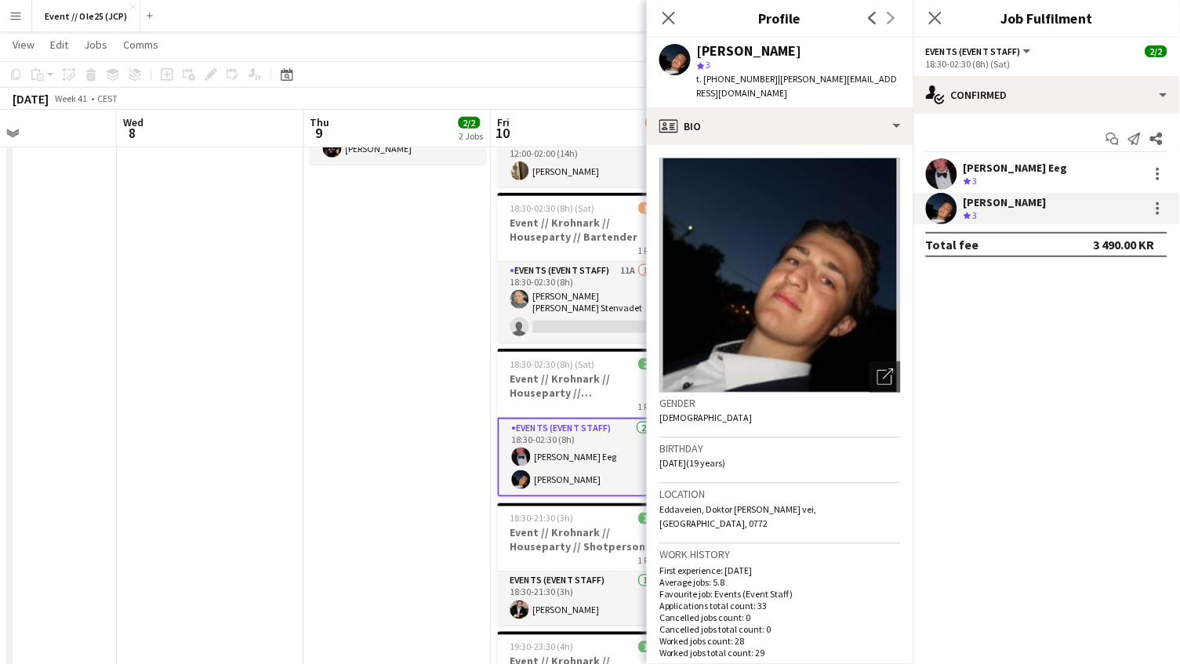
click at [1000, 170] on div "[PERSON_NAME]" at bounding box center [1016, 168] width 104 height 14
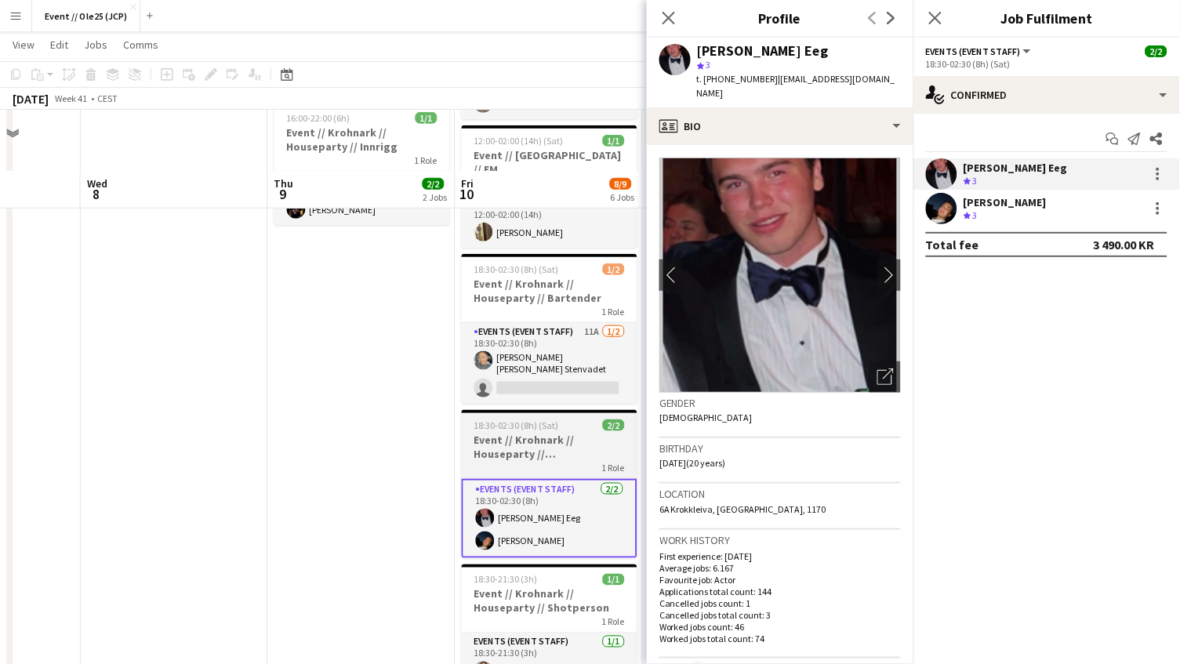
scroll to position [194, 0]
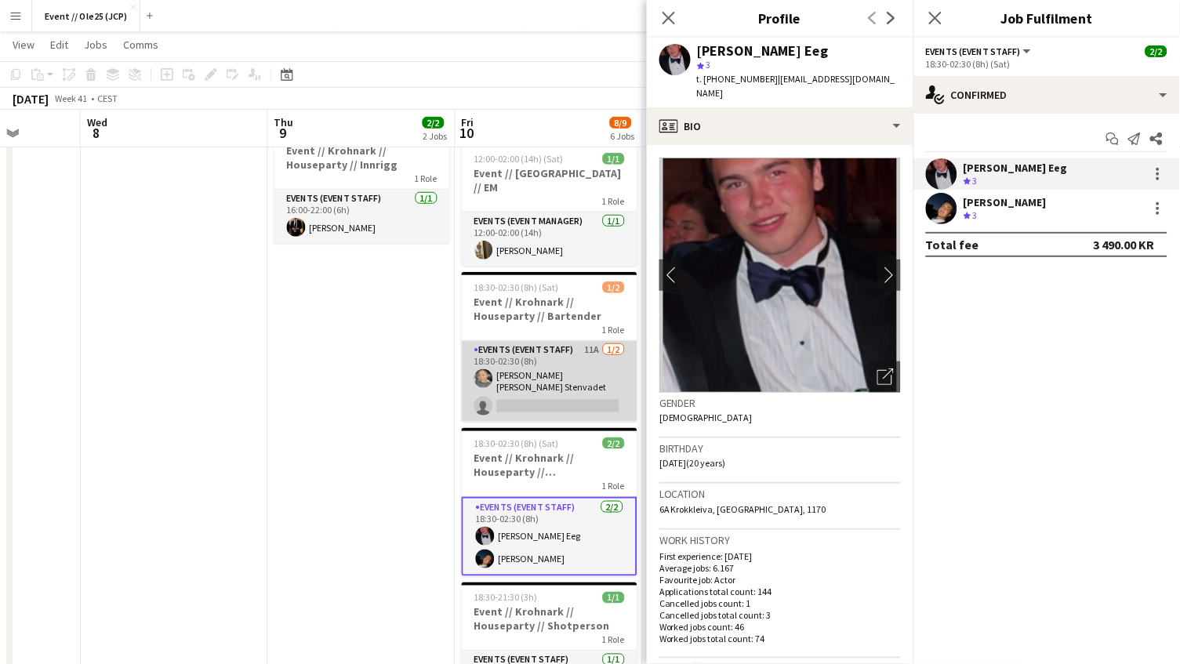
click at [573, 361] on app-card-role "Events (Event Staff) 11A [DATE] 18:30-02:30 (8h) [PERSON_NAME] single-neutral-a…" at bounding box center [550, 381] width 176 height 81
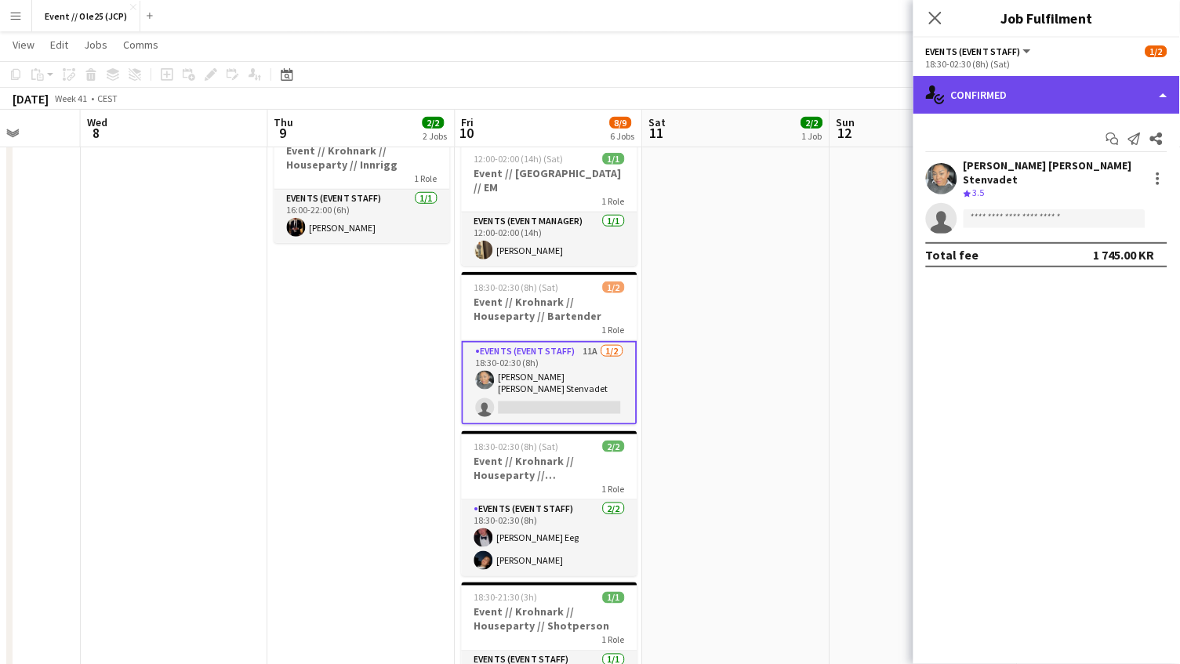
click at [996, 101] on div "single-neutral-actions-check-2 Confirmed" at bounding box center [1046, 95] width 267 height 38
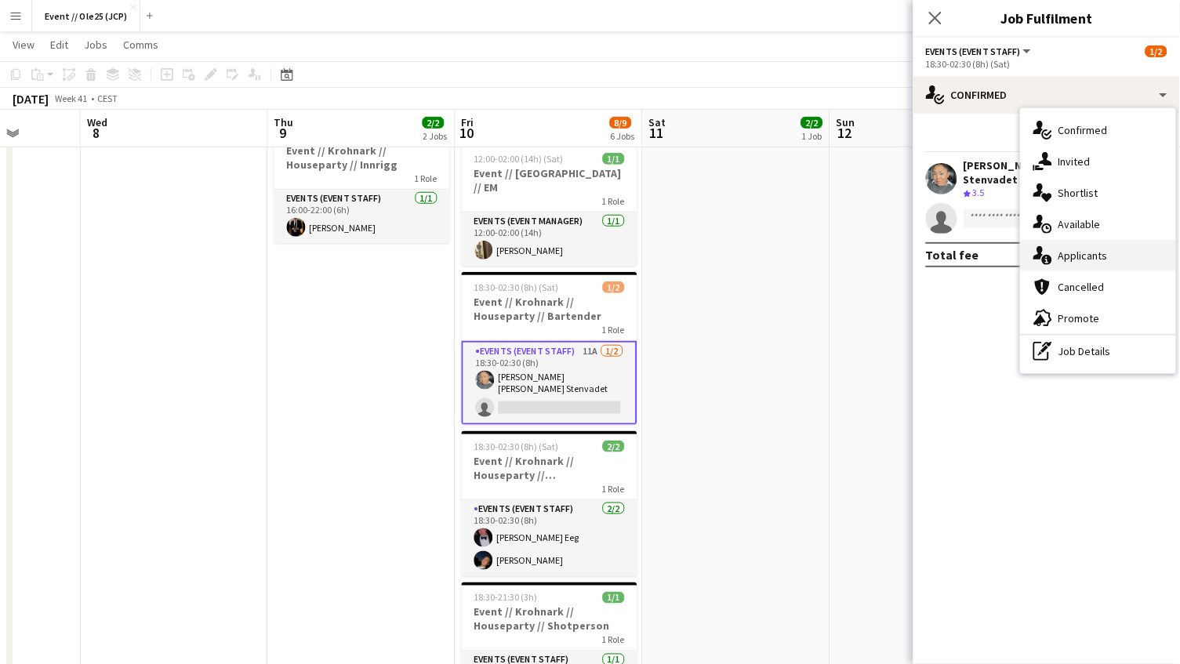
click at [1105, 263] on div "single-neutral-actions-information Applicants" at bounding box center [1098, 255] width 155 height 31
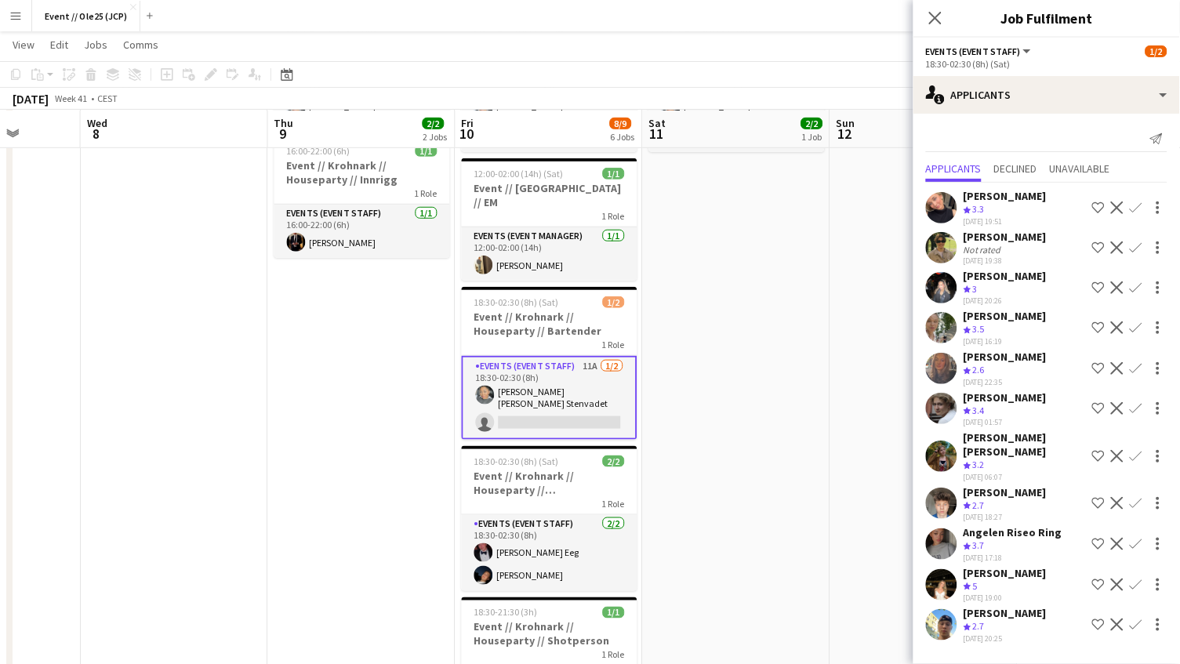
scroll to position [172, 0]
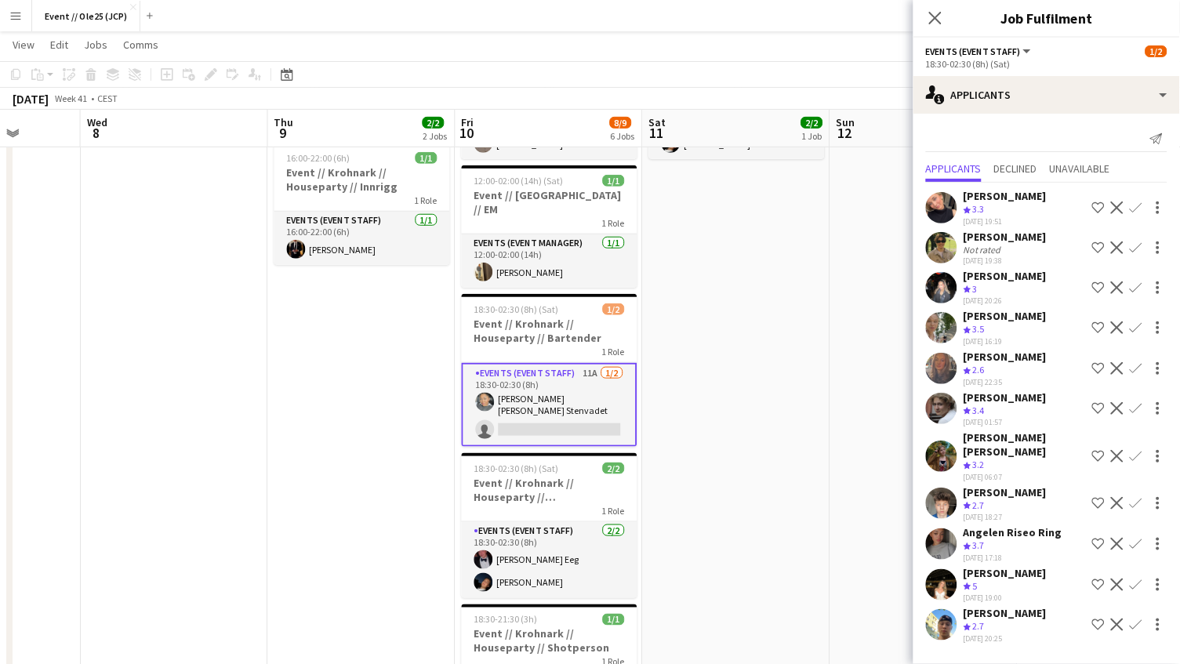
click at [988, 325] on div "Crew rating 3.5" at bounding box center [976, 329] width 24 height 13
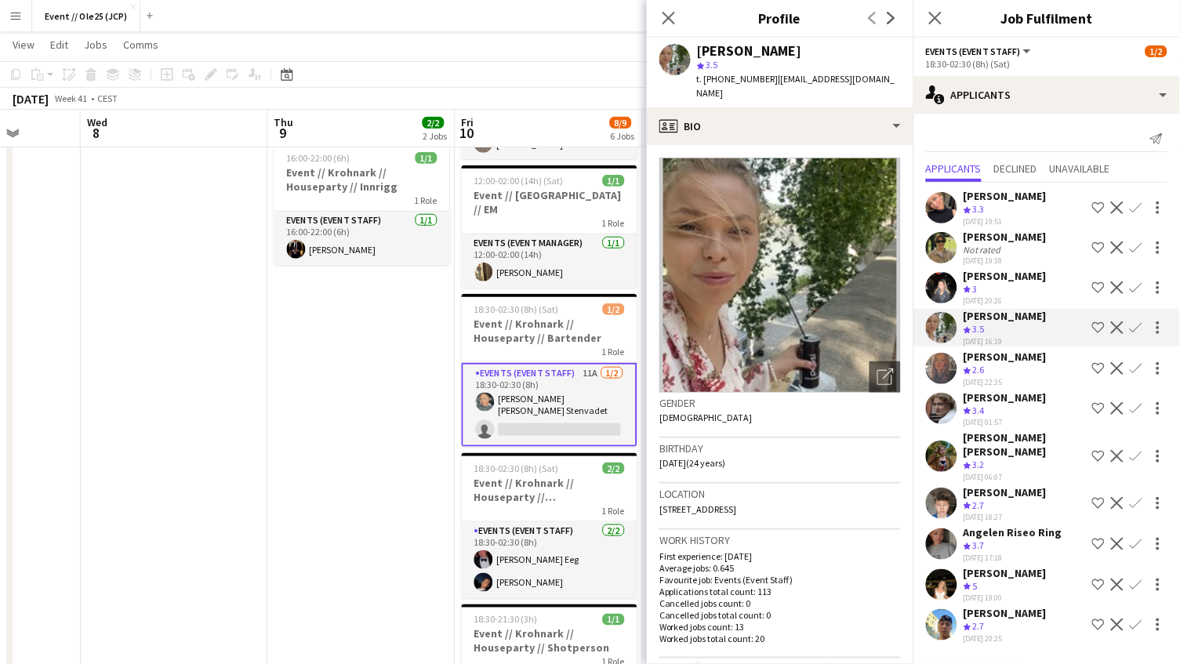
scroll to position [0, 0]
click at [1021, 278] on div "[PERSON_NAME]" at bounding box center [1005, 276] width 83 height 14
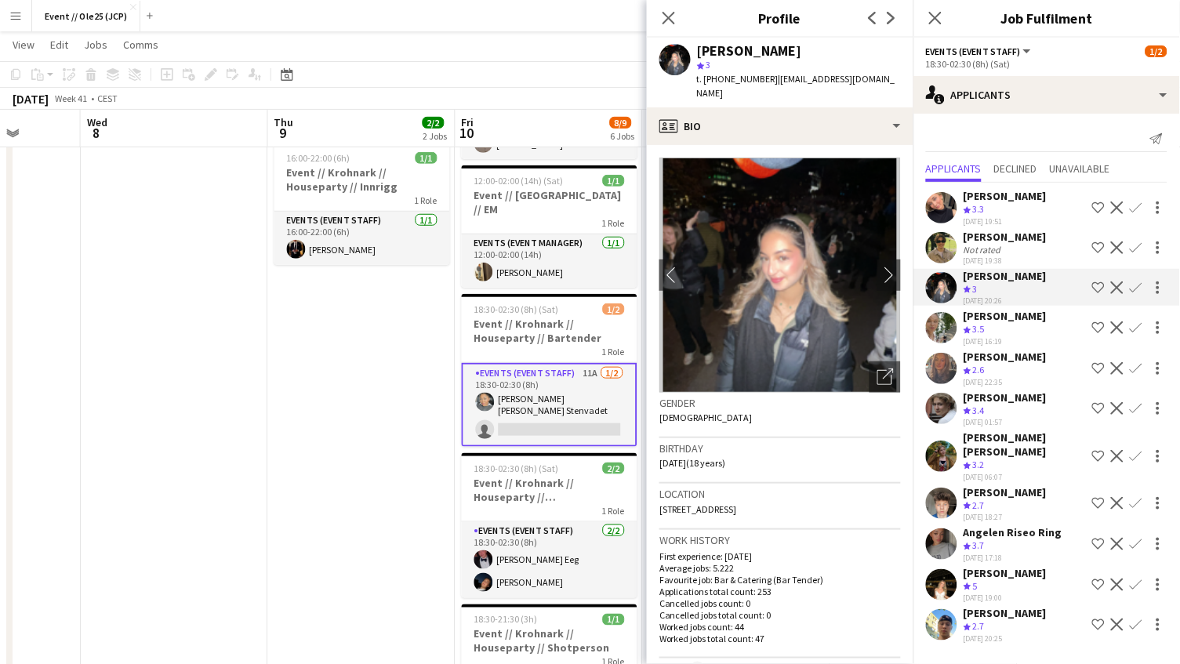
click at [1025, 325] on div "Crew rating 3.5" at bounding box center [1005, 329] width 83 height 13
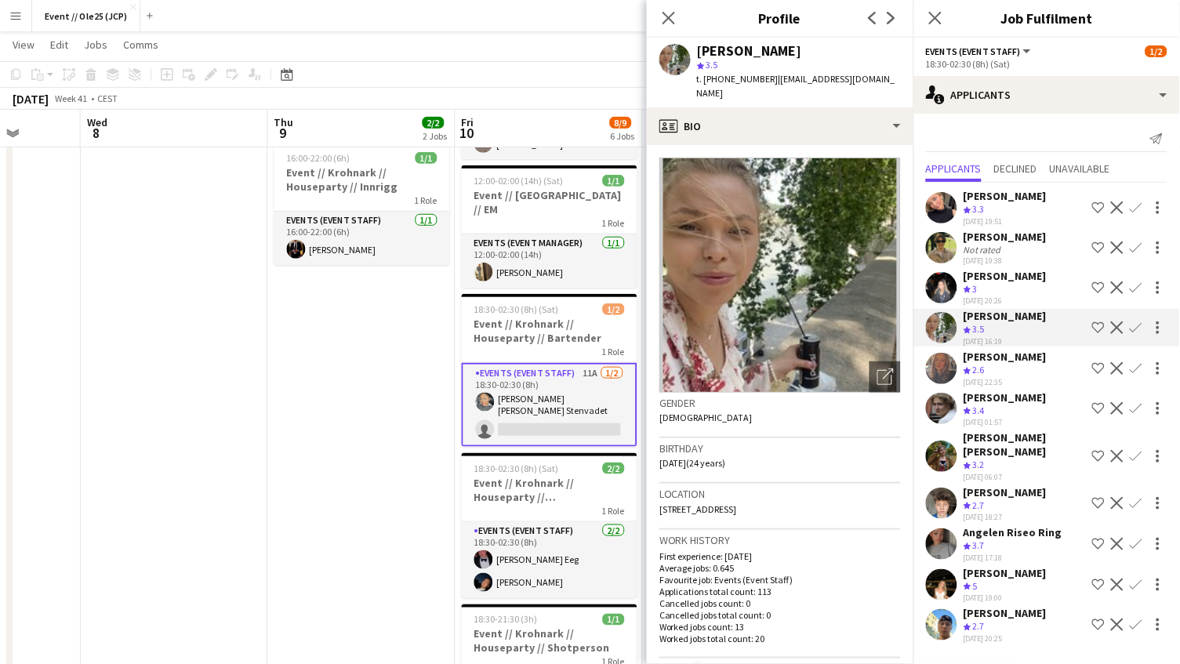
click at [1017, 238] on div "[PERSON_NAME]" at bounding box center [1005, 237] width 83 height 14
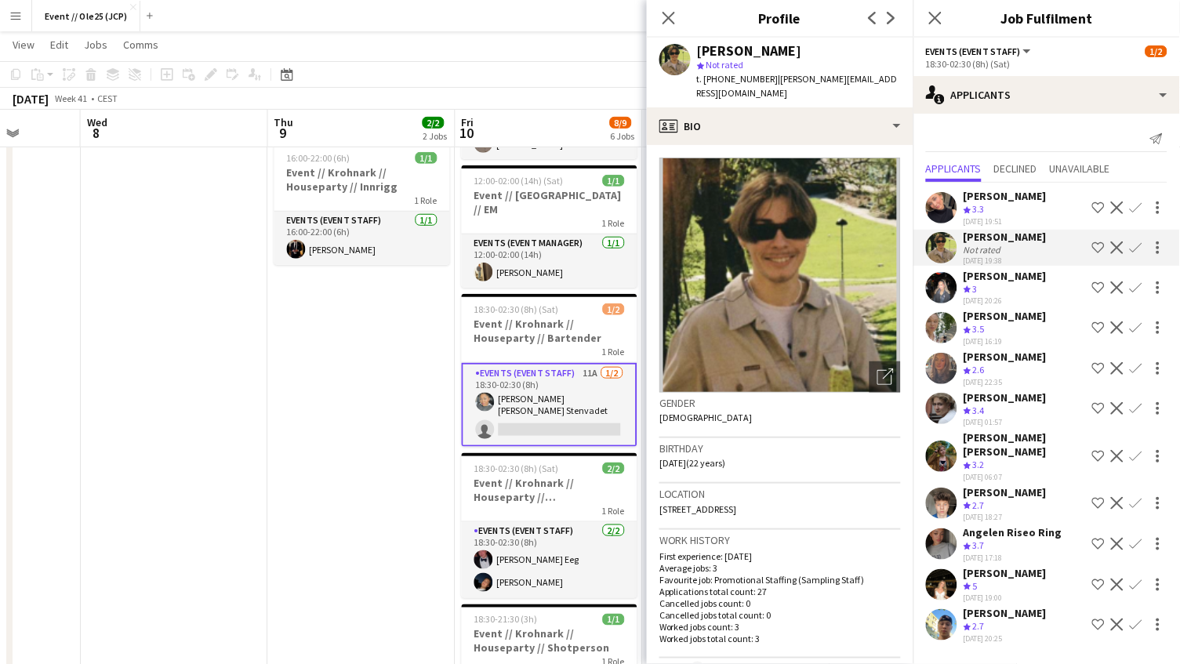
click at [1015, 200] on div "[PERSON_NAME]" at bounding box center [1005, 196] width 83 height 14
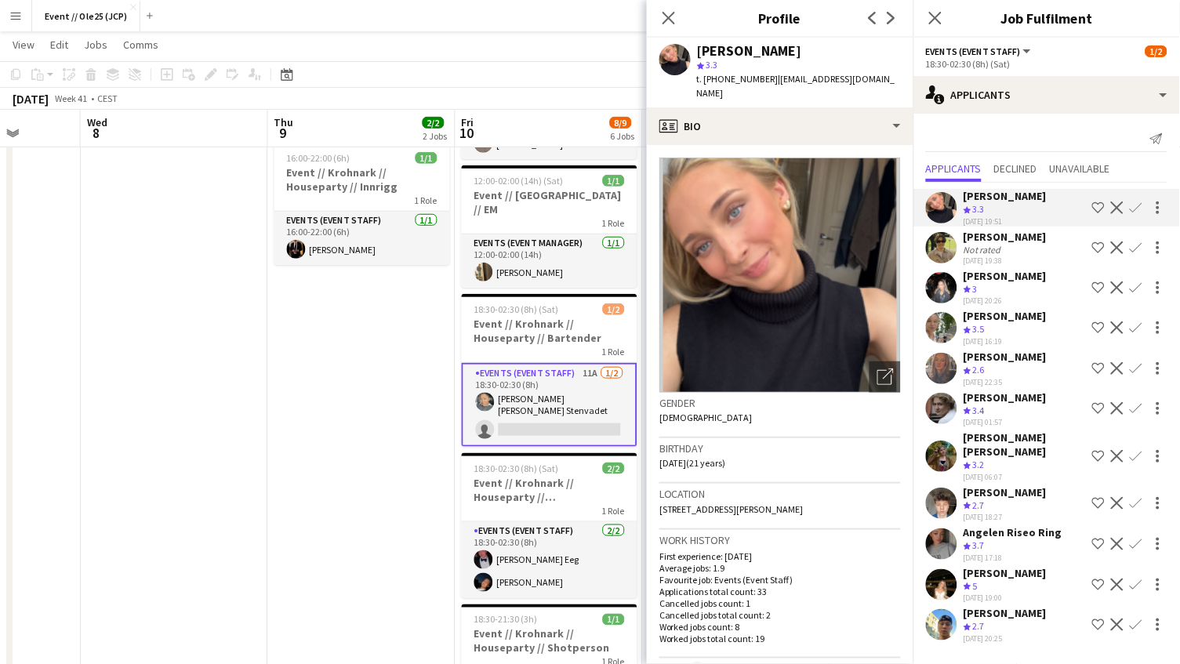
click at [1017, 244] on div "Not rated" at bounding box center [1005, 250] width 83 height 12
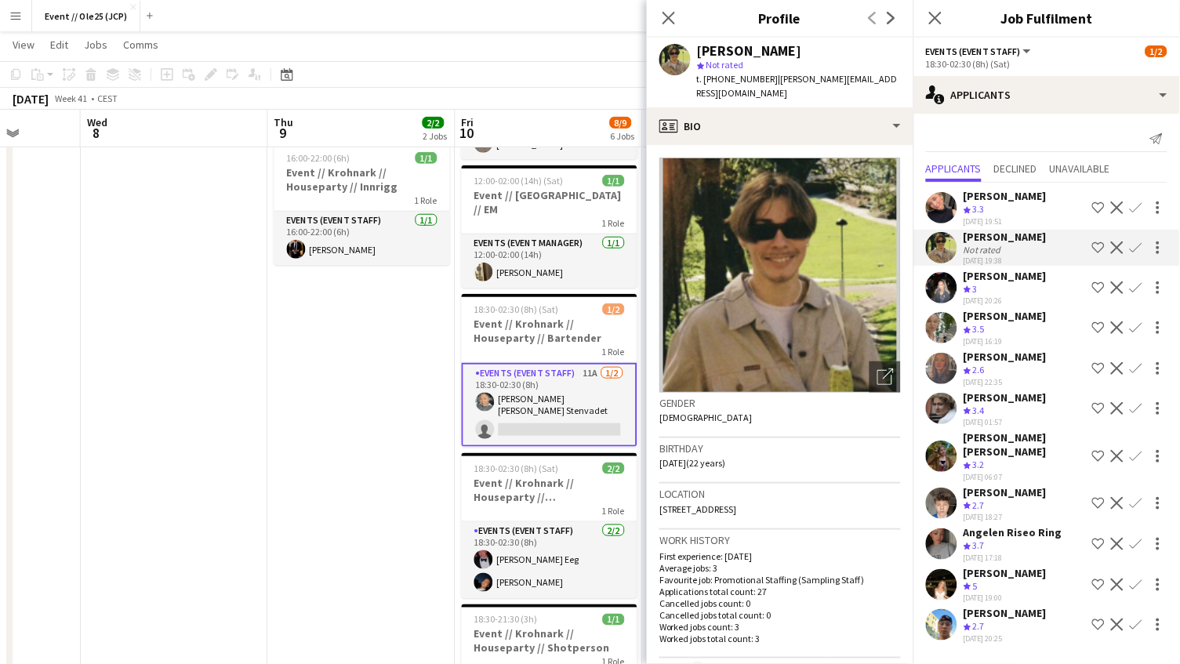
click at [1015, 405] on div "Crew rating 3.4" at bounding box center [1005, 411] width 83 height 13
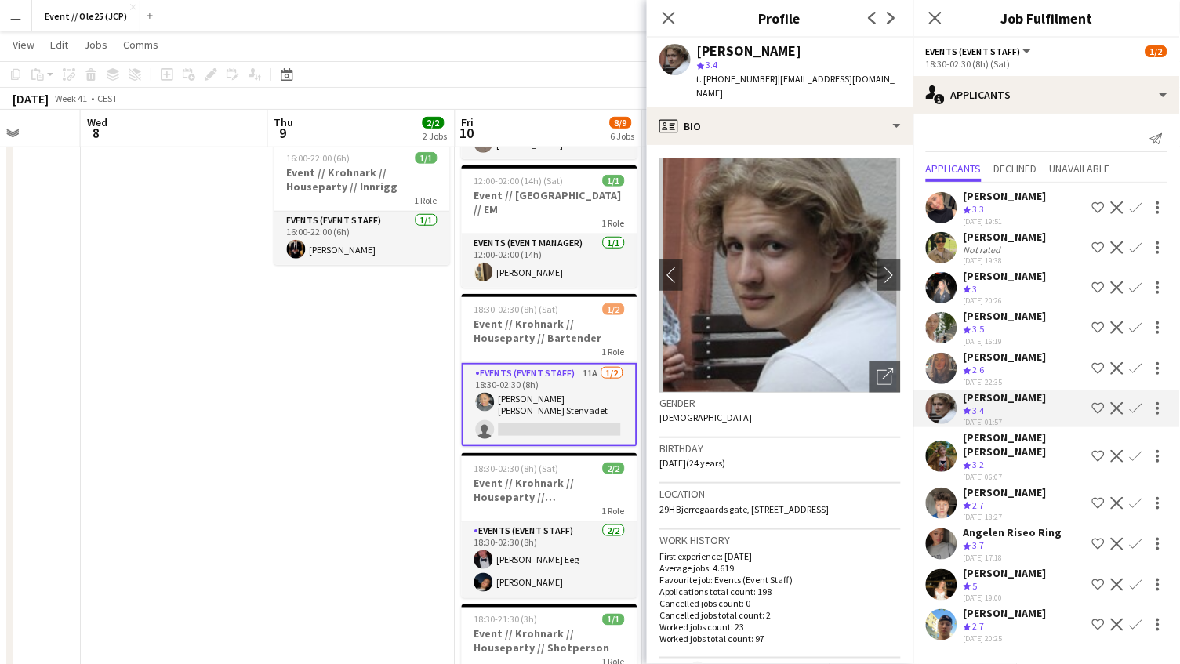
click at [1012, 430] on div "[PERSON_NAME]" at bounding box center [1025, 444] width 122 height 28
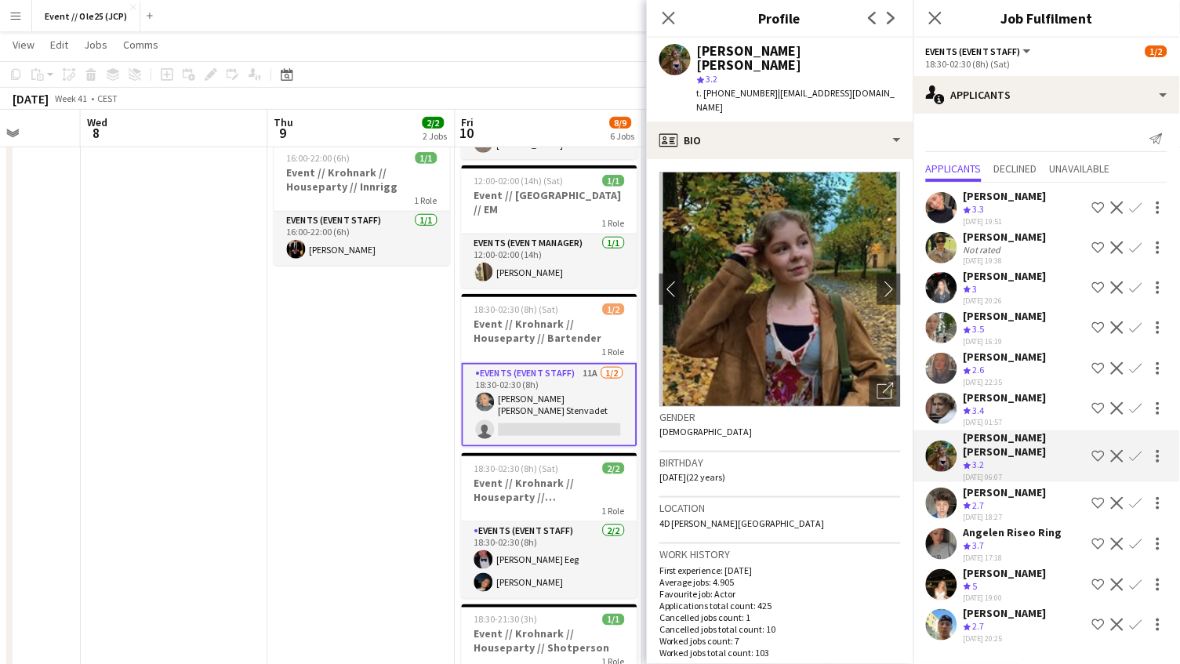
click at [1021, 593] on div "[DATE] 19:00" at bounding box center [1005, 598] width 83 height 10
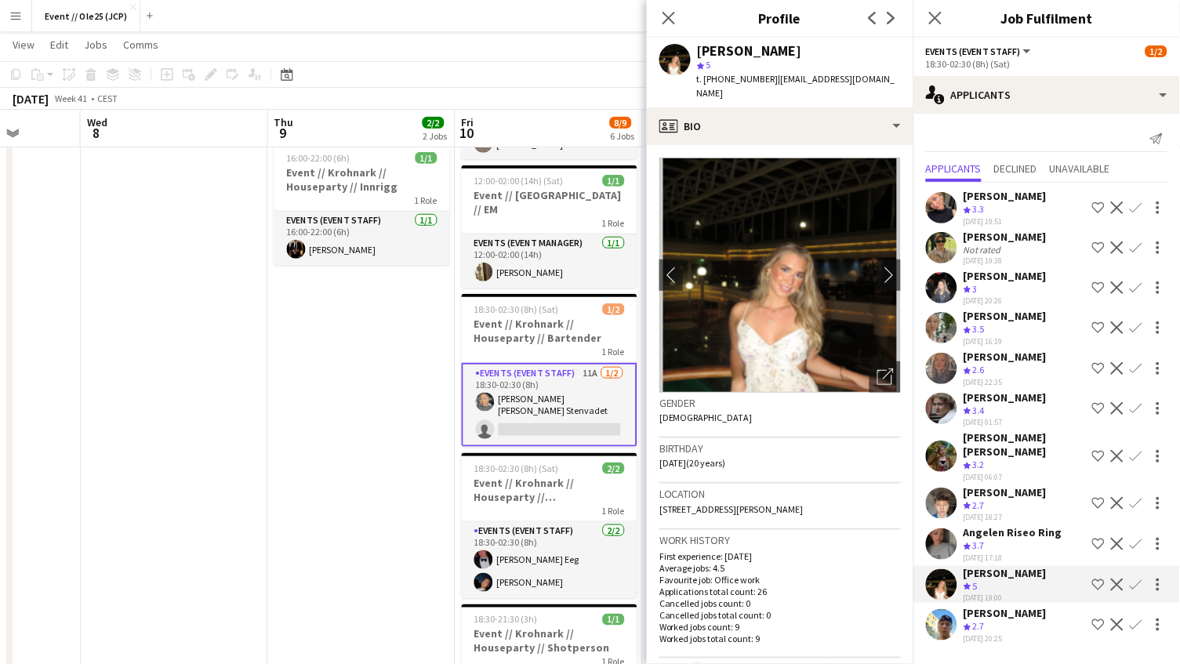
click at [1016, 606] on div "[PERSON_NAME]" at bounding box center [1005, 613] width 83 height 14
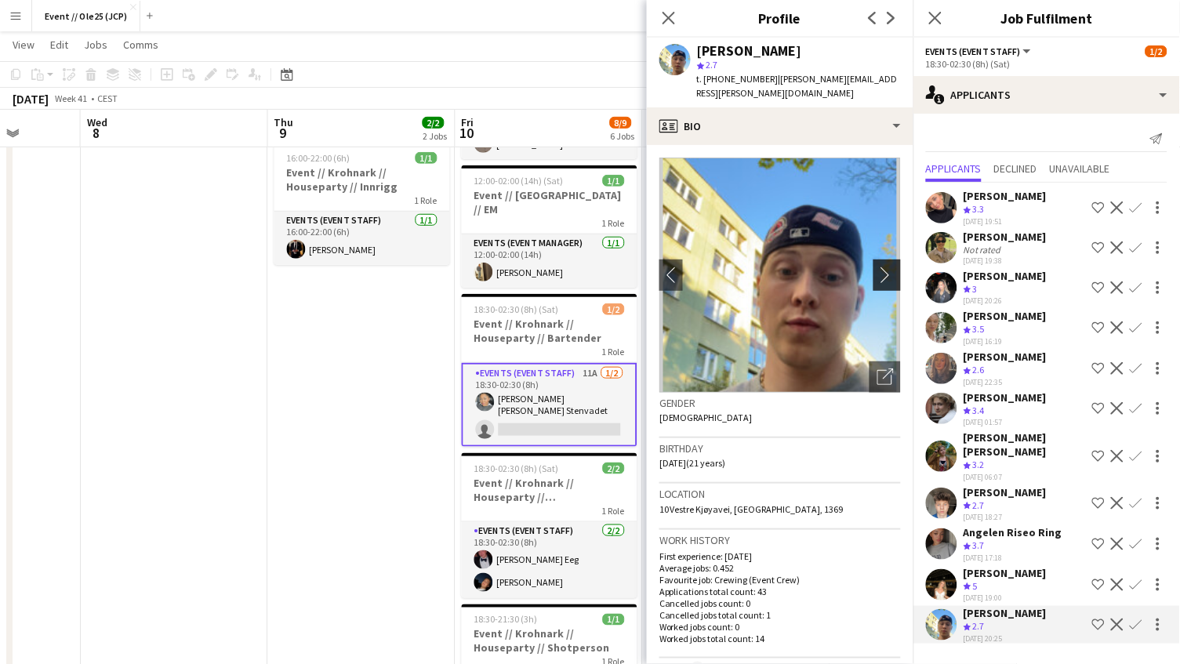
click at [896, 267] on app-icon "chevron-right" at bounding box center [889, 275] width 24 height 16
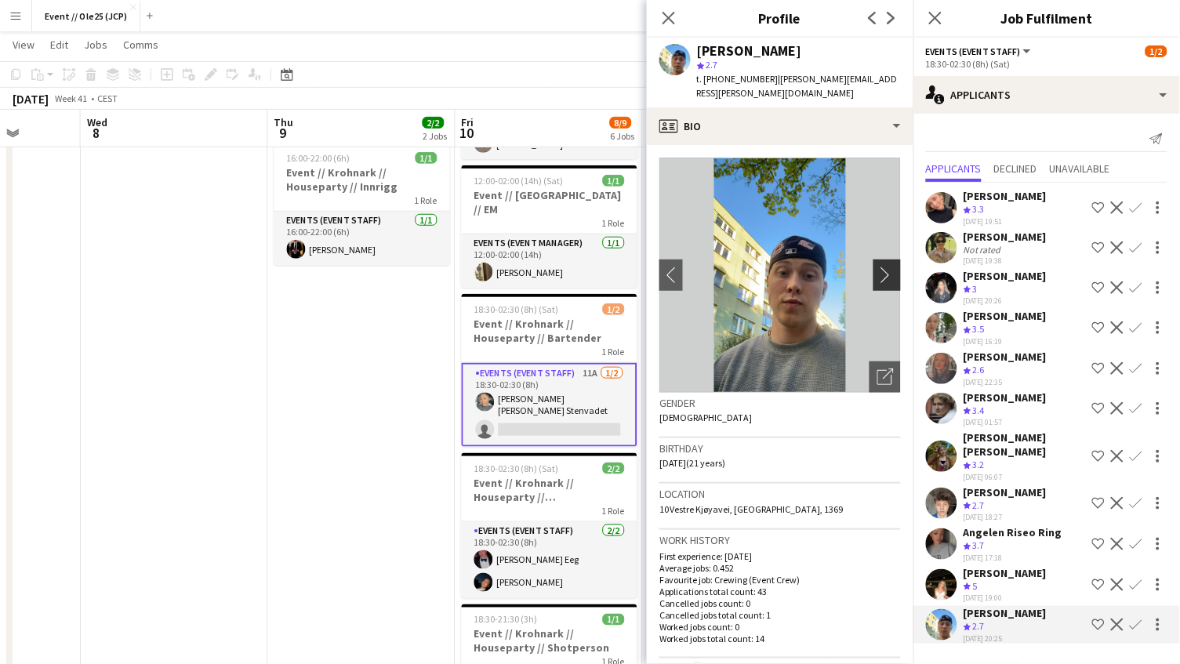
click at [892, 267] on app-icon "chevron-right" at bounding box center [889, 275] width 24 height 16
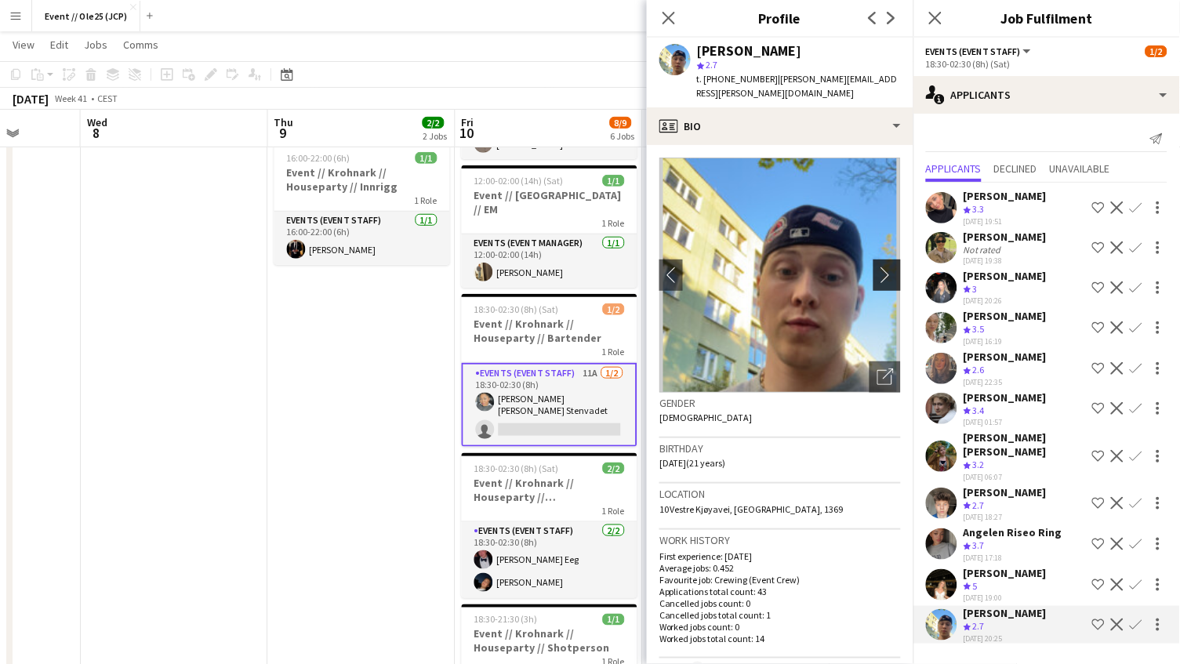
click at [892, 267] on app-icon "chevron-right" at bounding box center [889, 275] width 24 height 16
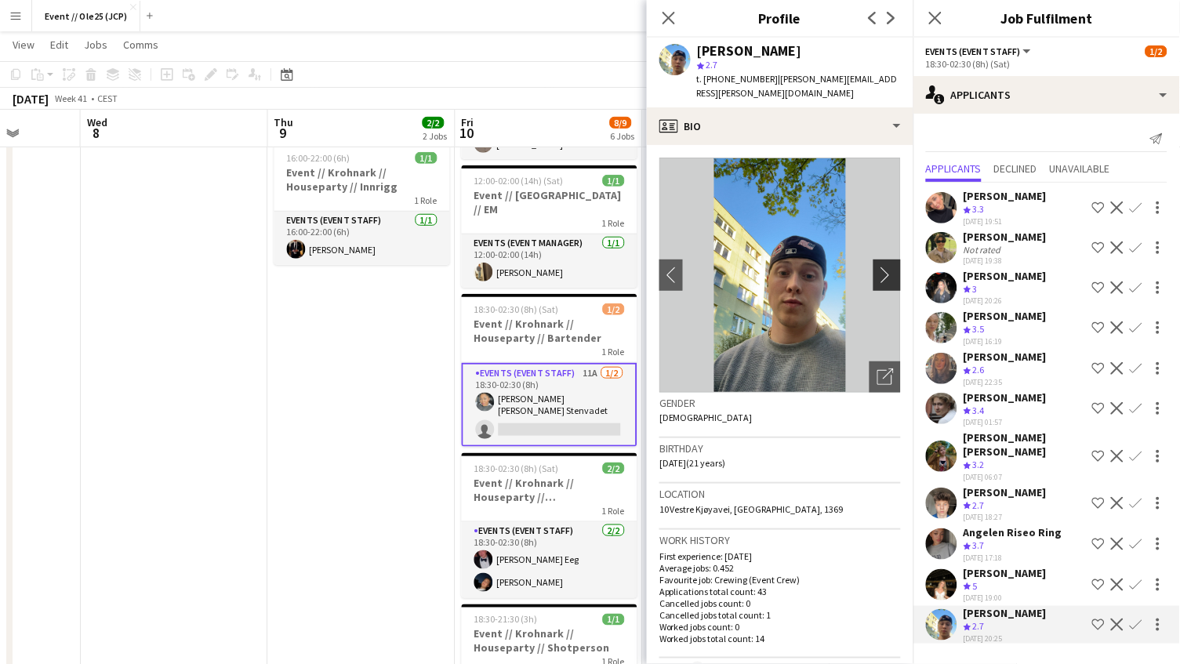
click at [884, 267] on app-icon "chevron-right" at bounding box center [889, 275] width 24 height 16
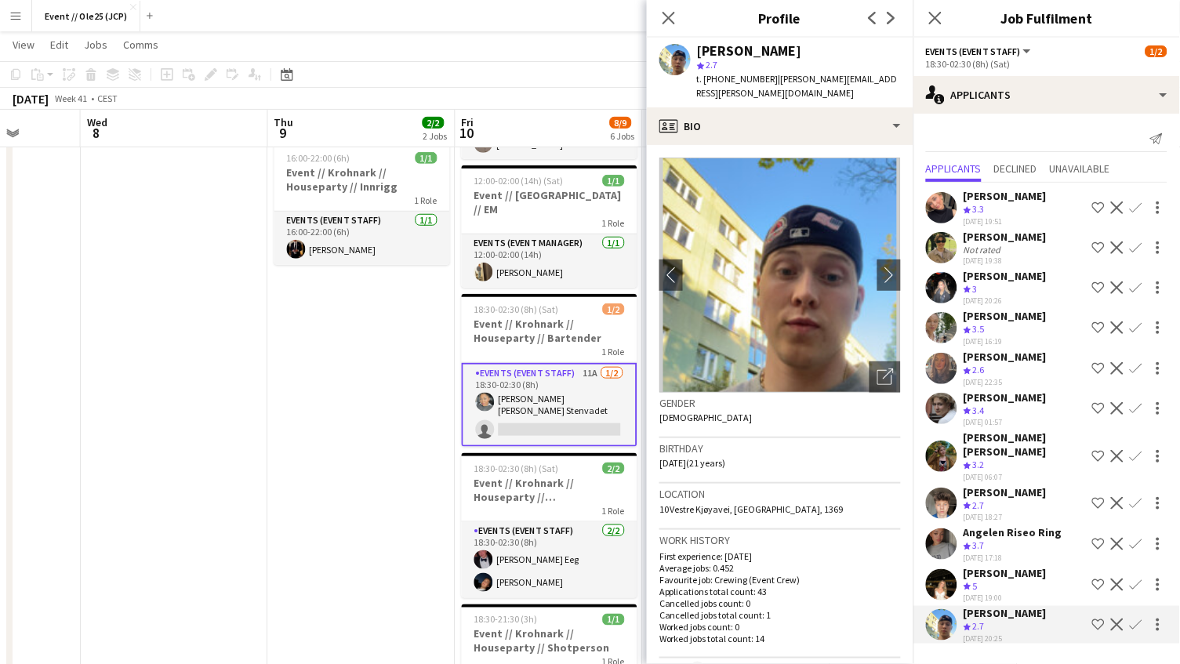
click at [1006, 566] on div "[PERSON_NAME]" at bounding box center [1005, 573] width 83 height 14
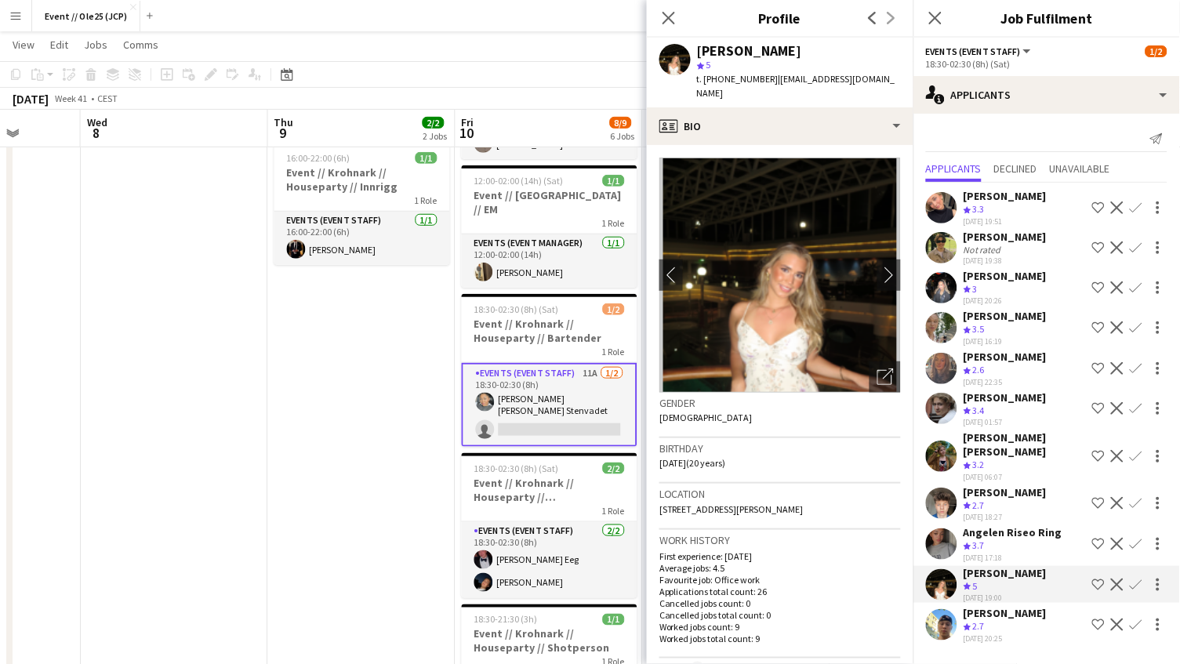
click at [1005, 485] on div "[PERSON_NAME]" at bounding box center [1005, 492] width 83 height 14
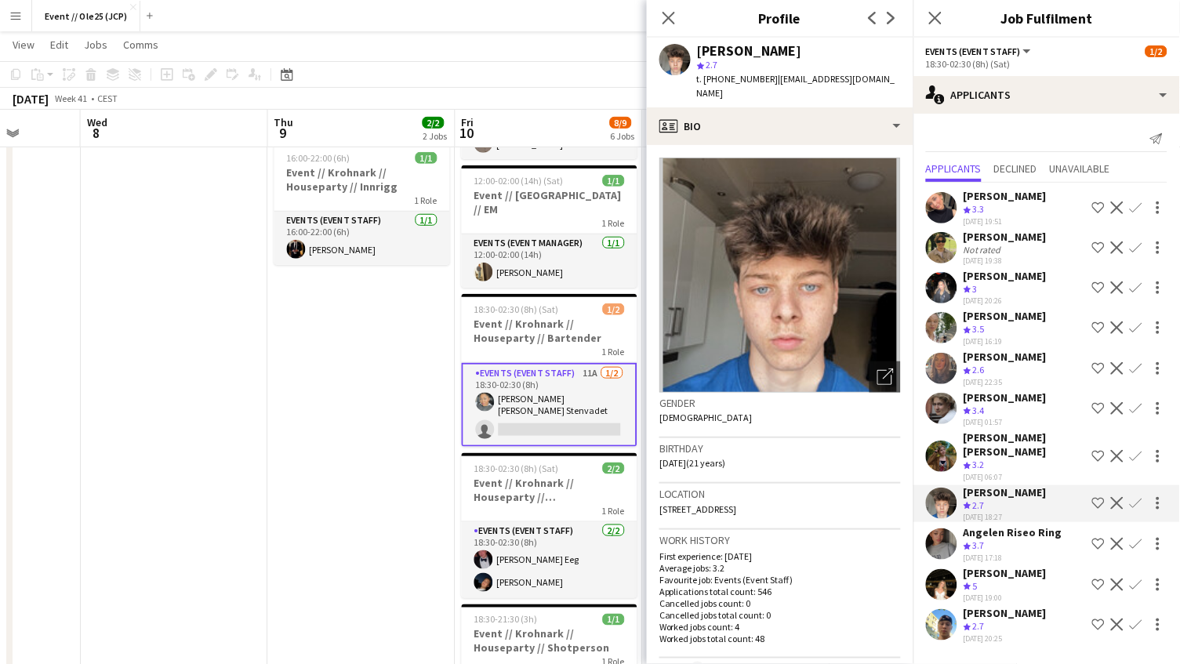
click at [1006, 430] on div "[PERSON_NAME]" at bounding box center [1025, 444] width 122 height 28
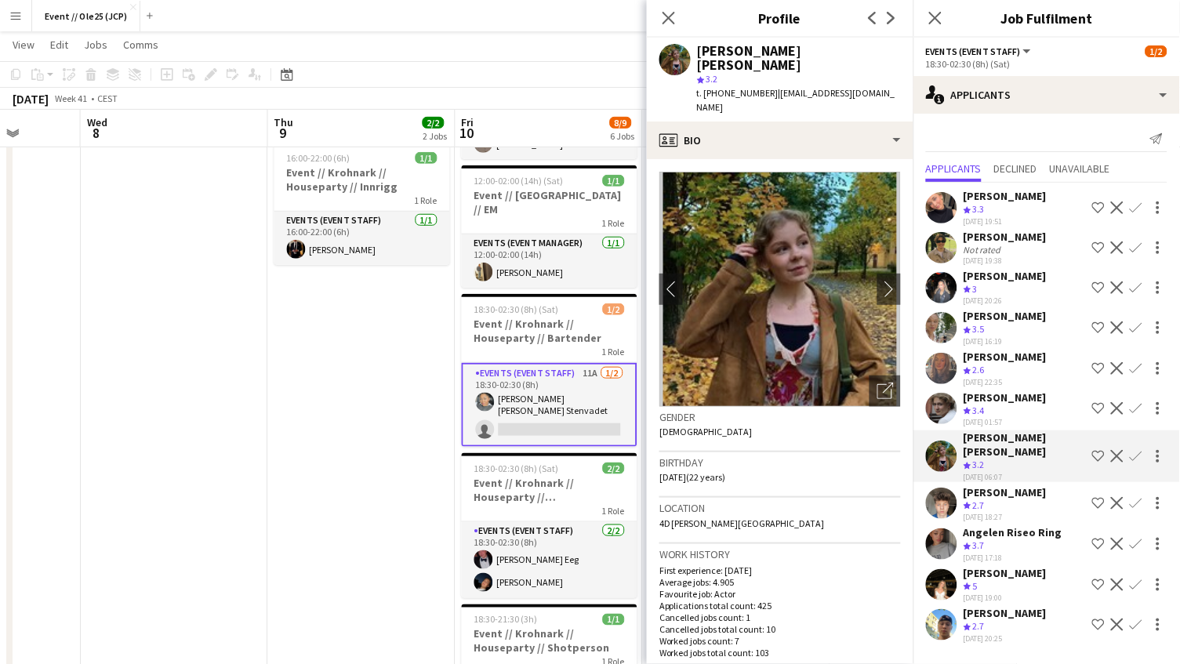
click at [1002, 323] on div "Crew rating 3.5" at bounding box center [1005, 329] width 83 height 13
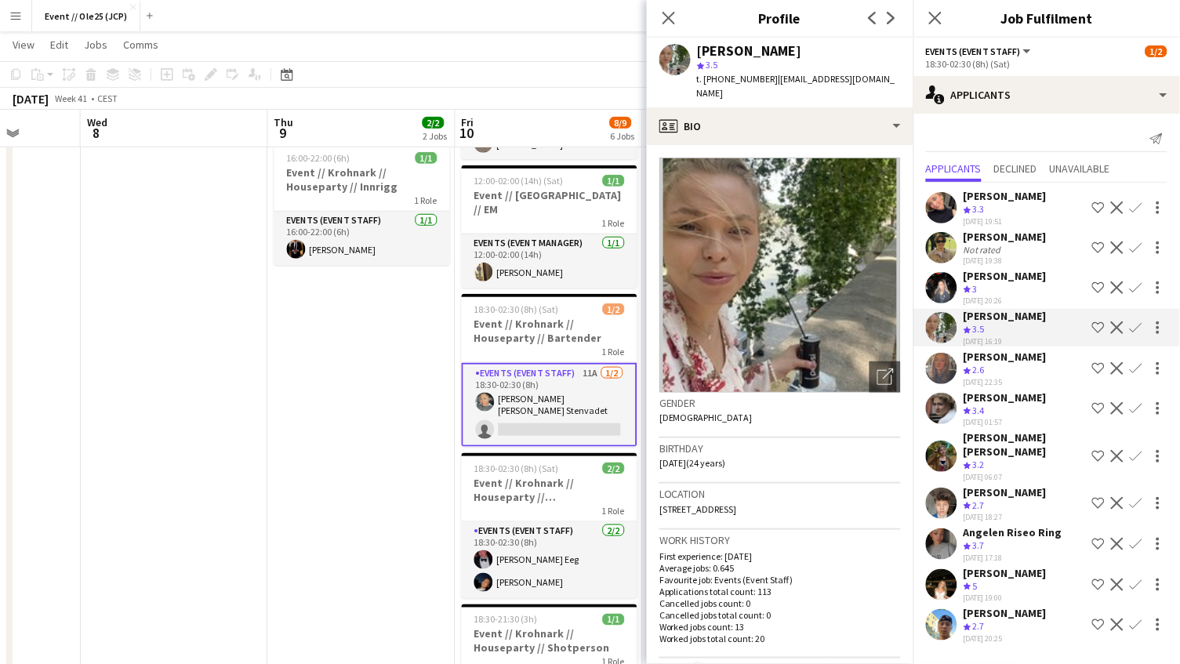
click at [1136, 321] on app-icon "Confirm" at bounding box center [1136, 327] width 13 height 13
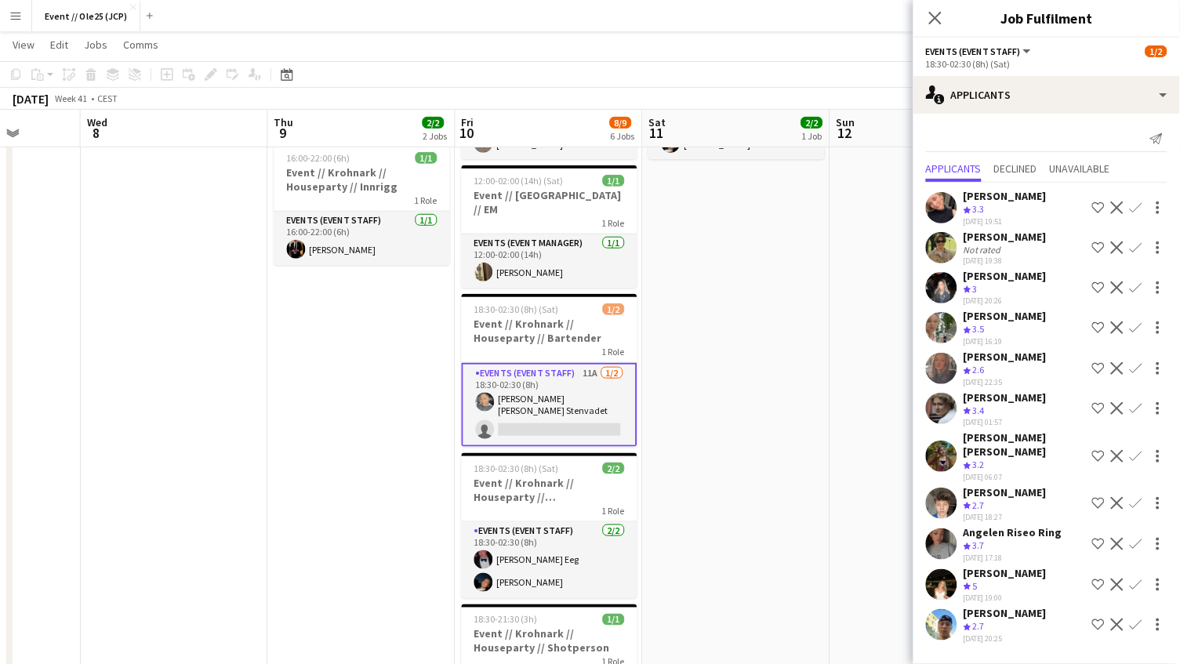
click at [1138, 321] on app-icon "Confirm" at bounding box center [1136, 327] width 13 height 13
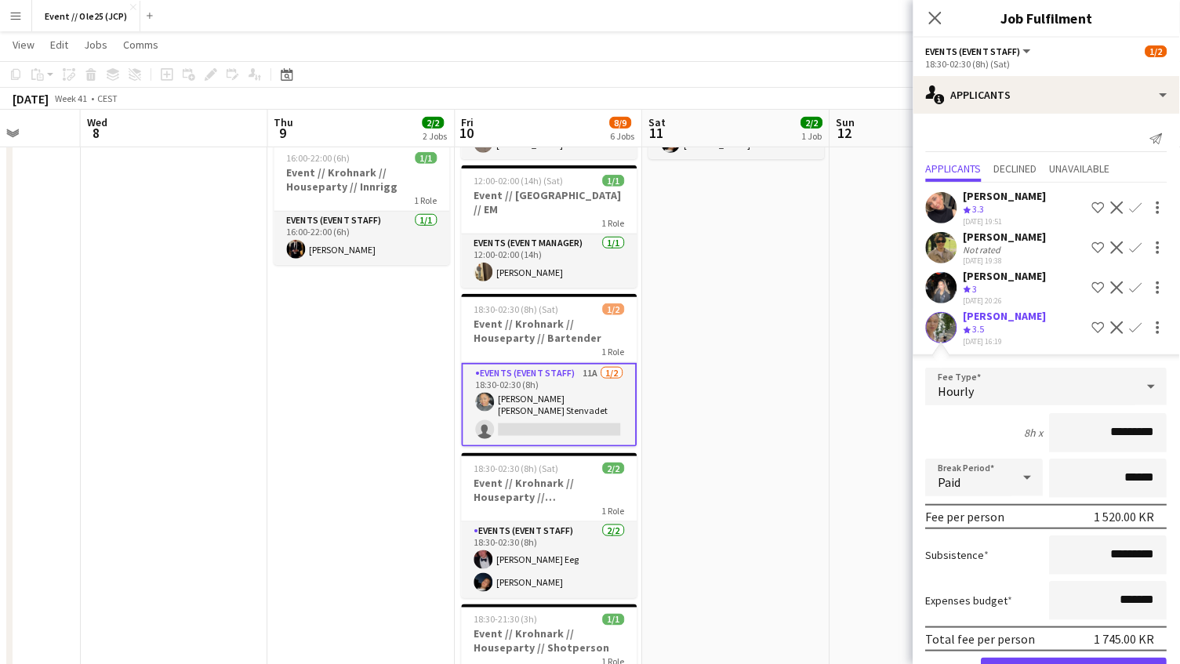
scroll to position [107, 0]
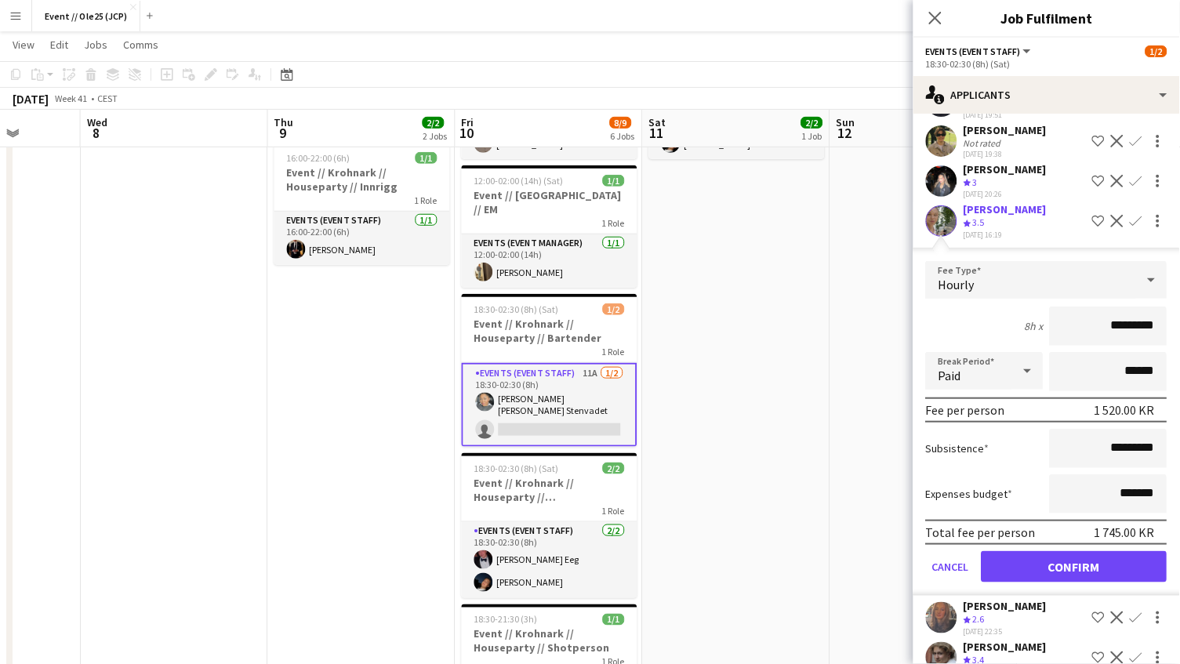
click at [1043, 556] on button "Confirm" at bounding box center [1075, 566] width 186 height 31
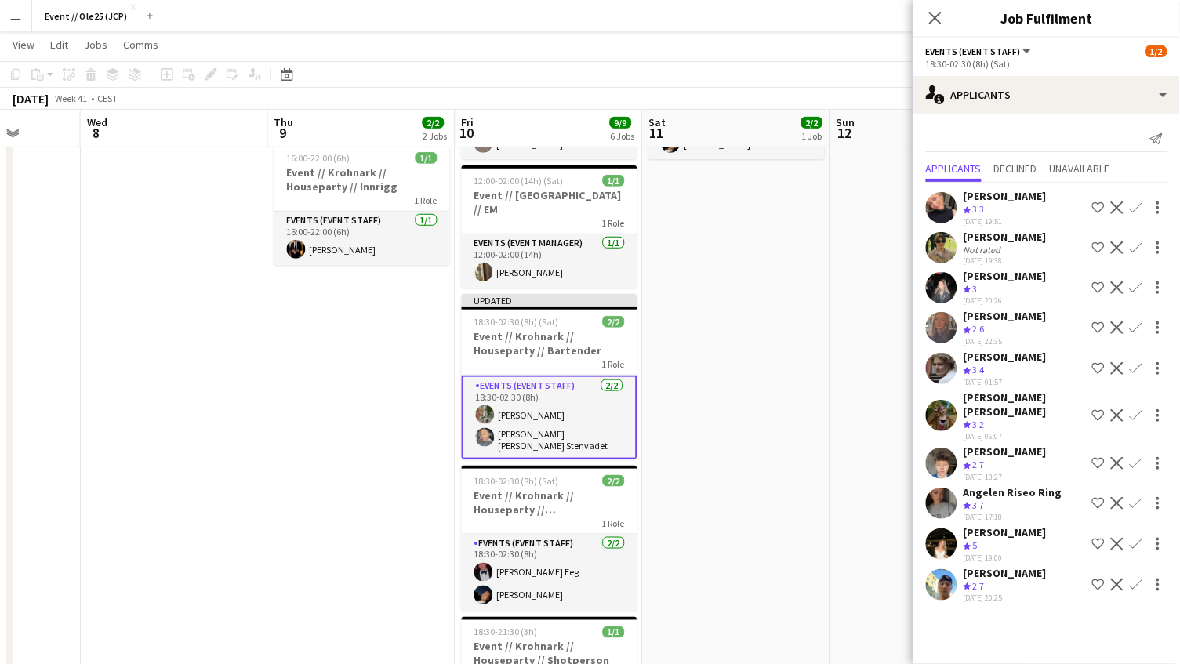
scroll to position [0, 0]
click at [781, 416] on app-date-cell "10:00-18:00 (8h) 2/2 Event // [PERSON_NAME] // Houseparty // Nedrigg 1 Role Eve…" at bounding box center [736, 442] width 187 height 878
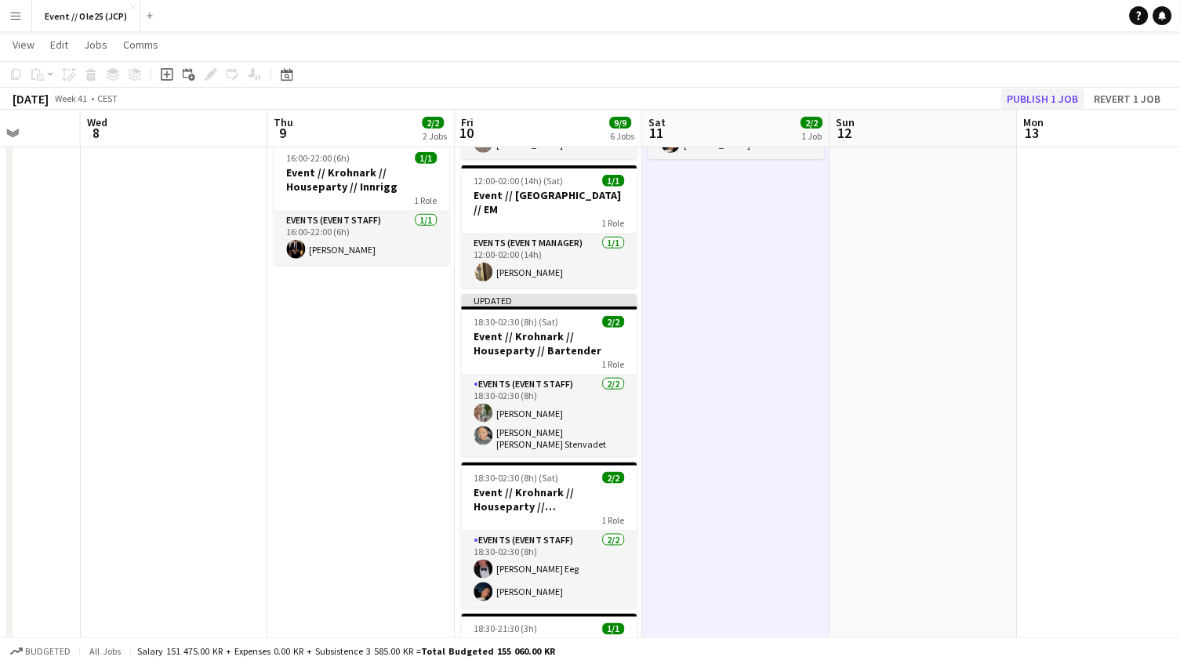
click at [1062, 100] on button "Publish 1 job" at bounding box center [1043, 99] width 84 height 20
